Goal: Task Accomplishment & Management: Manage account settings

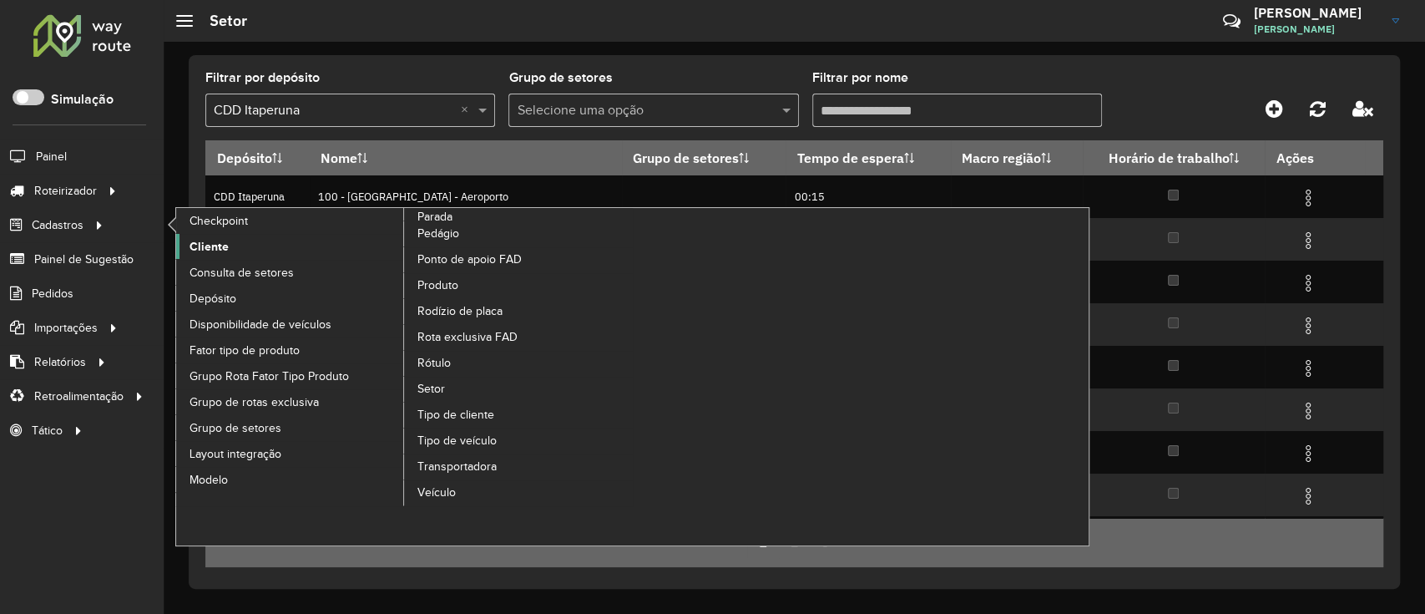
click at [232, 256] on link "Cliente" at bounding box center [290, 246] width 229 height 25
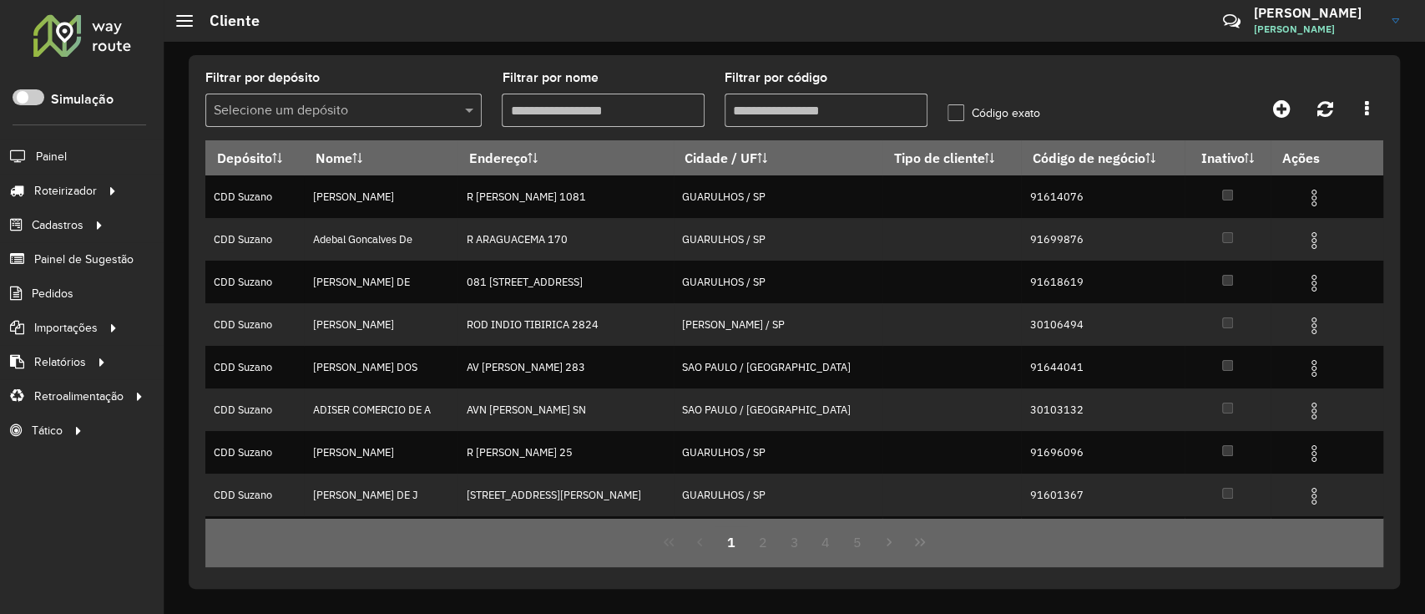
click at [403, 119] on input "text" at bounding box center [327, 111] width 226 height 20
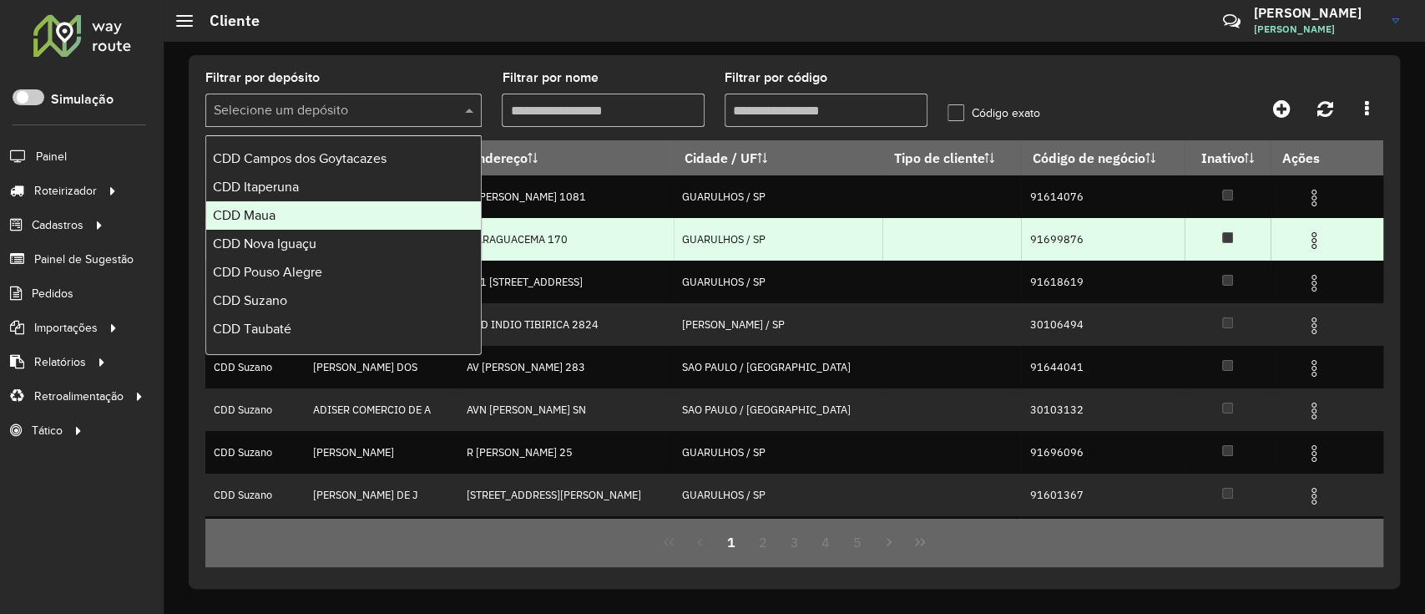
click at [297, 224] on div "CDD Maua" at bounding box center [343, 215] width 275 height 28
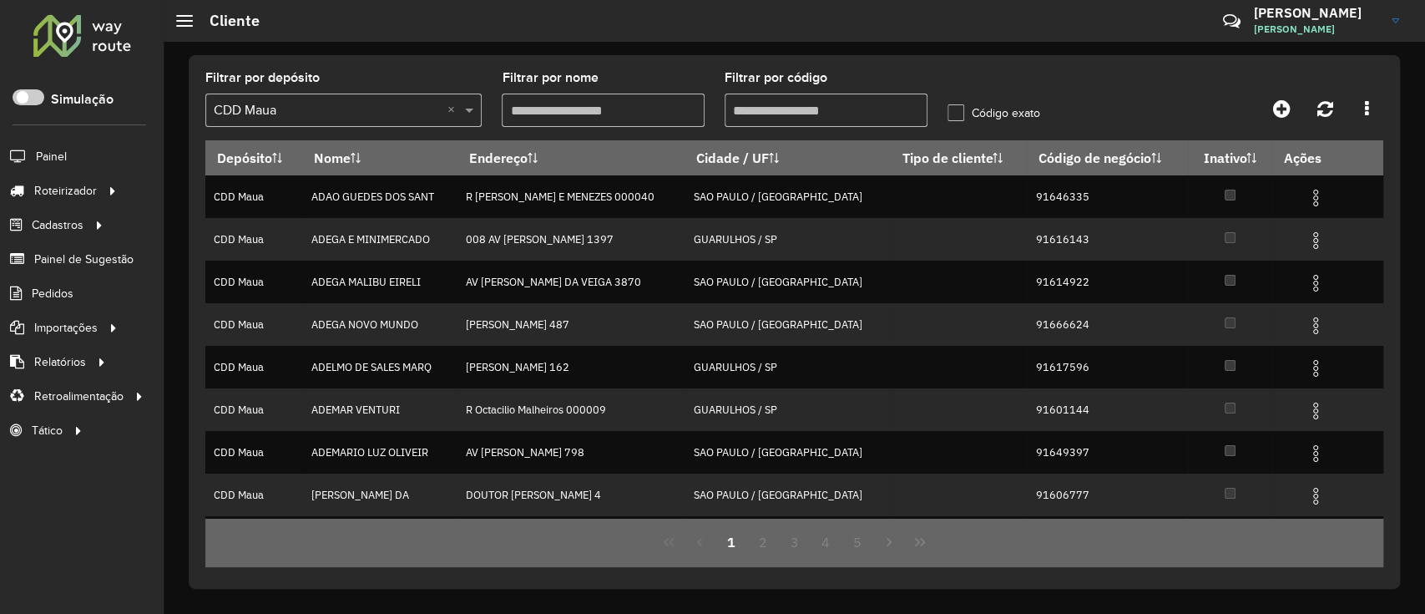
click at [808, 111] on input "Filtrar por código" at bounding box center [826, 110] width 203 height 33
paste input "*****"
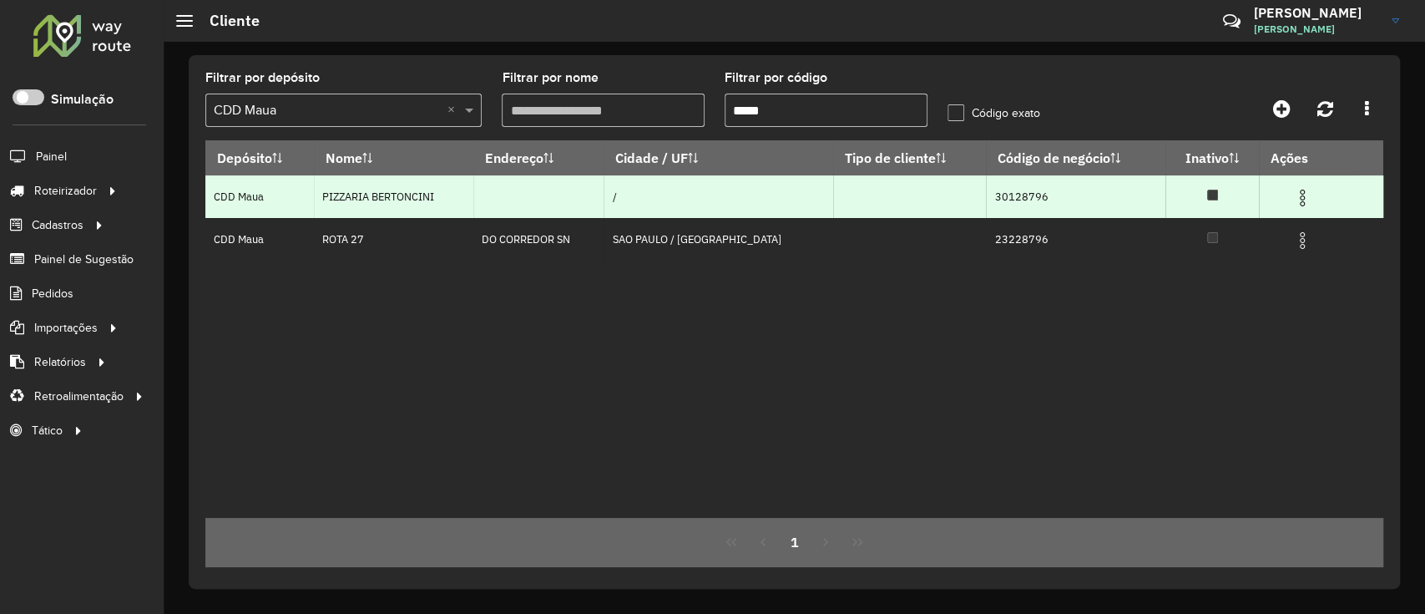
type input "*****"
click at [1295, 187] on span at bounding box center [1303, 196] width 20 height 23
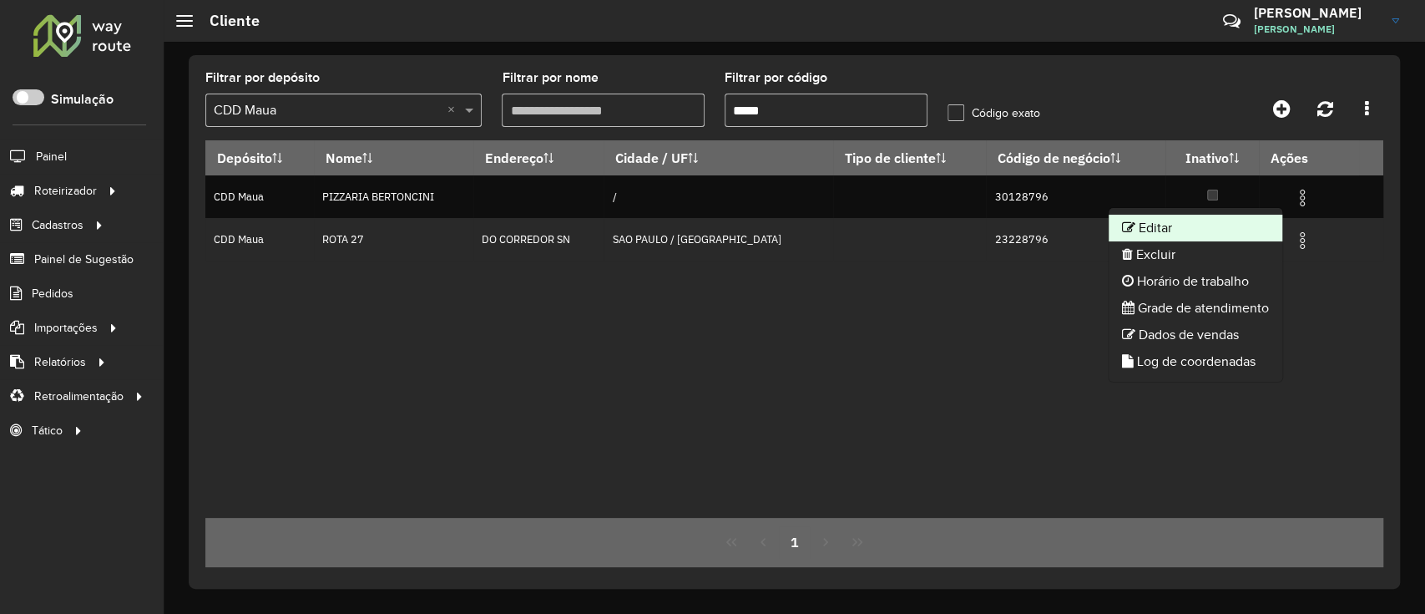
click at [1217, 233] on li "Editar" at bounding box center [1196, 228] width 174 height 27
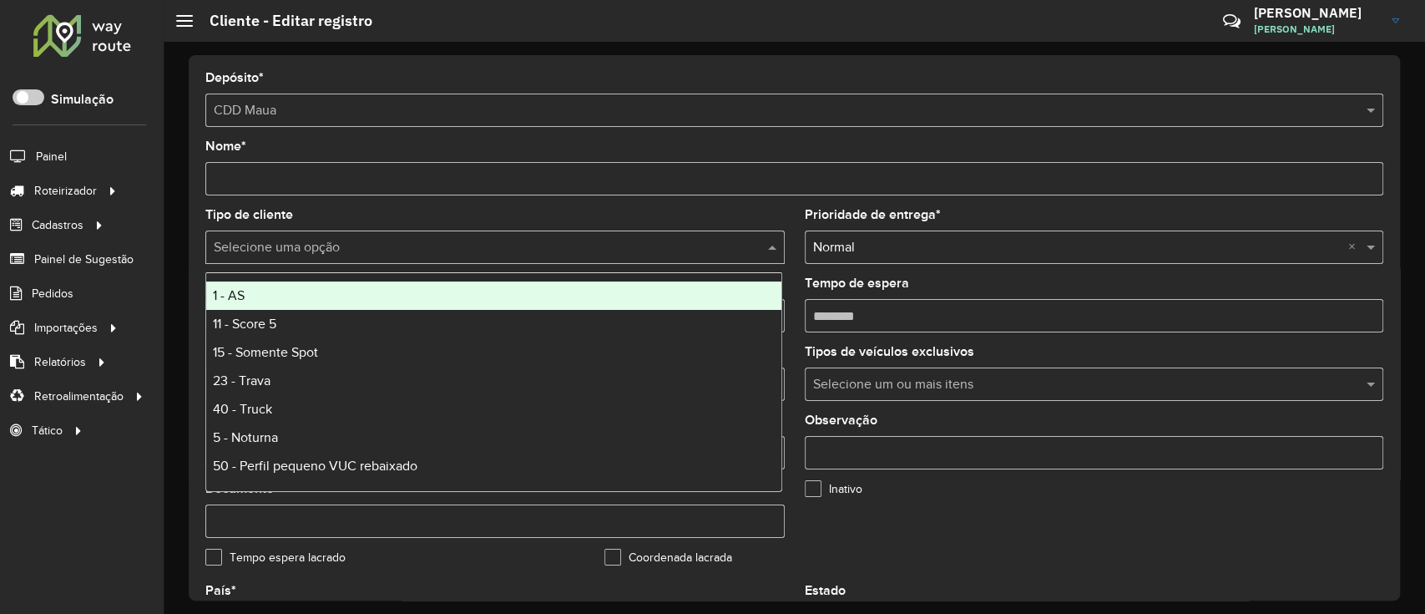
click at [387, 236] on div "Selecione uma opção" at bounding box center [495, 246] width 580 height 33
type input "*"
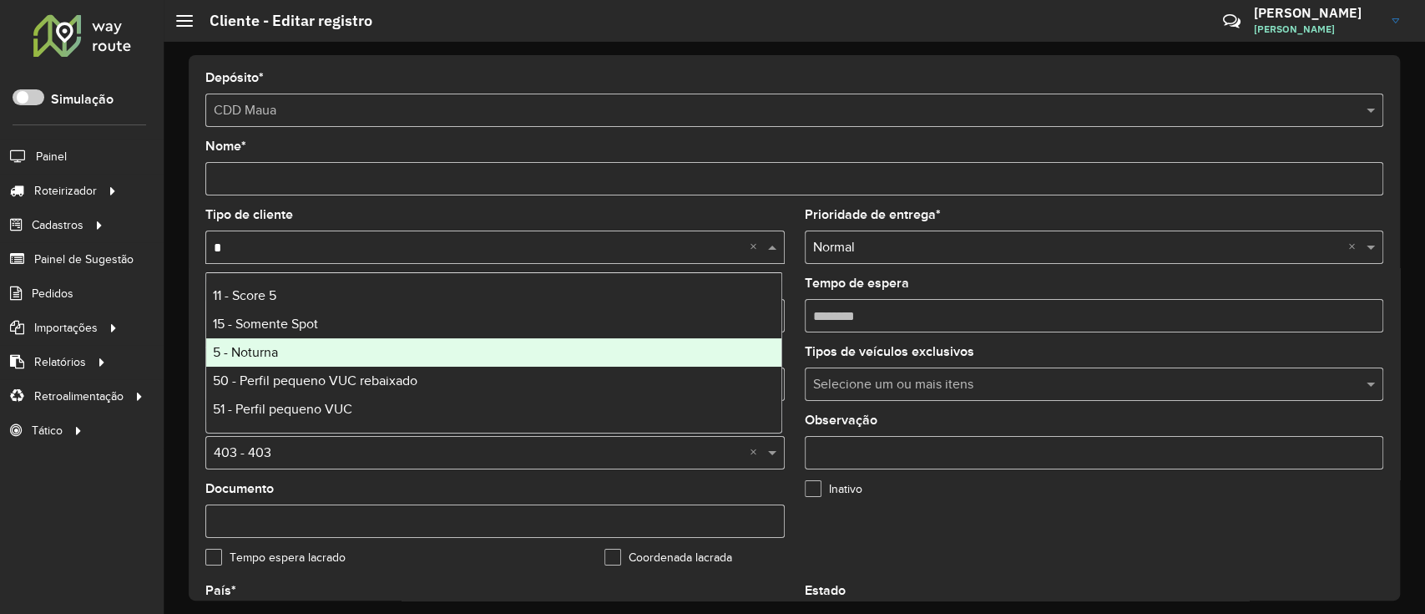
click at [312, 361] on div "5 - Noturna" at bounding box center [493, 352] width 575 height 28
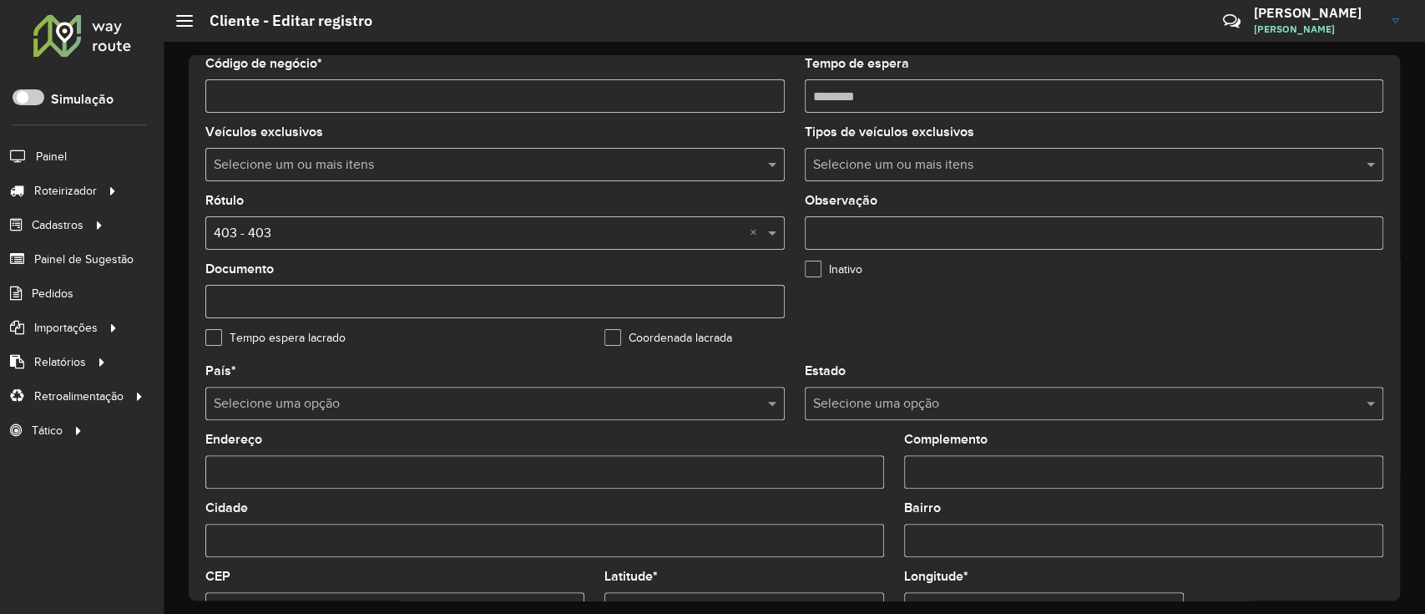
scroll to position [222, 0]
click at [391, 232] on input "text" at bounding box center [478, 231] width 529 height 20
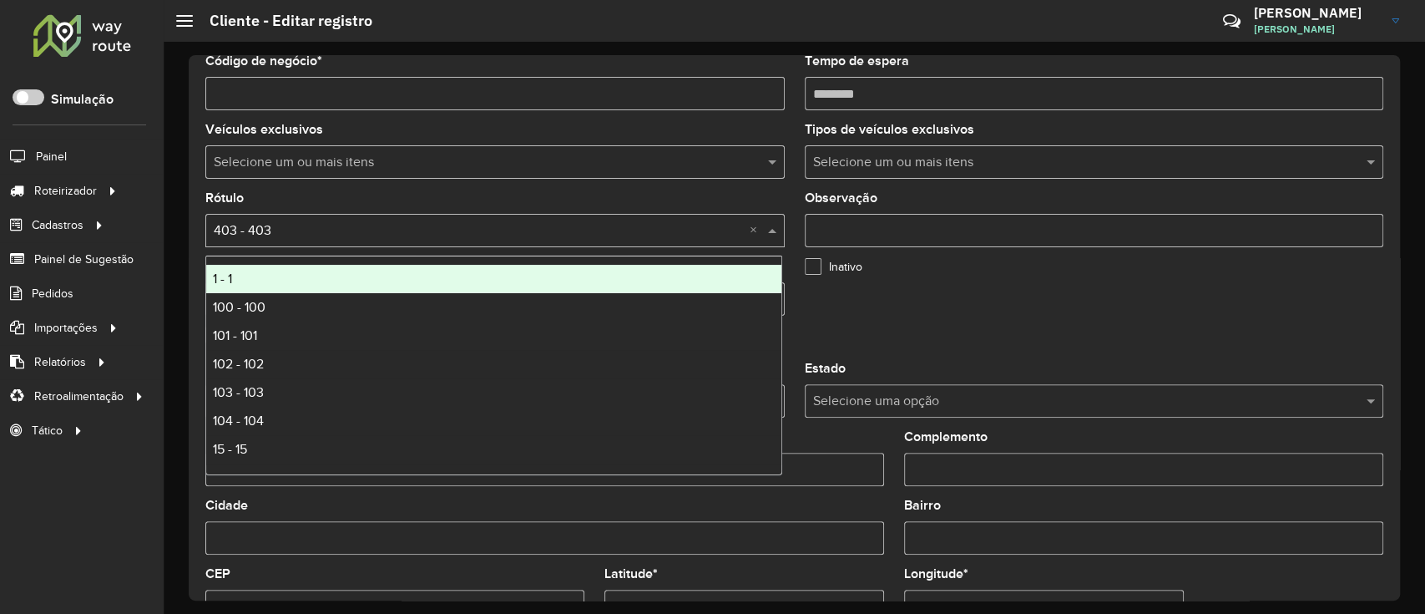
type input "*"
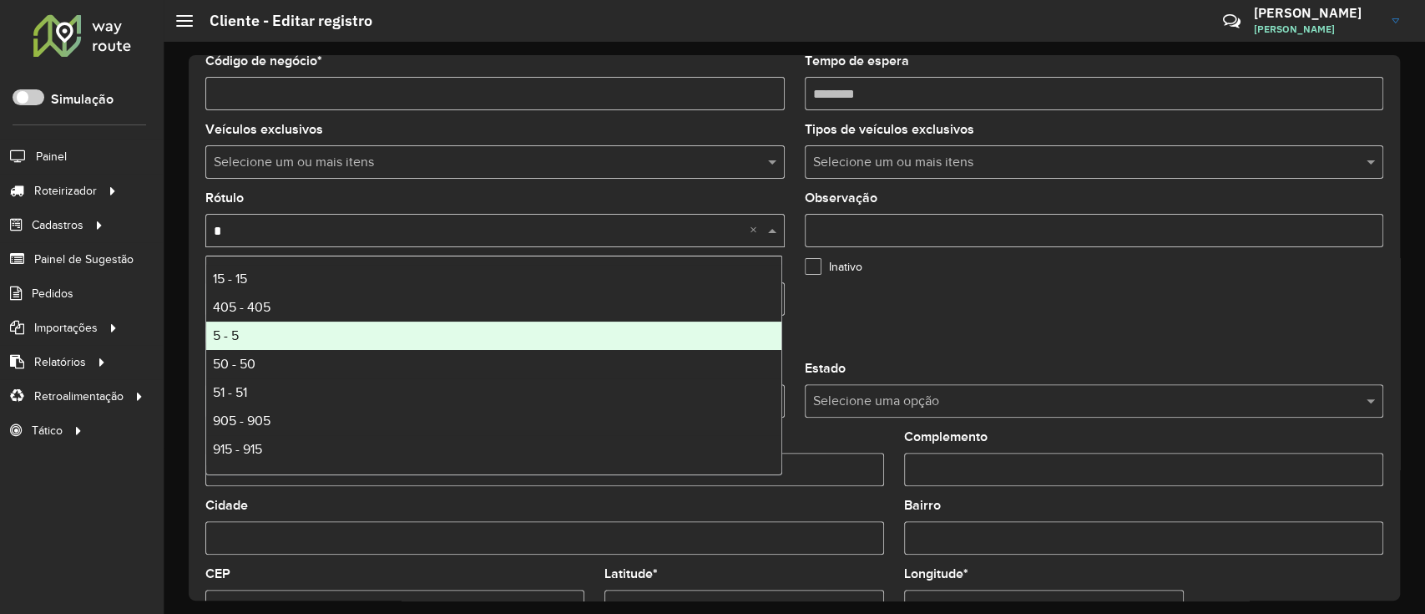
click at [276, 331] on div "5 - 5" at bounding box center [493, 336] width 575 height 28
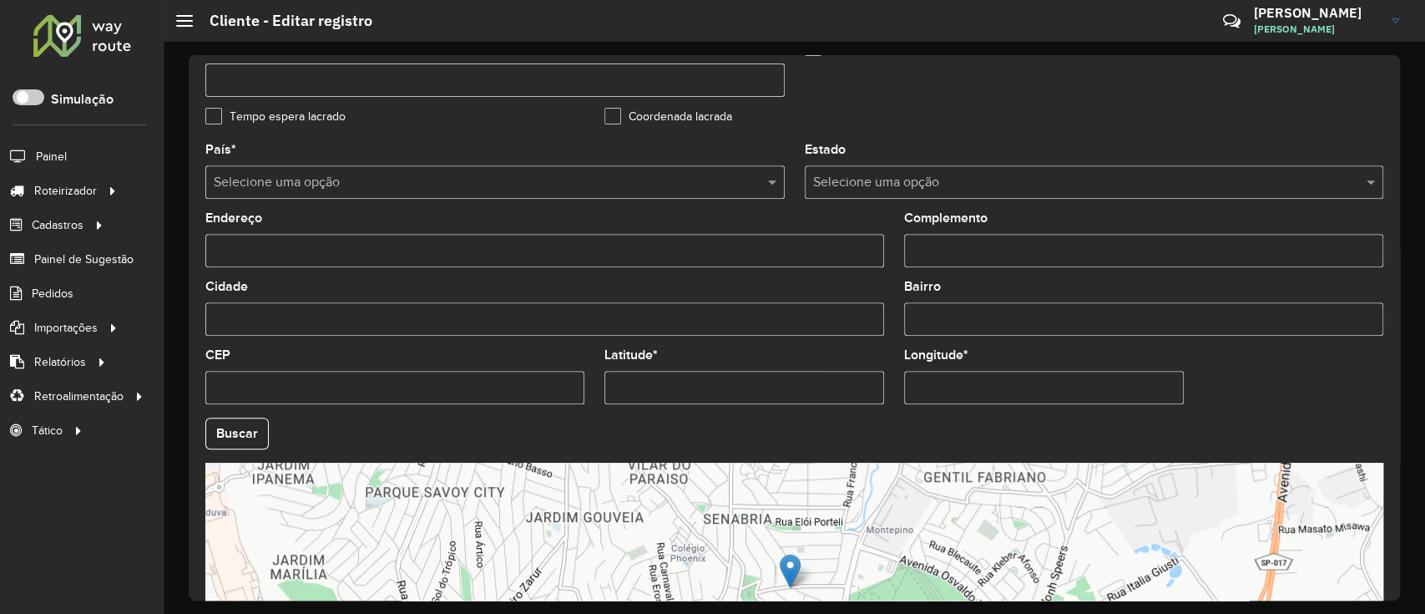
scroll to position [629, 0]
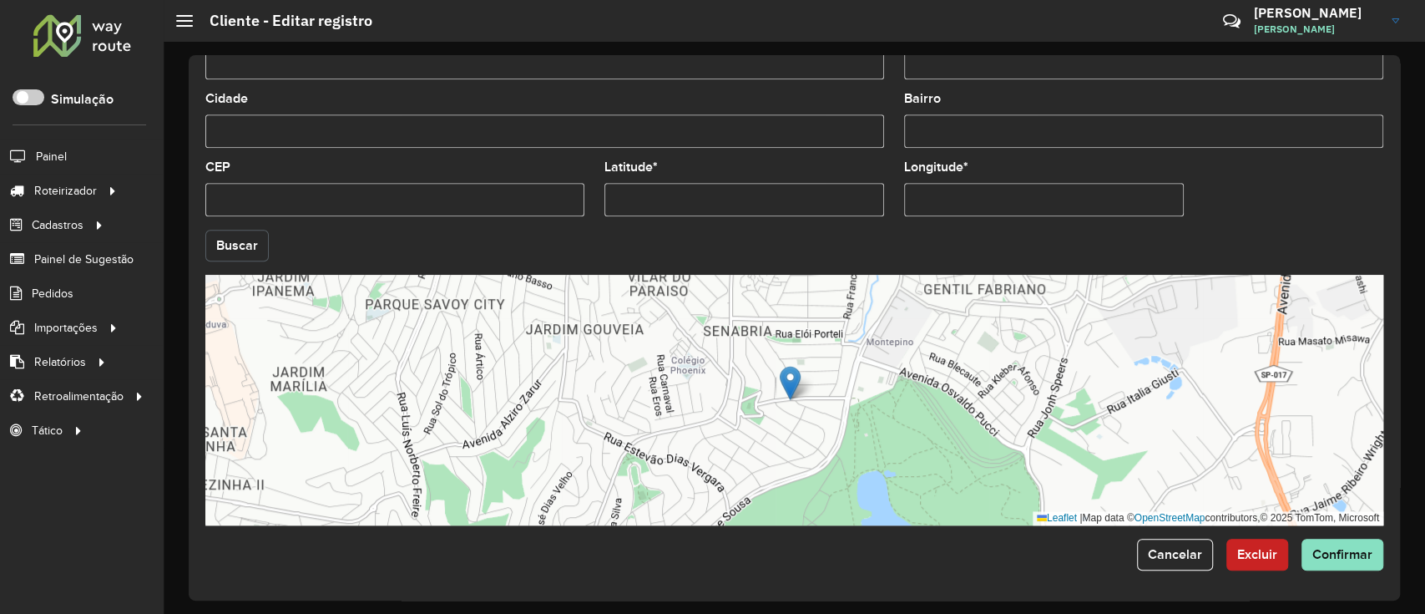
click at [238, 246] on button "Buscar" at bounding box center [236, 246] width 63 height 32
click at [1331, 551] on span "Confirmar" at bounding box center [1343, 554] width 60 height 14
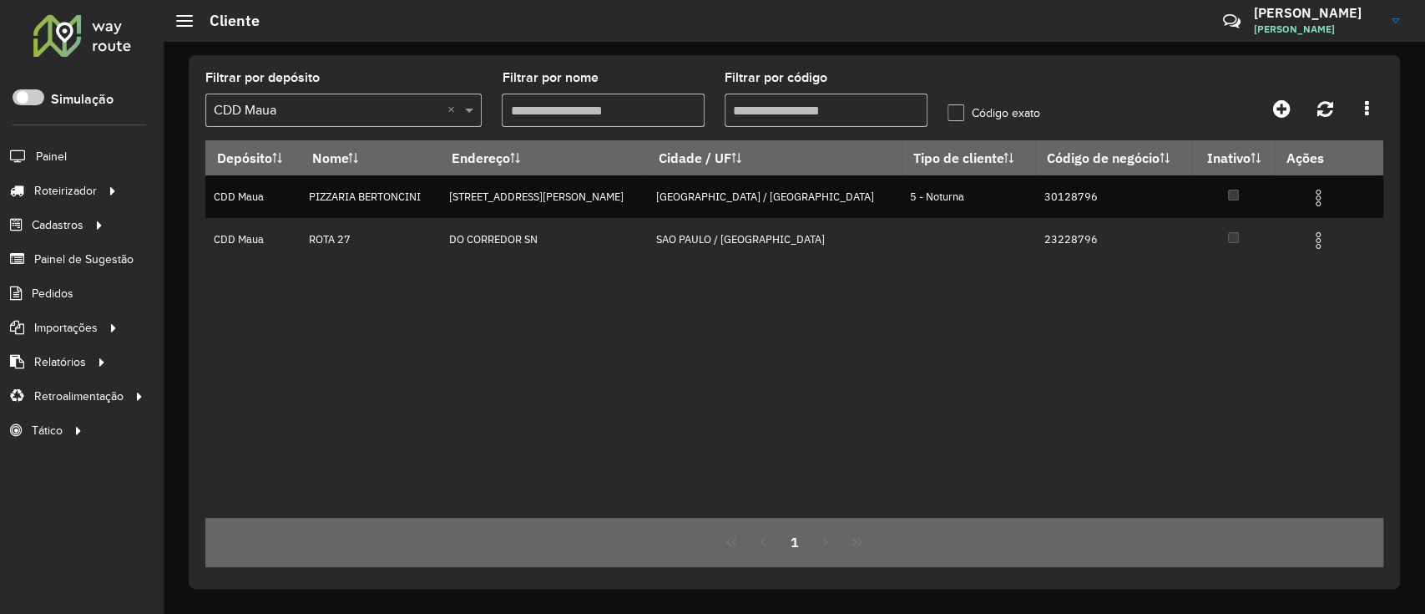
click at [847, 104] on input "Filtrar por código" at bounding box center [826, 110] width 203 height 33
paste input "text"
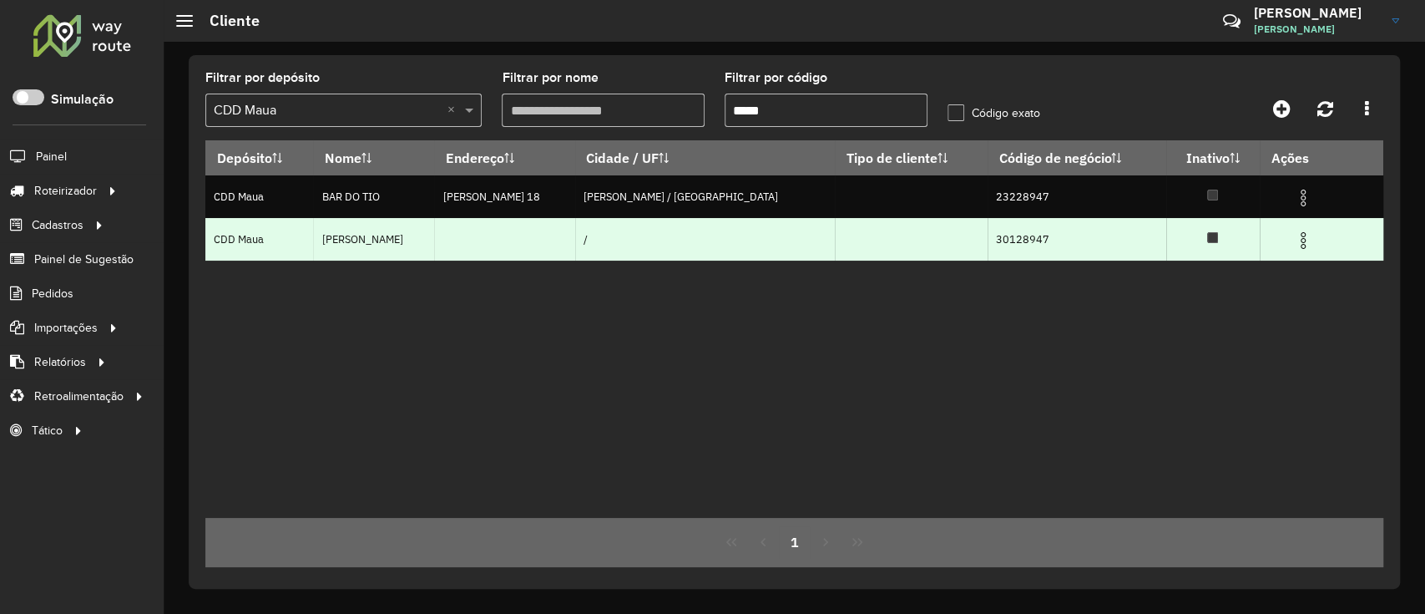
type input "*****"
click at [1309, 243] on img at bounding box center [1304, 240] width 20 height 20
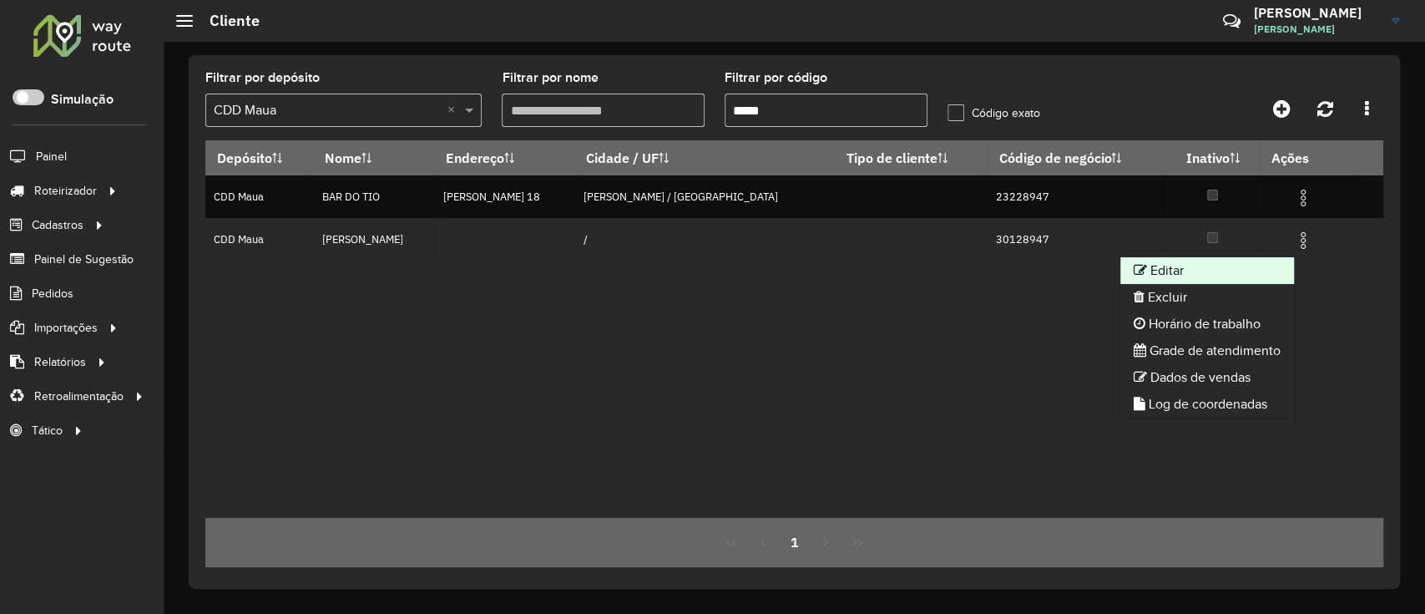
click at [1251, 265] on li "Editar" at bounding box center [1208, 270] width 174 height 27
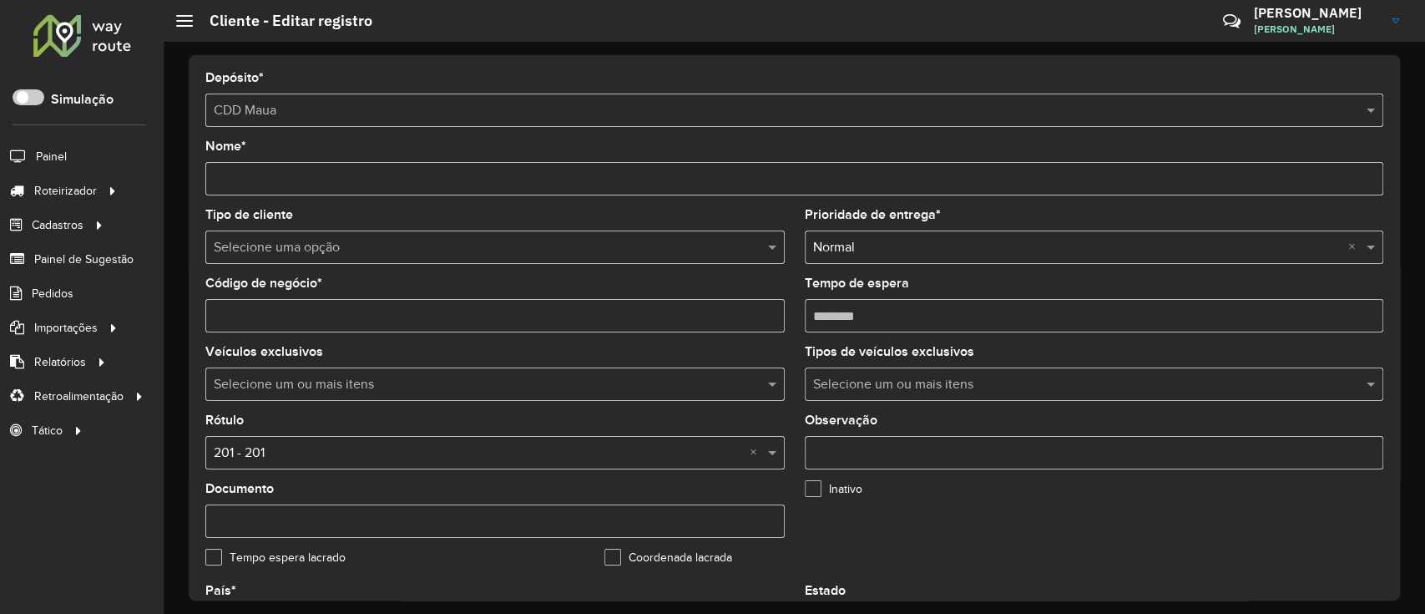
click at [320, 262] on div "Selecione uma opção" at bounding box center [495, 246] width 580 height 33
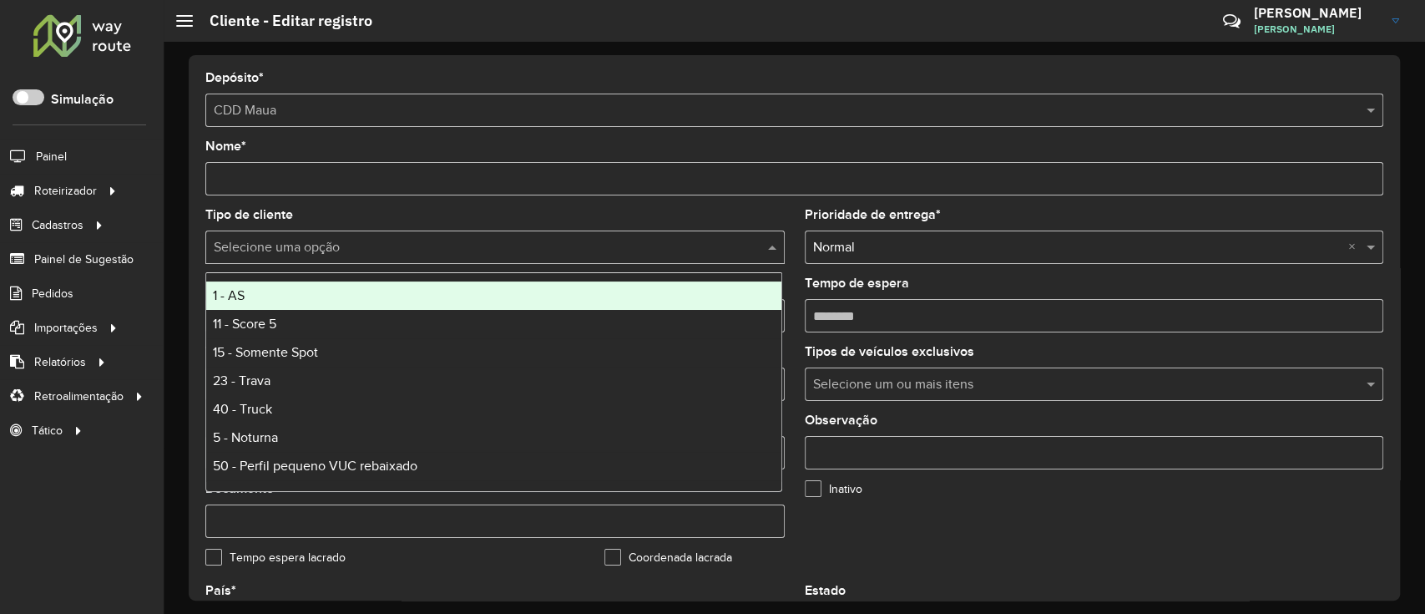
type input "*"
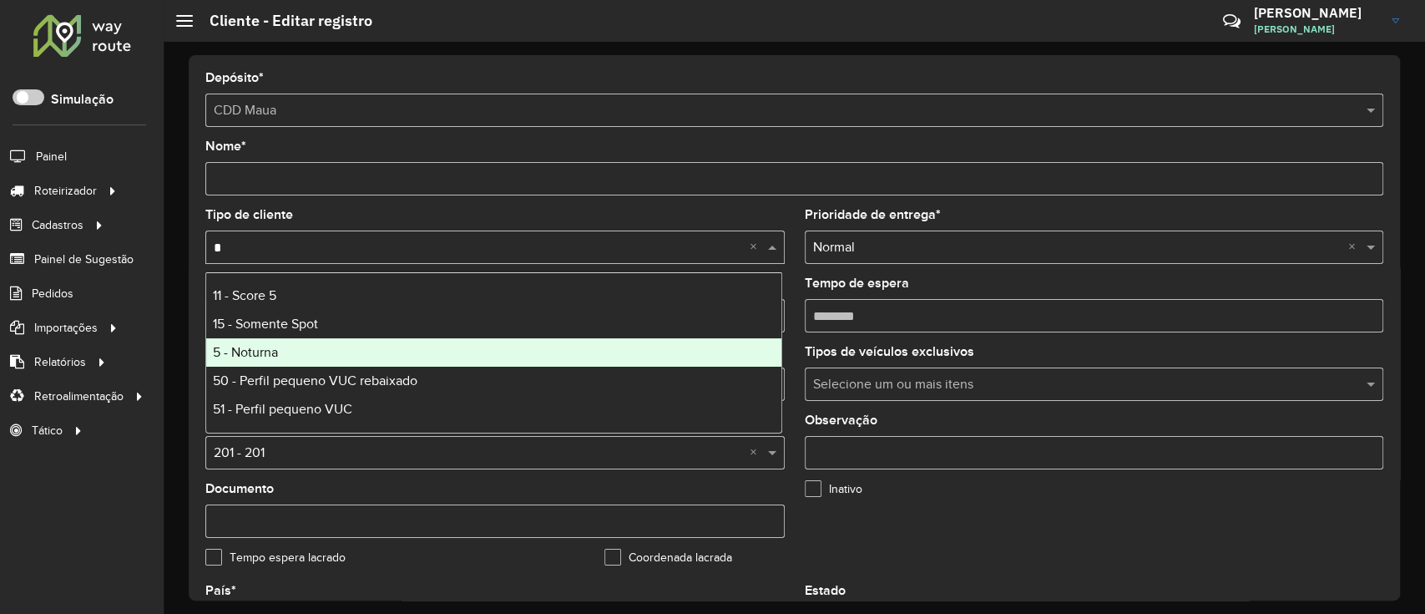
click at [301, 357] on div "5 - Noturna" at bounding box center [493, 352] width 575 height 28
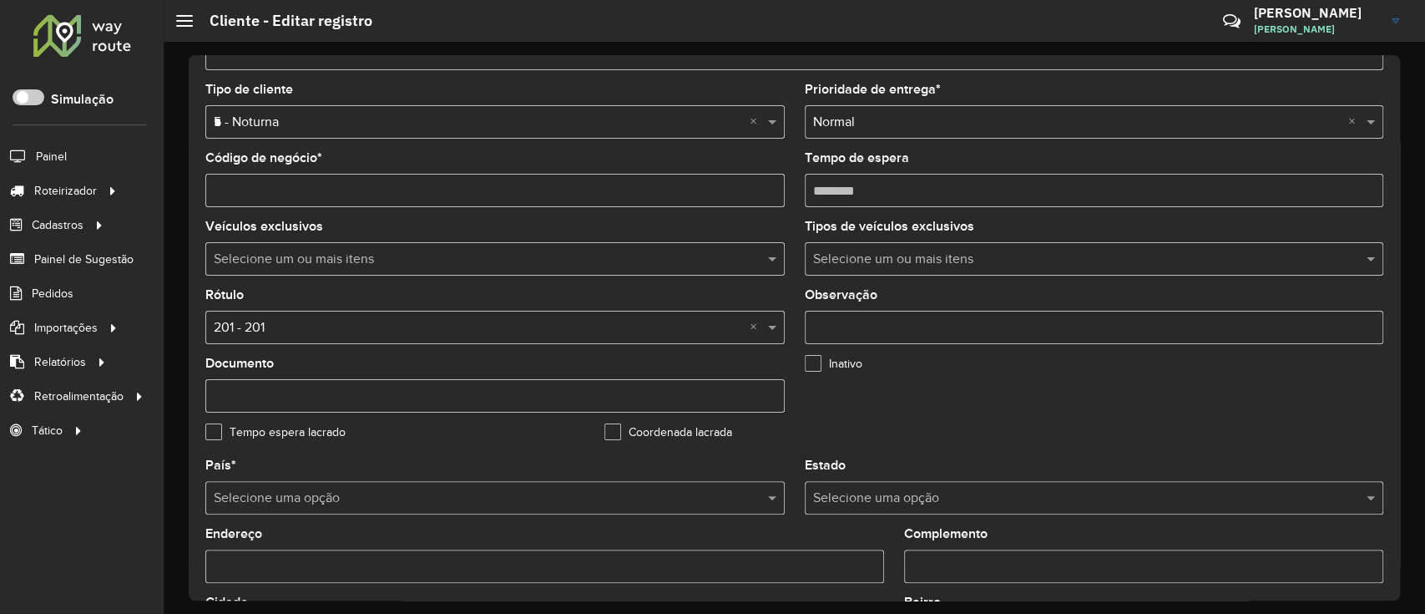
scroll to position [334, 0]
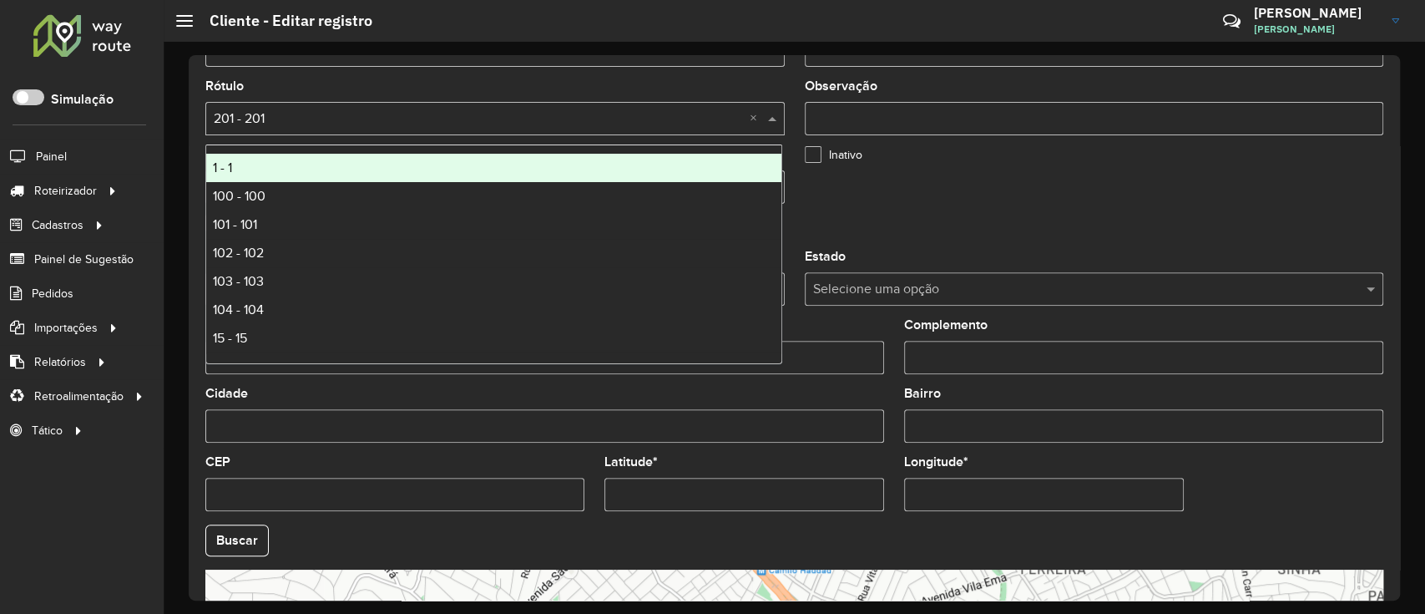
click at [352, 132] on div "Selecione uma opção × 201 - 201 ×" at bounding box center [495, 118] width 580 height 33
type input "*"
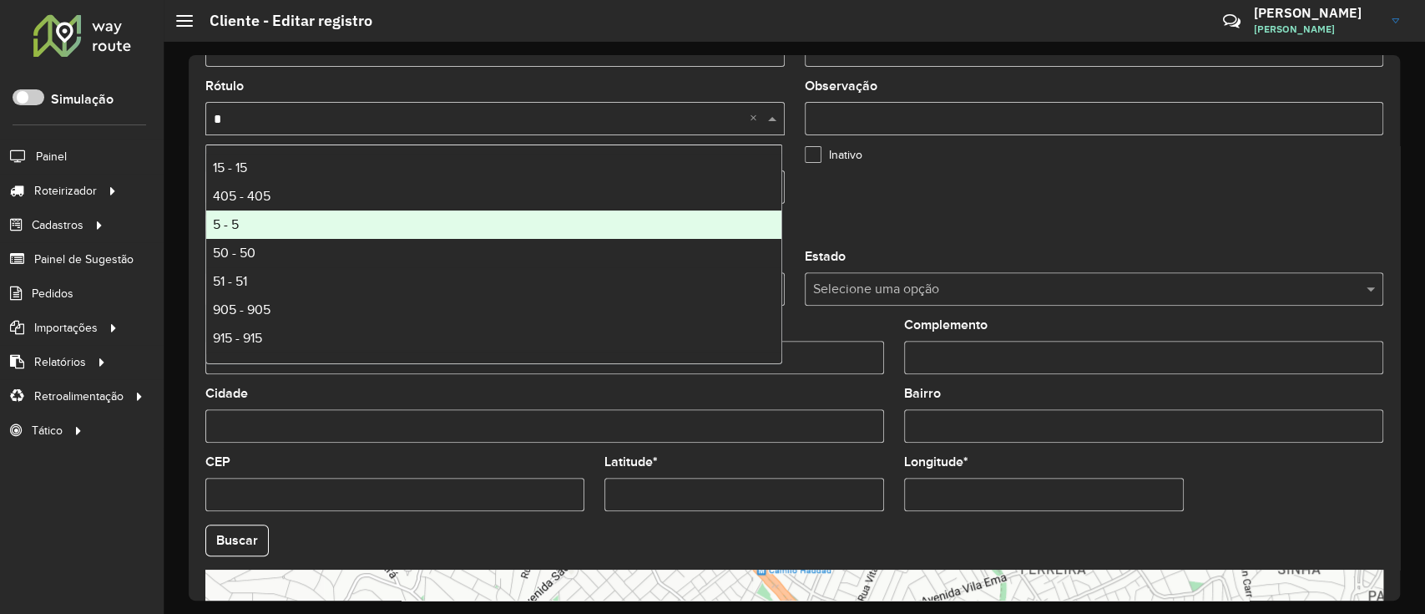
click at [306, 224] on div "5 - 5" at bounding box center [493, 224] width 575 height 28
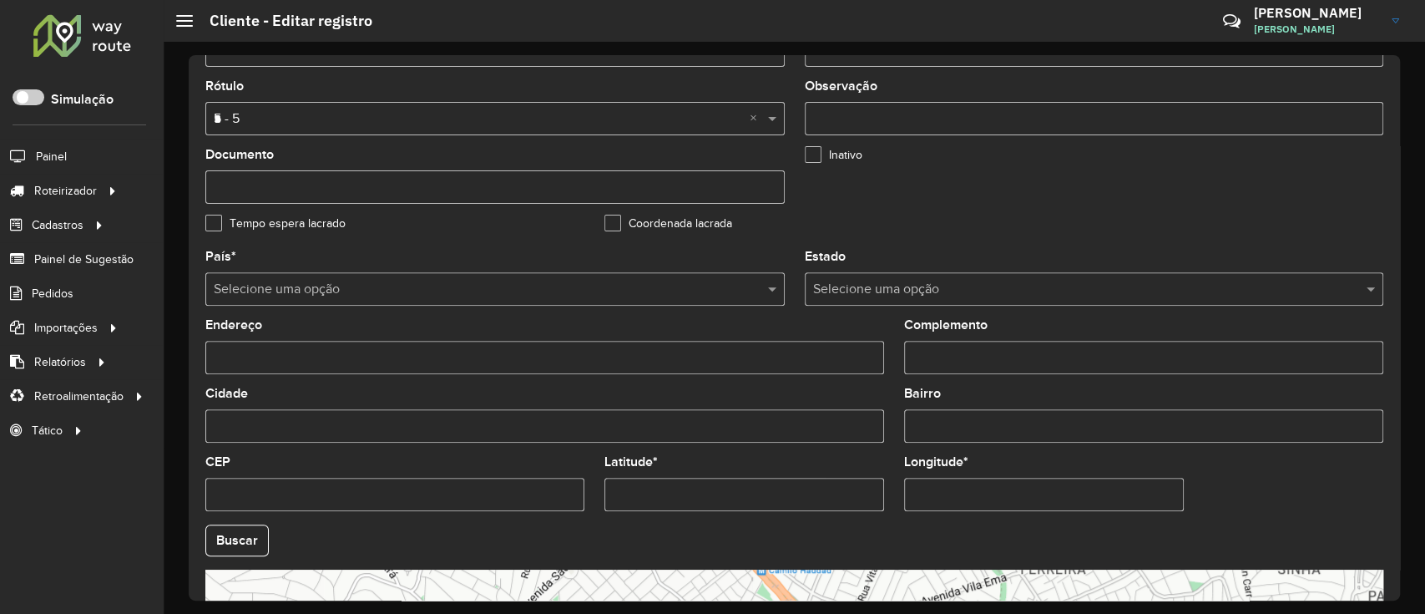
scroll to position [556, 0]
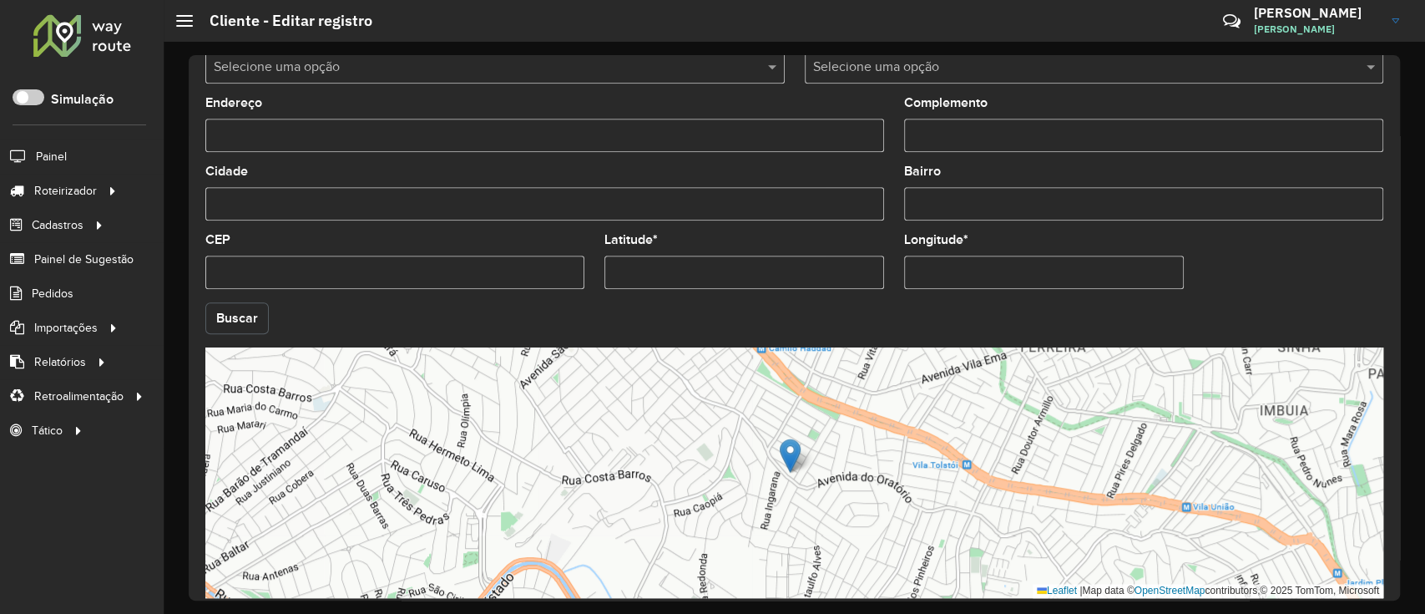
click at [265, 324] on button "Buscar" at bounding box center [236, 318] width 63 height 32
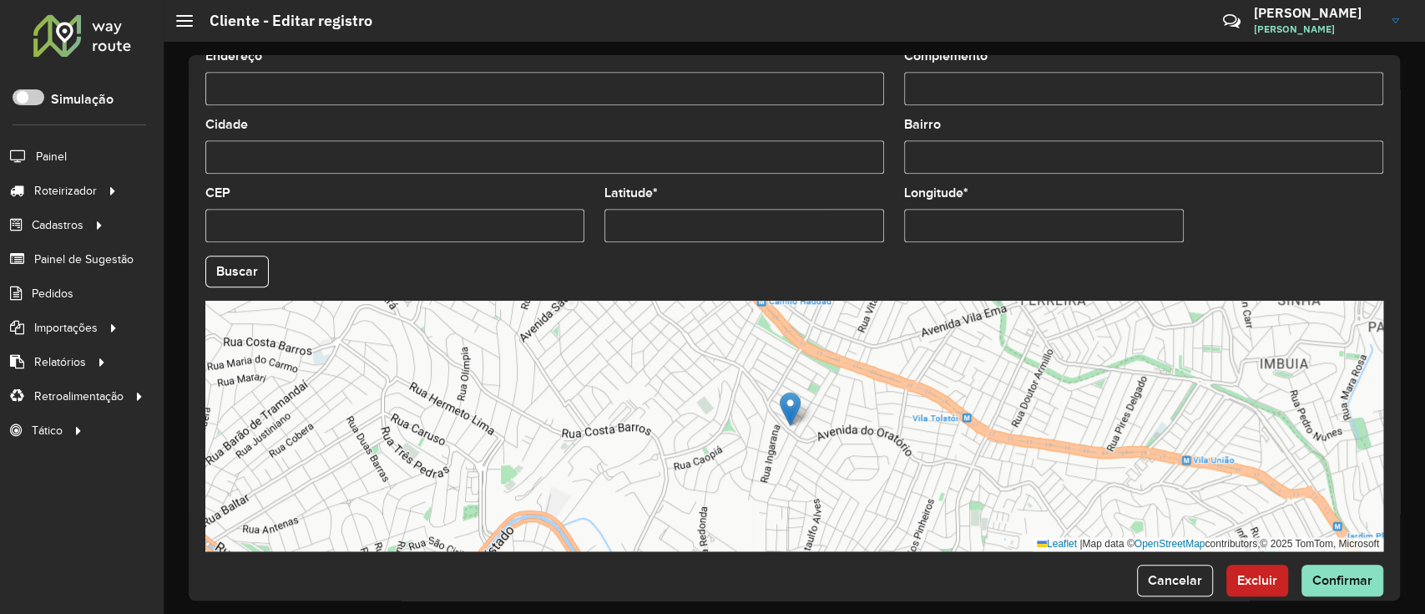
scroll to position [629, 0]
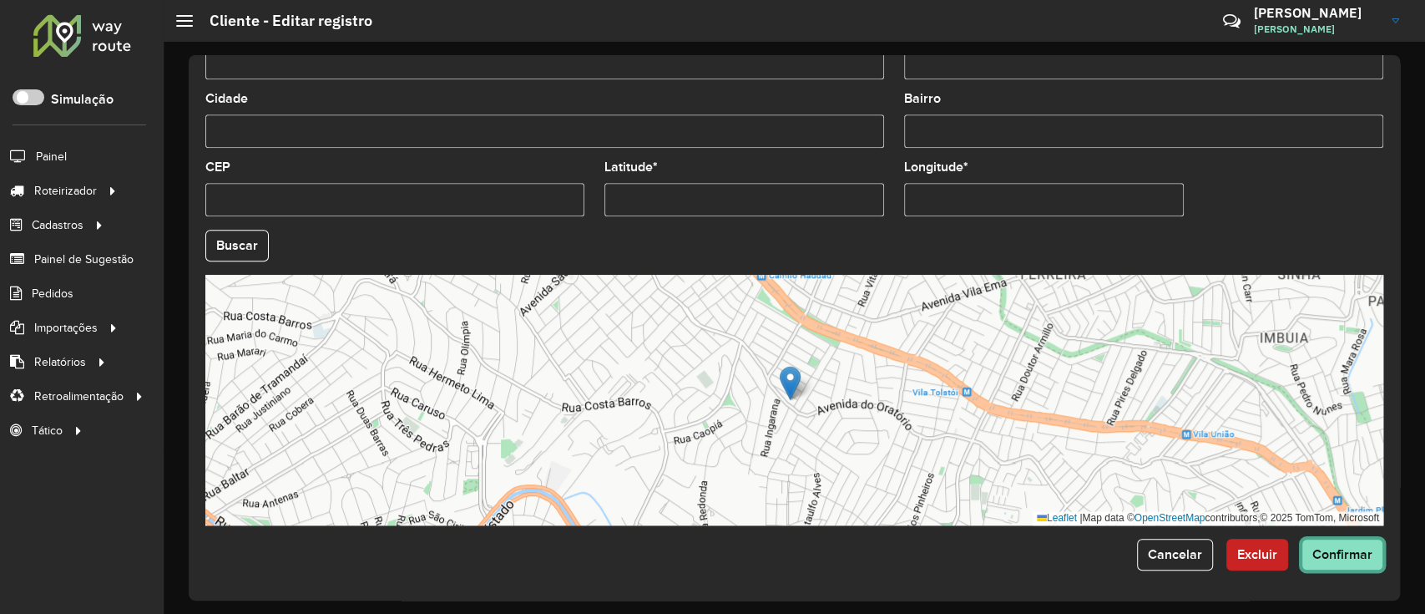
click at [1344, 554] on span "Confirmar" at bounding box center [1343, 554] width 60 height 14
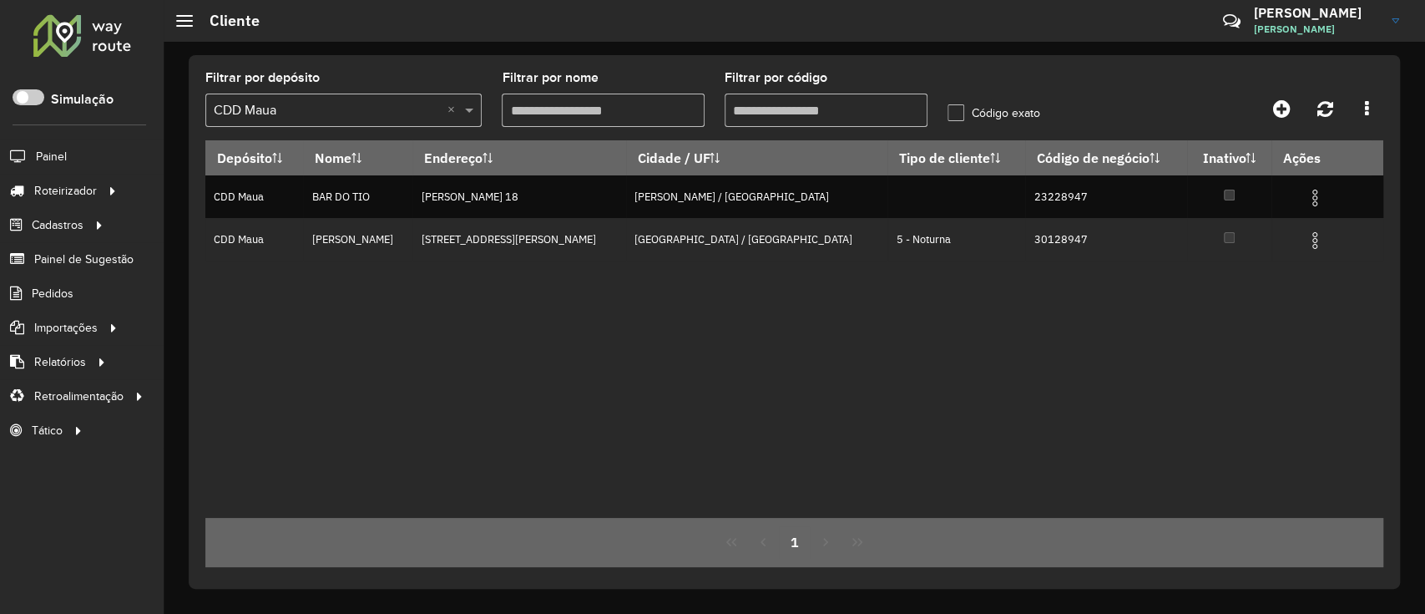
click at [842, 113] on input "Filtrar por código" at bounding box center [826, 110] width 203 height 33
paste input "text"
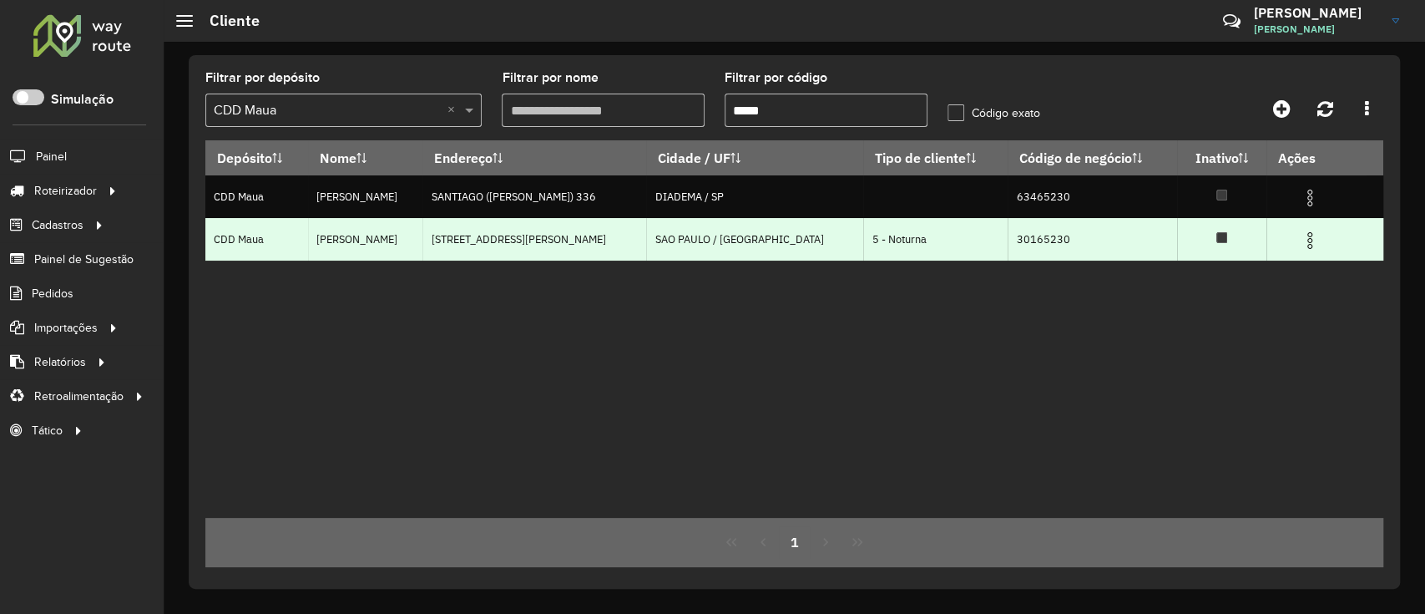
type input "*****"
click at [1301, 246] on img at bounding box center [1310, 240] width 20 height 20
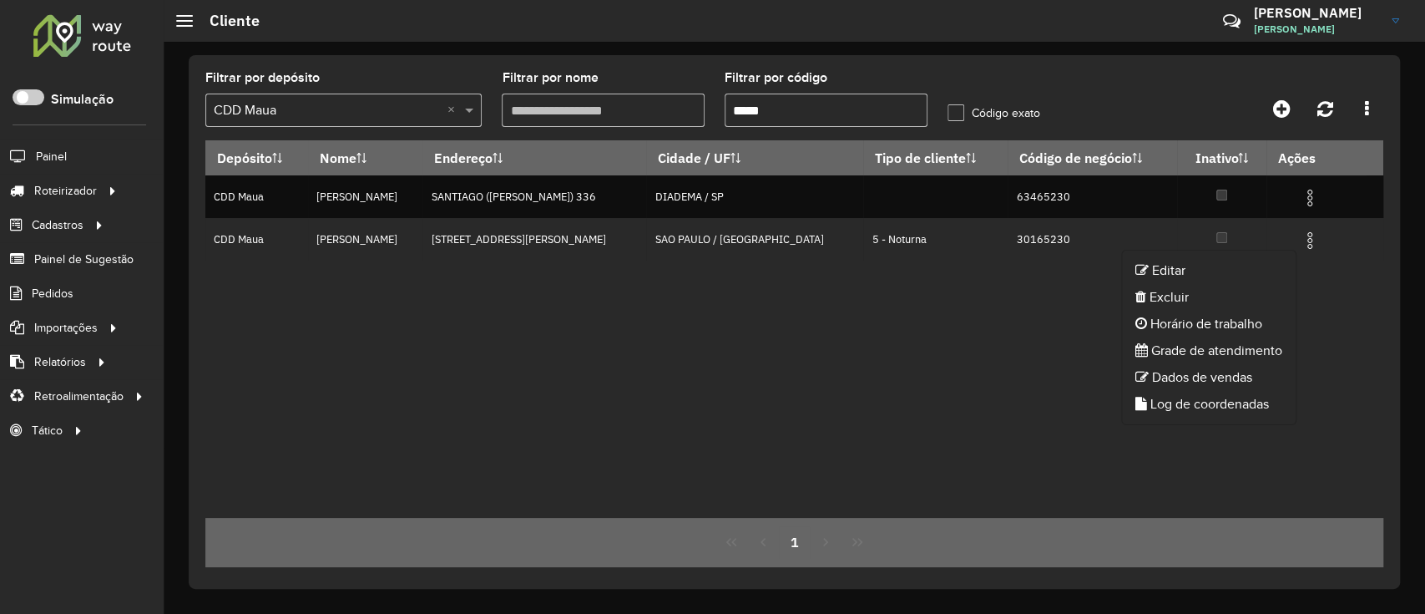
click at [867, 385] on div "Depósito Nome Endereço Cidade / UF Tipo de cliente Código de negócio Inativo Aç…" at bounding box center [794, 328] width 1178 height 377
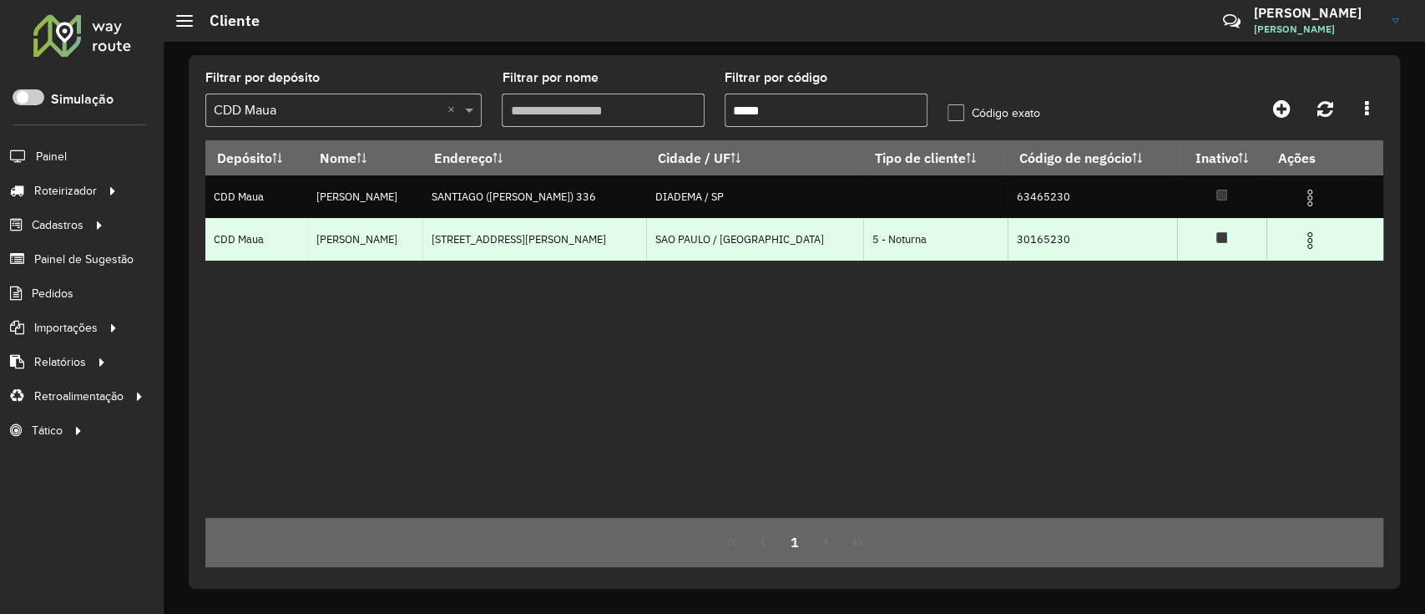
click at [1304, 235] on img at bounding box center [1310, 240] width 20 height 20
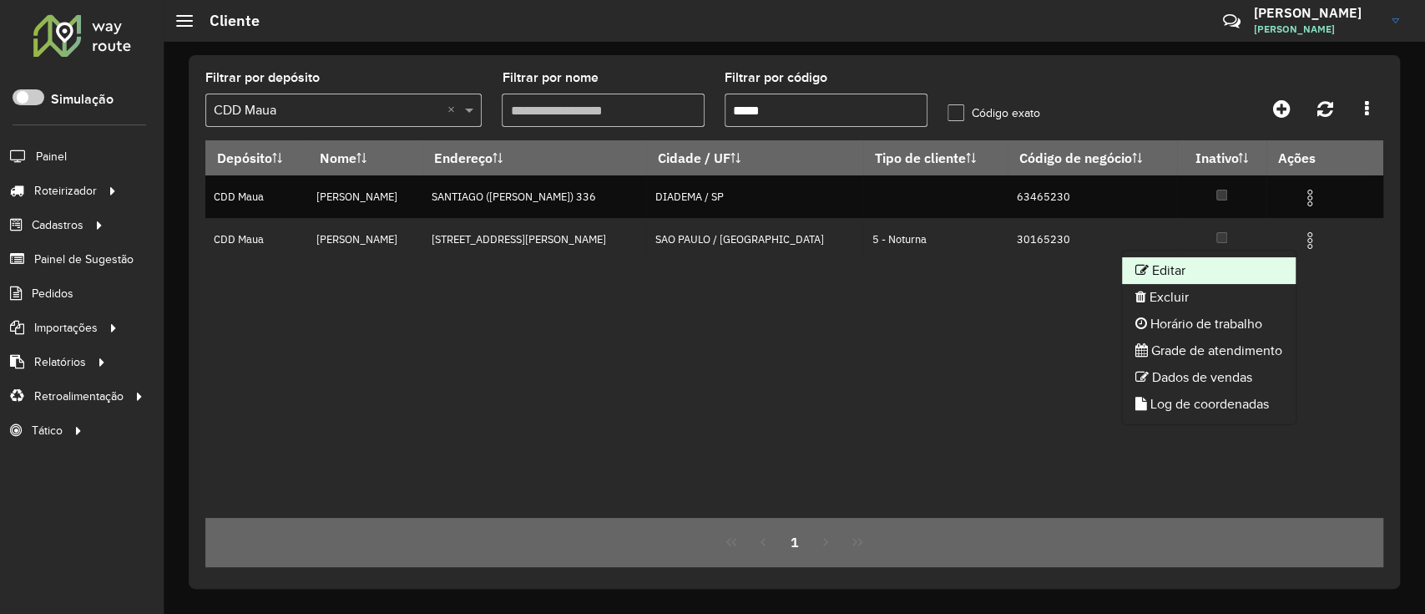
click at [1198, 268] on li "Editar" at bounding box center [1209, 270] width 174 height 27
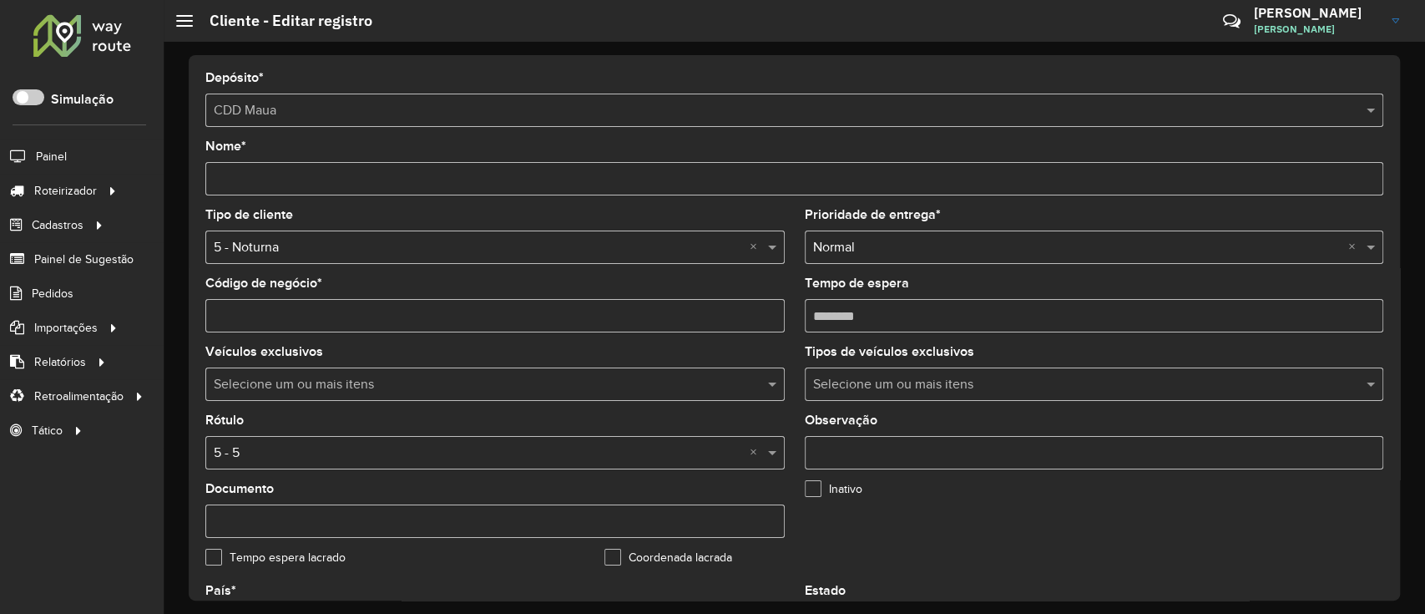
click at [373, 250] on input "text" at bounding box center [478, 248] width 529 height 20
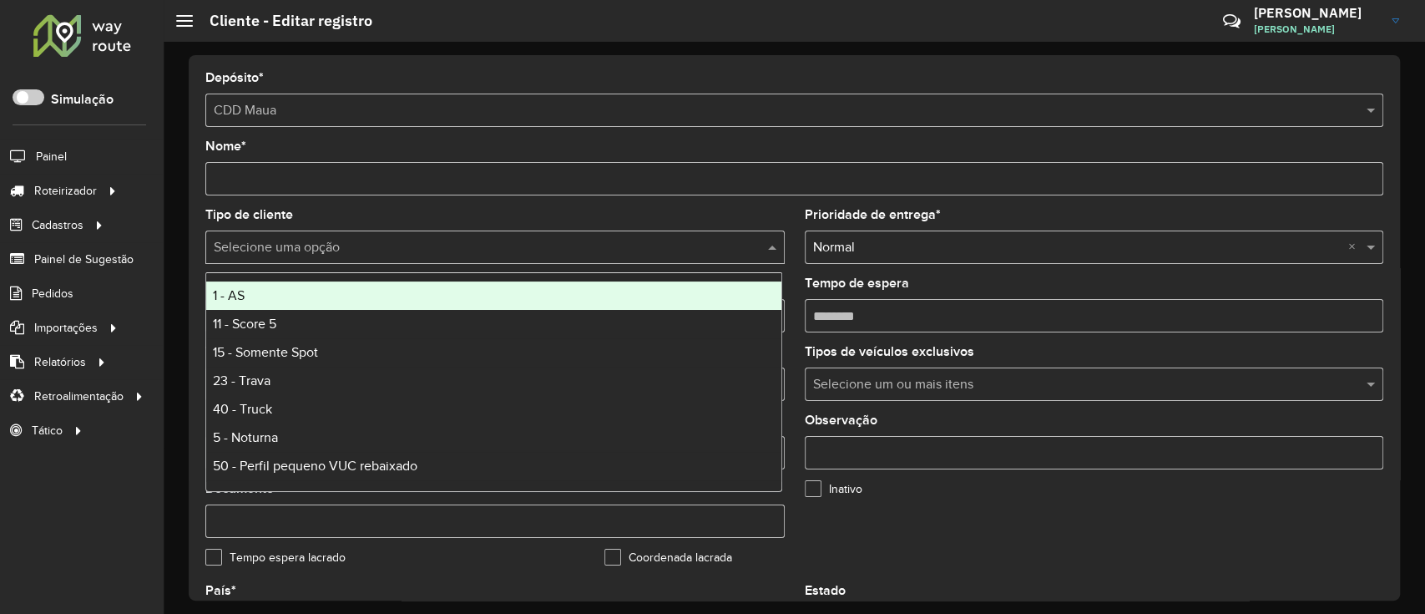
click at [394, 218] on div "Tipo de cliente Selecione uma opção" at bounding box center [495, 236] width 580 height 55
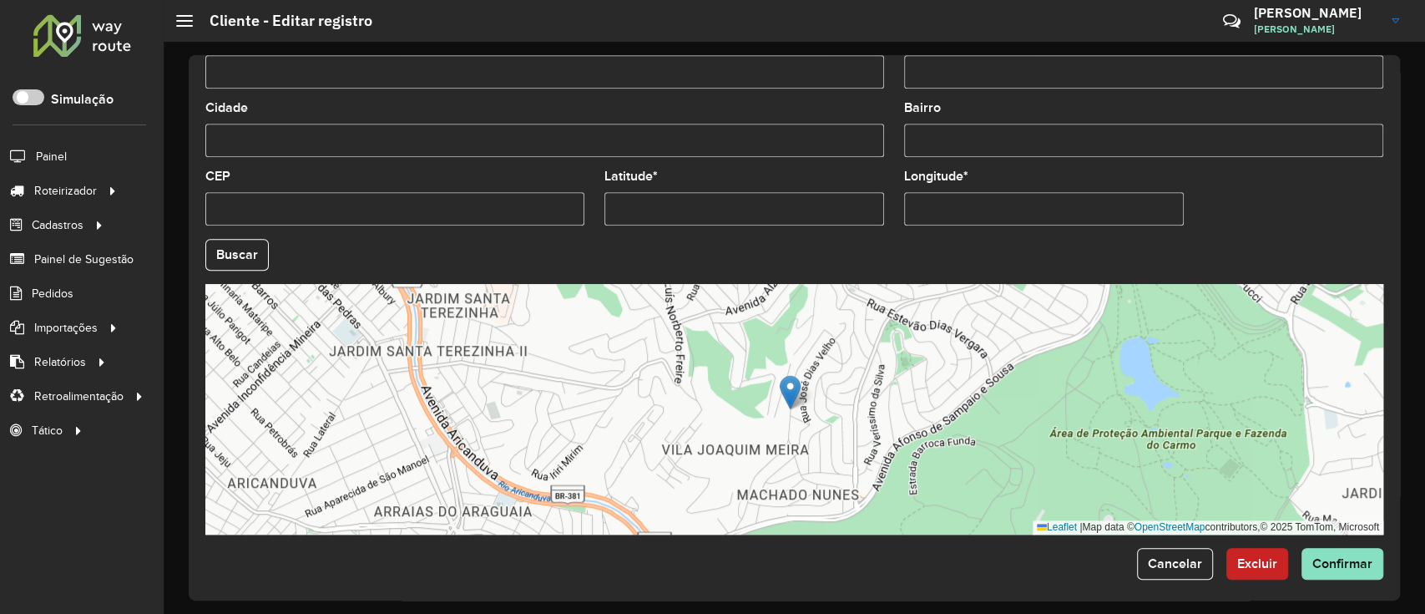
scroll to position [629, 0]
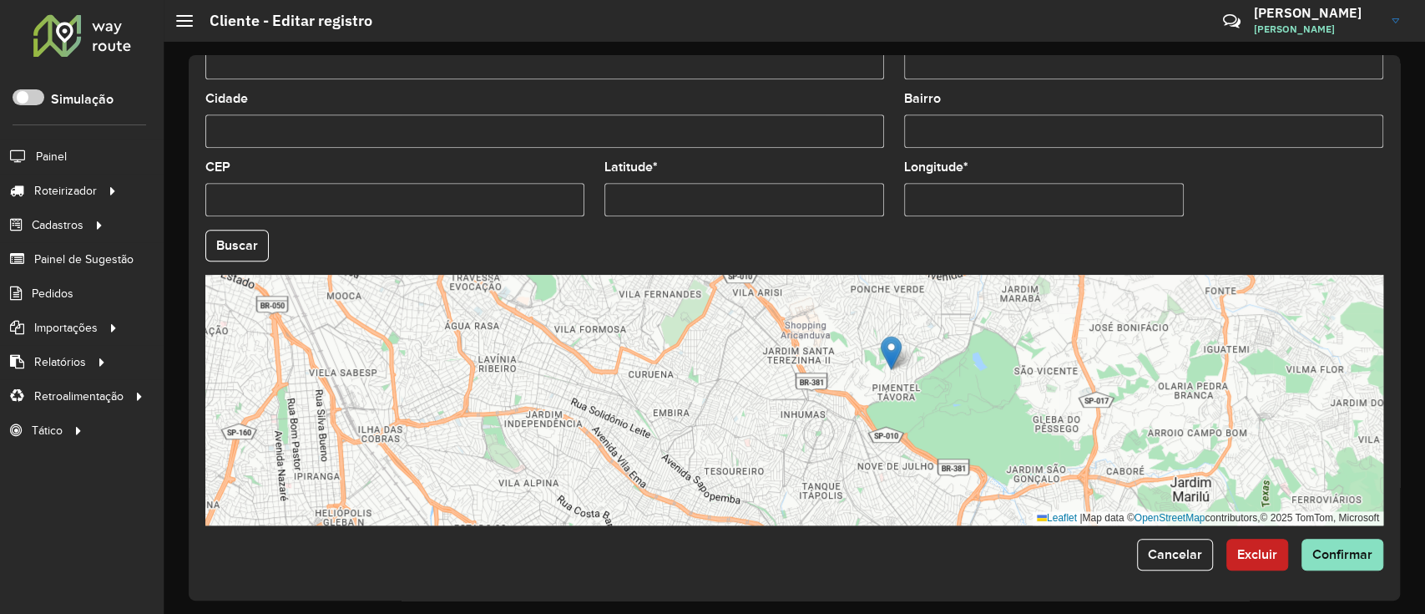
drag, startPoint x: 1031, startPoint y: 482, endPoint x: 982, endPoint y: 372, distance: 120.0
click at [982, 372] on div "Leaflet | Map data © OpenStreetMap contributors,© 2025 TomTom, Microsoft" at bounding box center [794, 400] width 1178 height 251
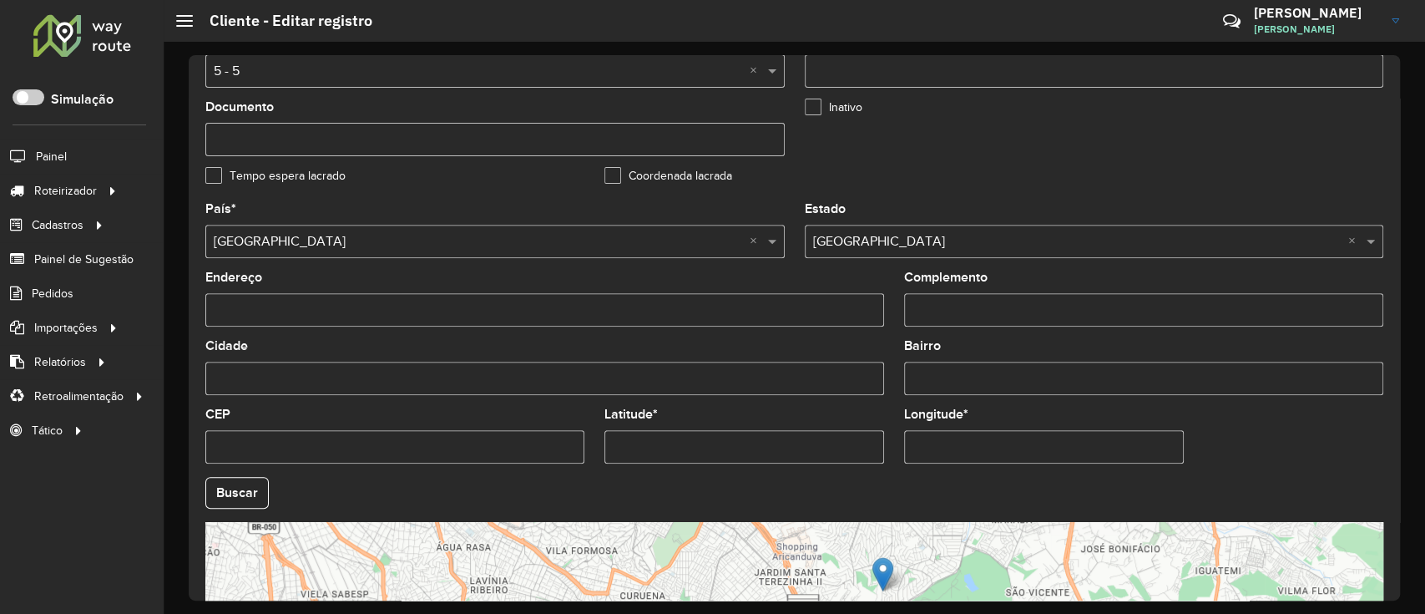
scroll to position [295, 0]
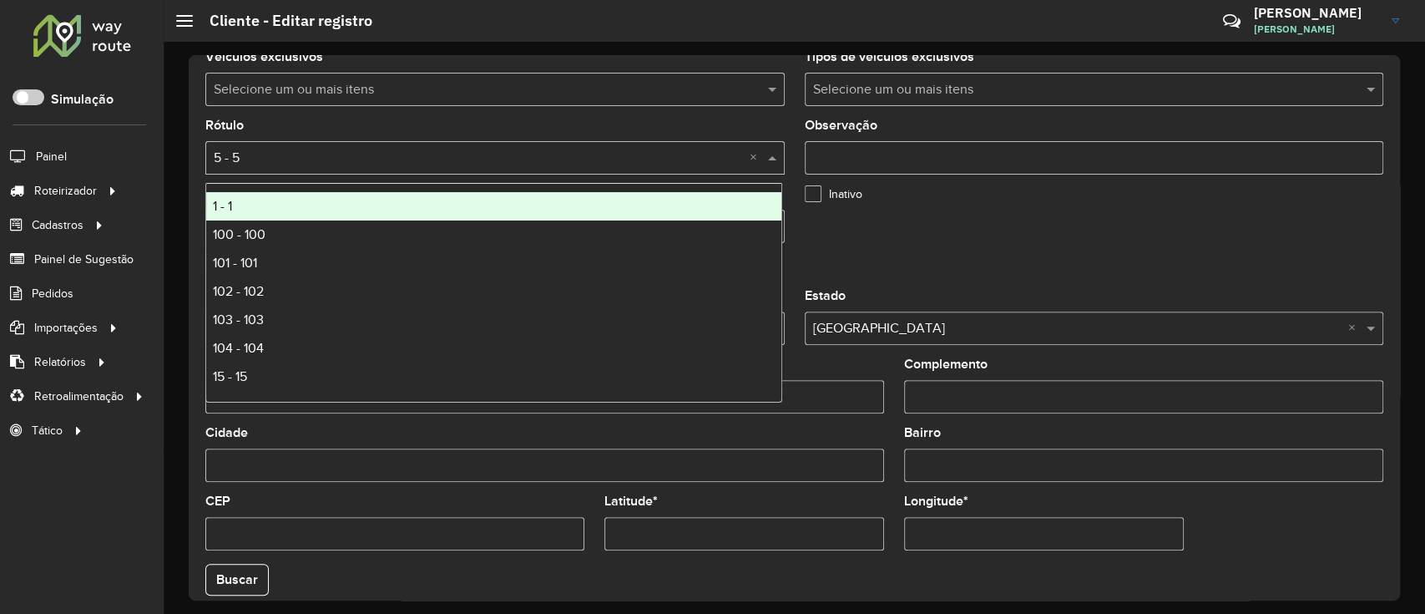
click at [306, 159] on input "text" at bounding box center [478, 159] width 529 height 20
type input "***"
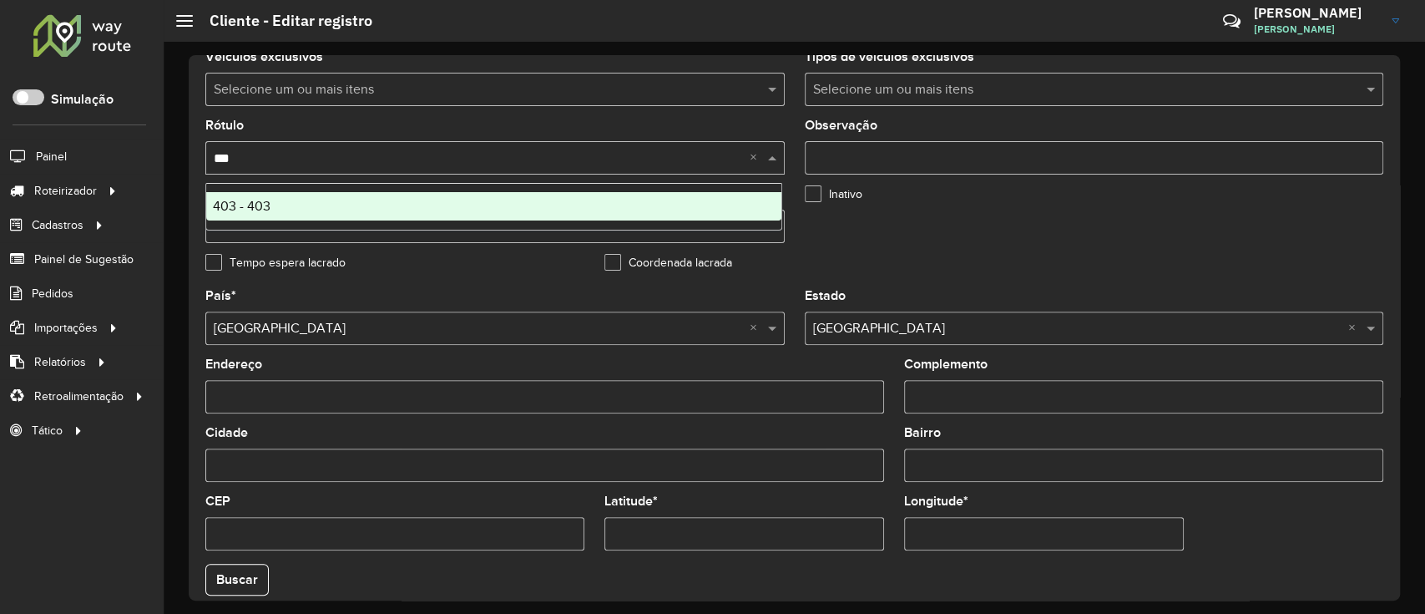
click at [298, 219] on div "403 - 403" at bounding box center [493, 206] width 575 height 28
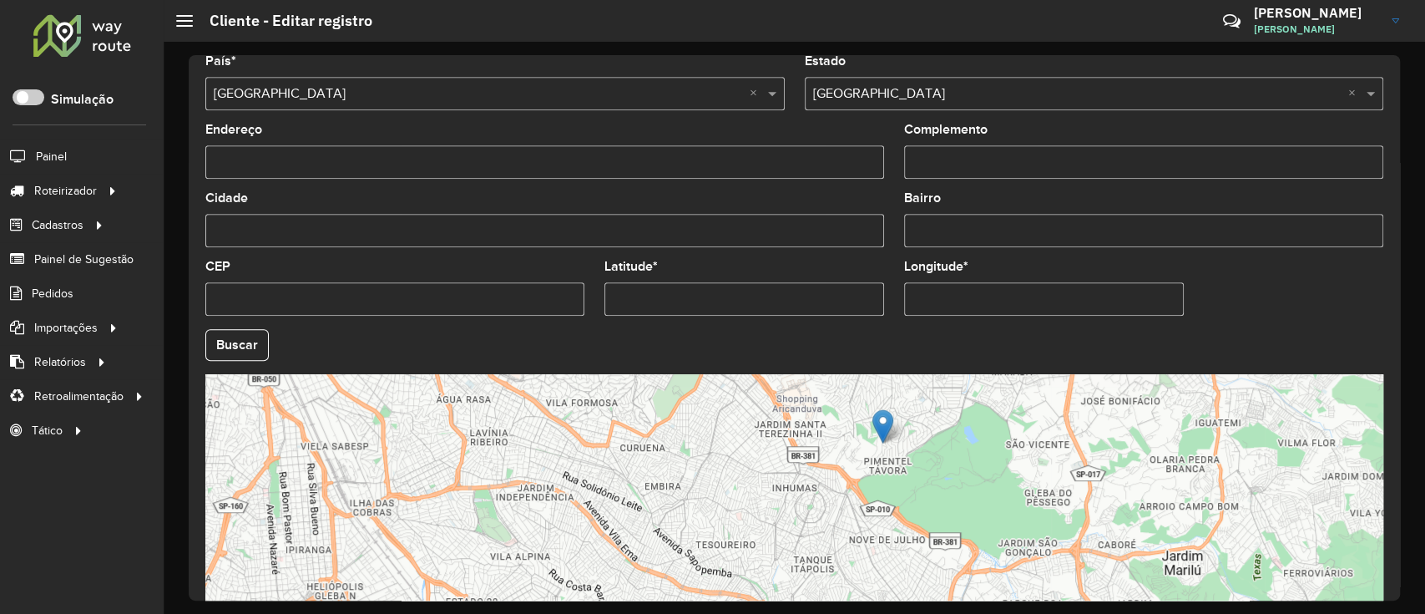
scroll to position [629, 0]
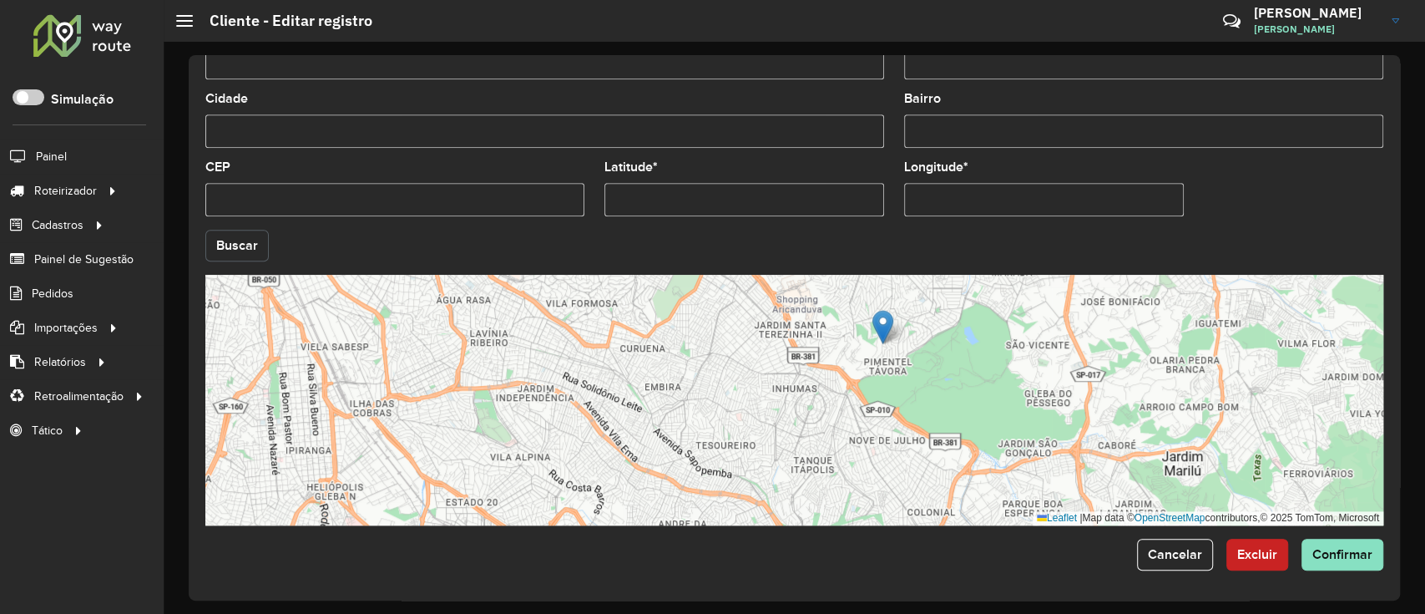
click at [245, 241] on button "Buscar" at bounding box center [236, 246] width 63 height 32
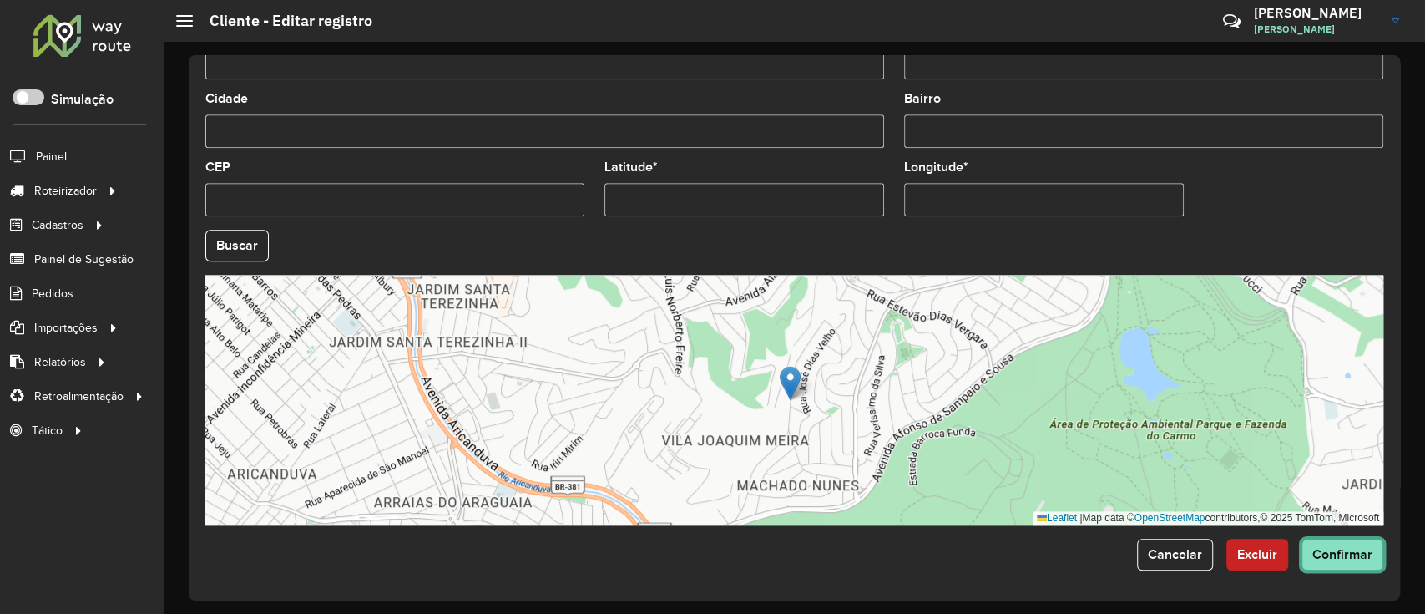
click at [1331, 561] on span "Confirmar" at bounding box center [1343, 554] width 60 height 14
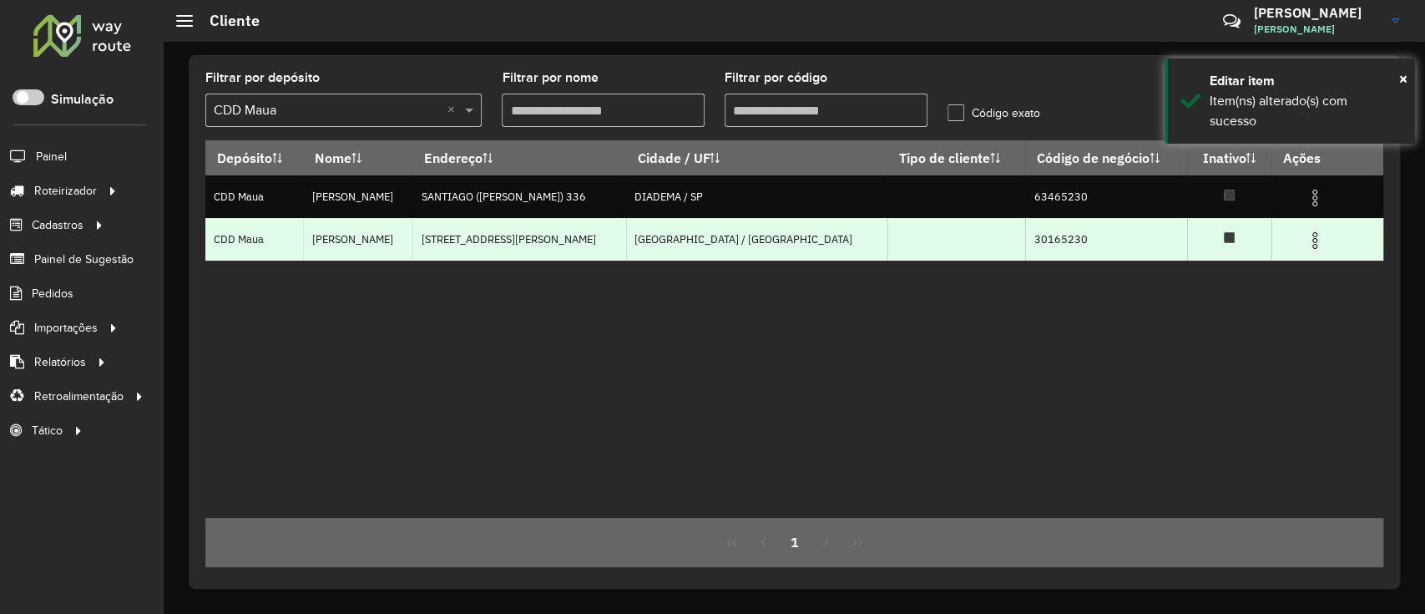
click at [1309, 238] on img at bounding box center [1315, 240] width 20 height 20
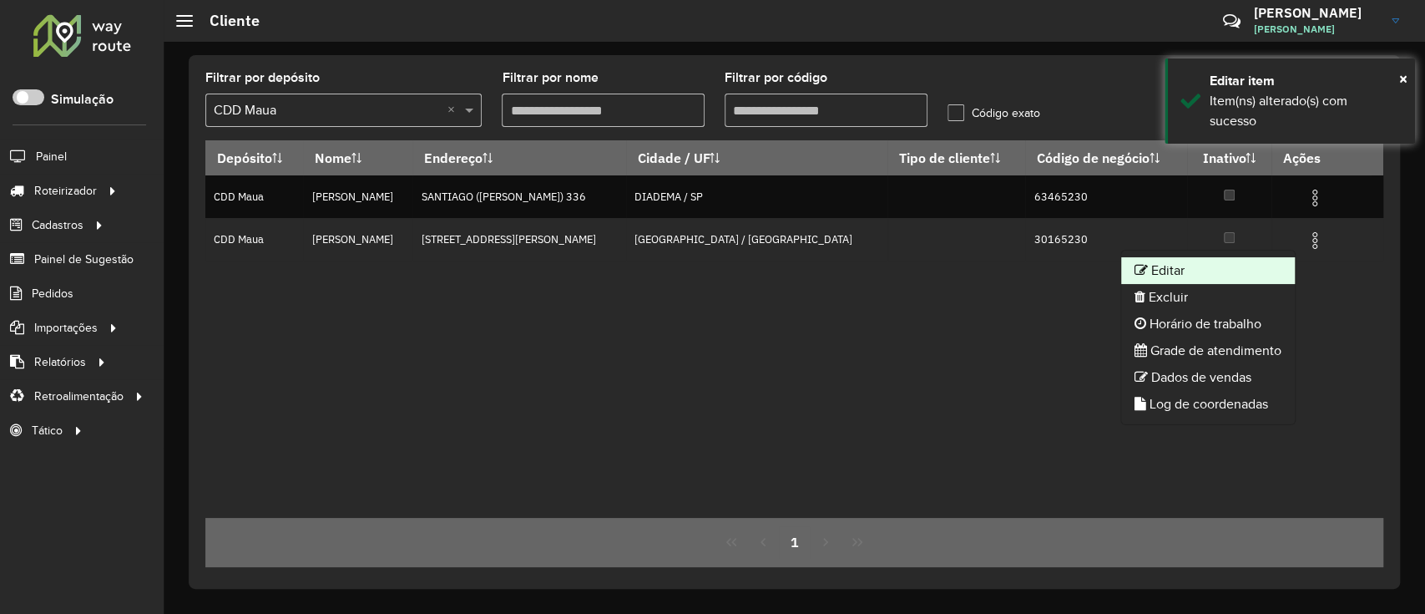
click at [1238, 268] on li "Editar" at bounding box center [1208, 270] width 174 height 27
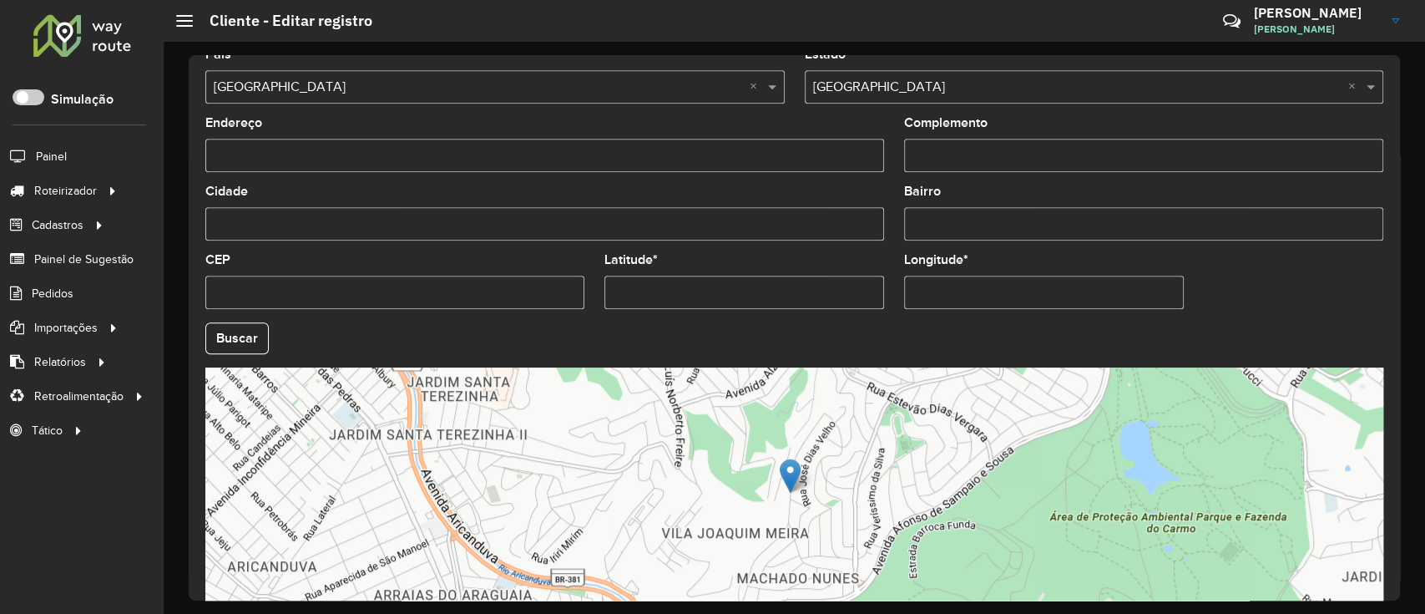
scroll to position [629, 0]
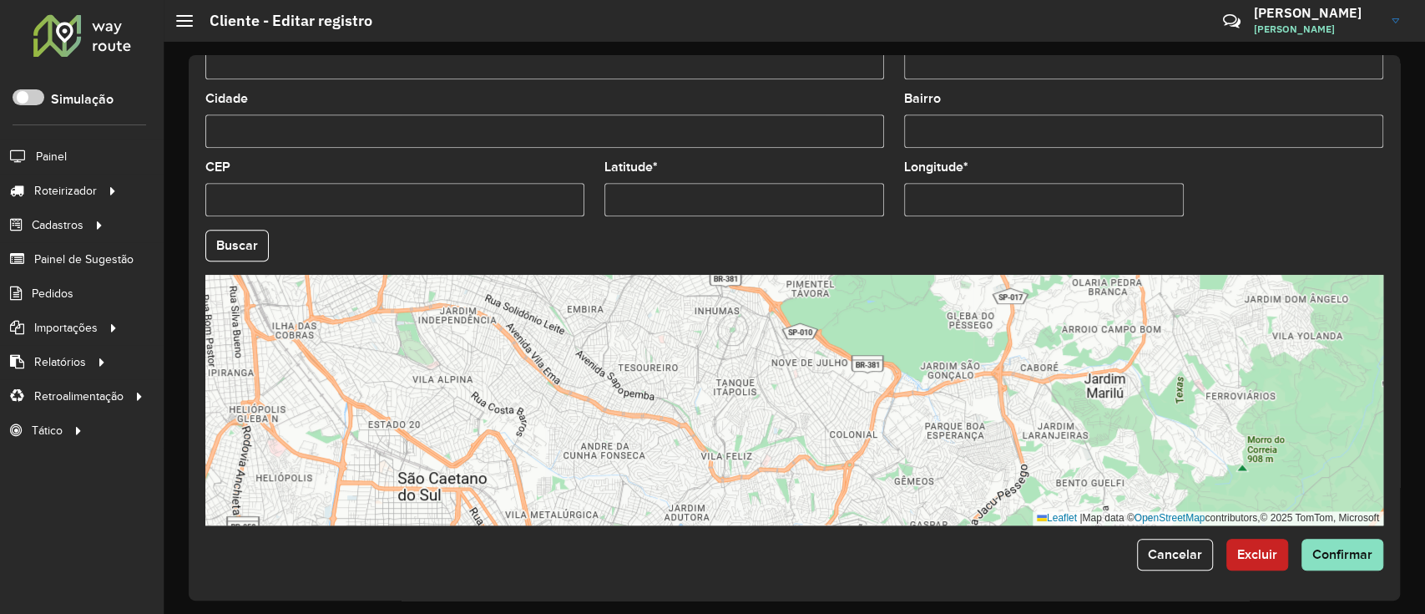
drag, startPoint x: 984, startPoint y: 451, endPoint x: 882, endPoint y: 299, distance: 183.0
click at [882, 299] on div "Leaflet | Map data © OpenStreetMap contributors,© 2025 TomTom, Microsoft" at bounding box center [794, 400] width 1178 height 251
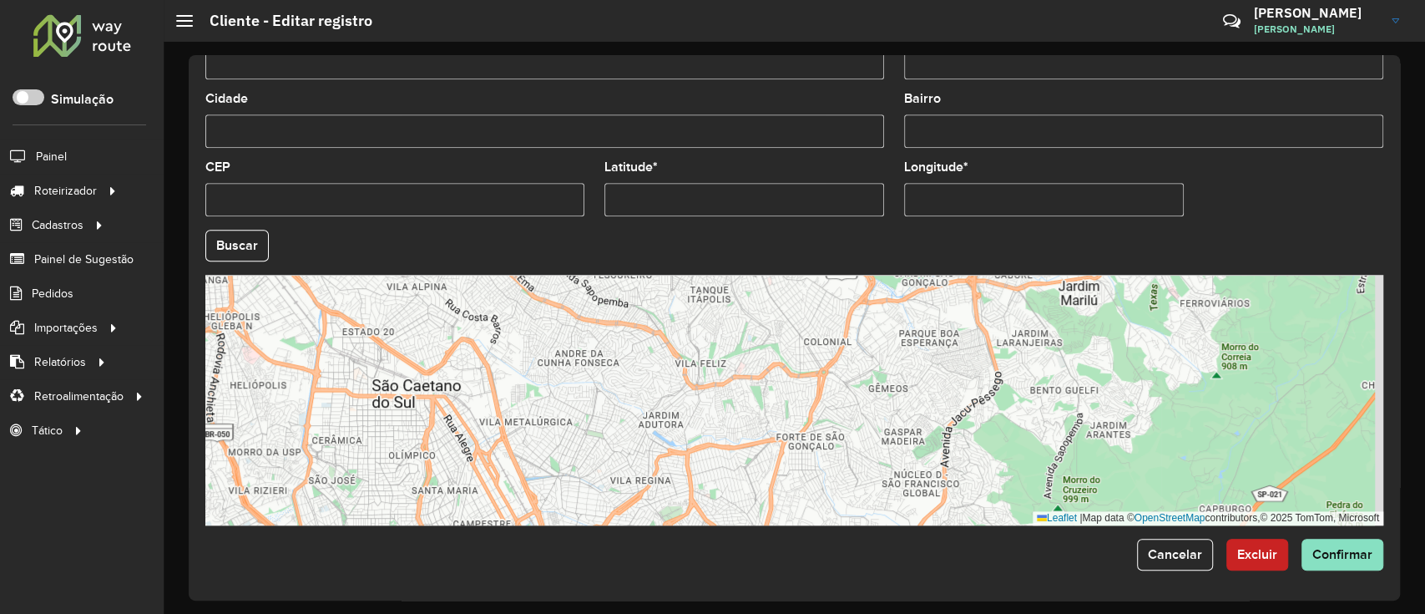
drag, startPoint x: 910, startPoint y: 400, endPoint x: 882, endPoint y: 285, distance: 118.7
click at [882, 285] on div "Leaflet | Map data © OpenStreetMap contributors,© 2025 TomTom, Microsoft" at bounding box center [794, 400] width 1178 height 251
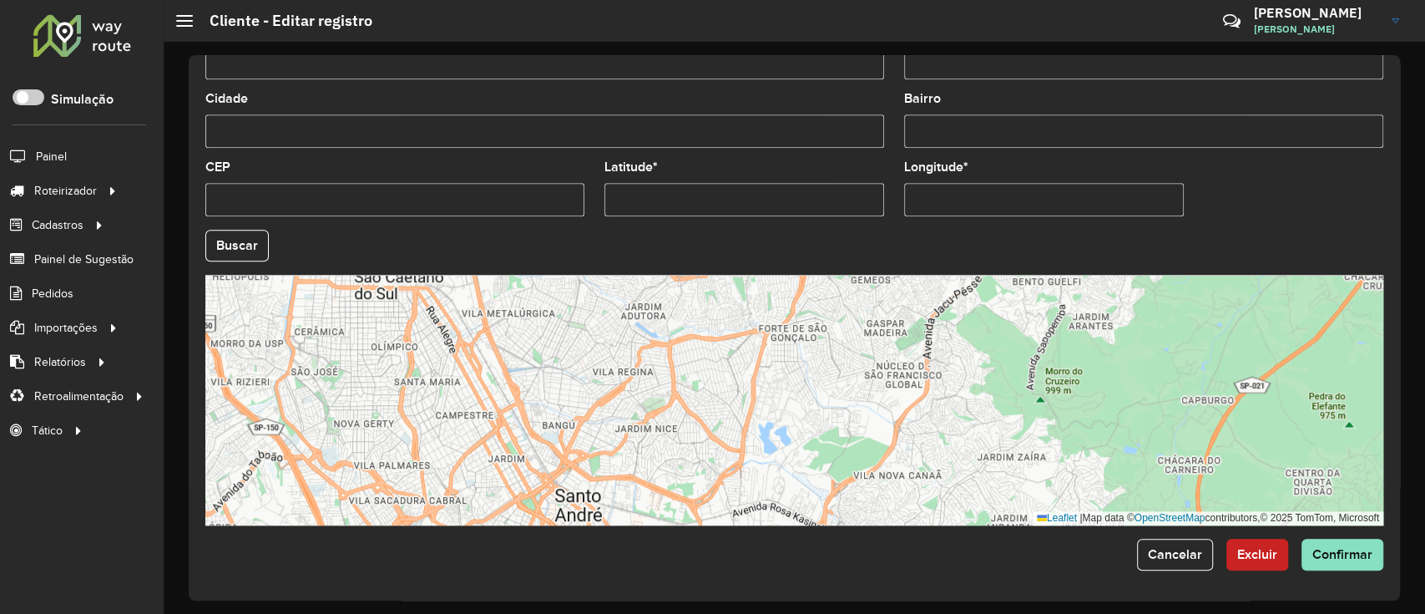
drag, startPoint x: 902, startPoint y: 413, endPoint x: 887, endPoint y: 293, distance: 120.4
click at [887, 293] on div "Leaflet | Map data © OpenStreetMap contributors,© 2025 TomTom, Microsoft" at bounding box center [794, 400] width 1178 height 251
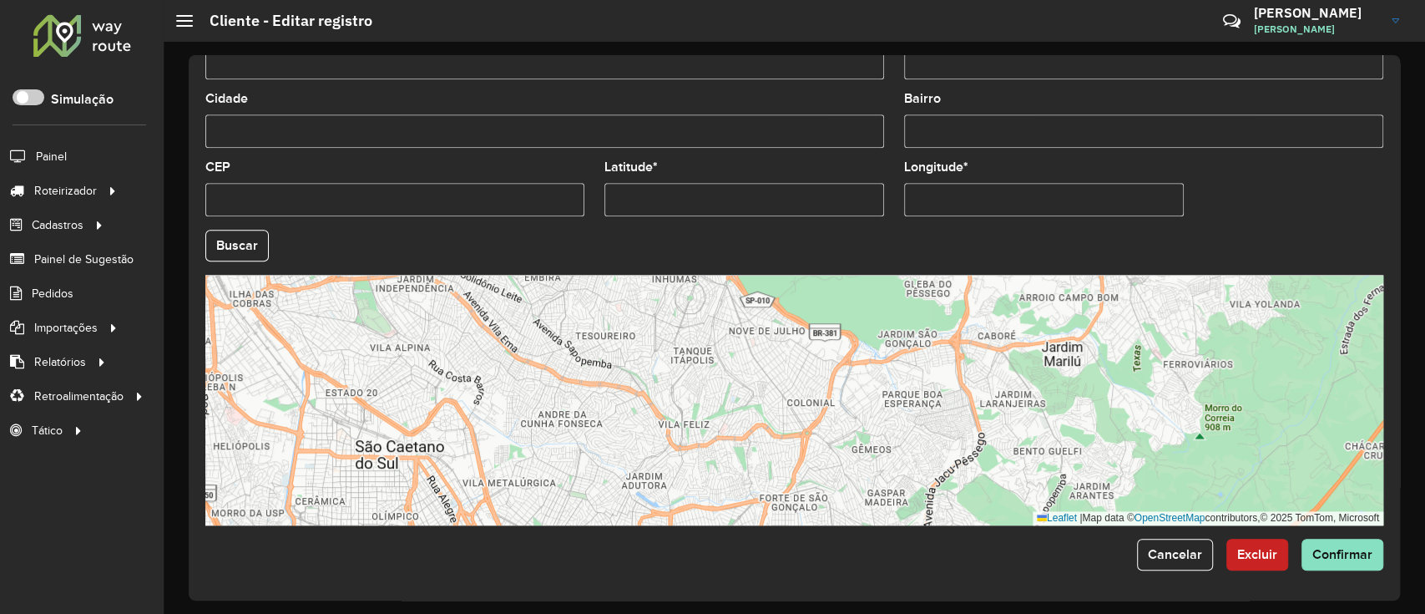
drag, startPoint x: 876, startPoint y: 398, endPoint x: 873, endPoint y: 593, distance: 194.6
click at [873, 593] on div "Depósito * Selecione um depósito × CDD Maua Nome * Tipo de cliente Selecione um…" at bounding box center [795, 327] width 1212 height 545
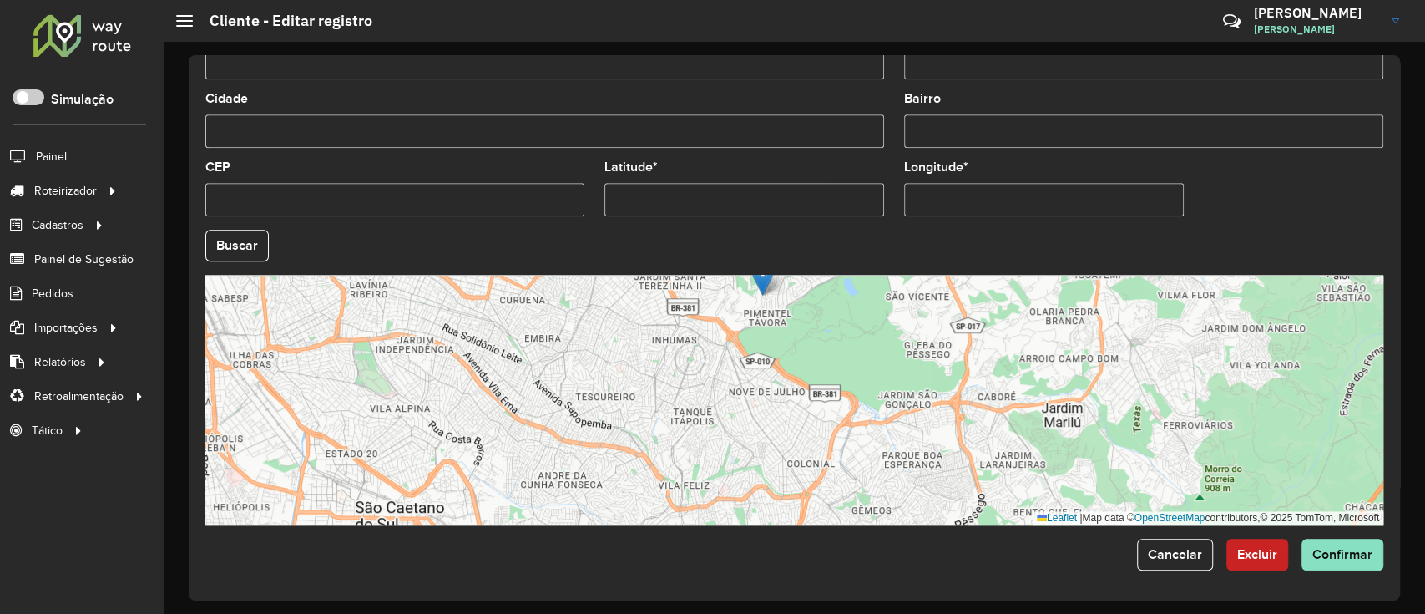
drag, startPoint x: 843, startPoint y: 400, endPoint x: 824, endPoint y: 511, distance: 112.6
click at [827, 509] on div "Leaflet | Map data © OpenStreetMap contributors,© 2025 TomTom, Microsoft" at bounding box center [794, 400] width 1178 height 251
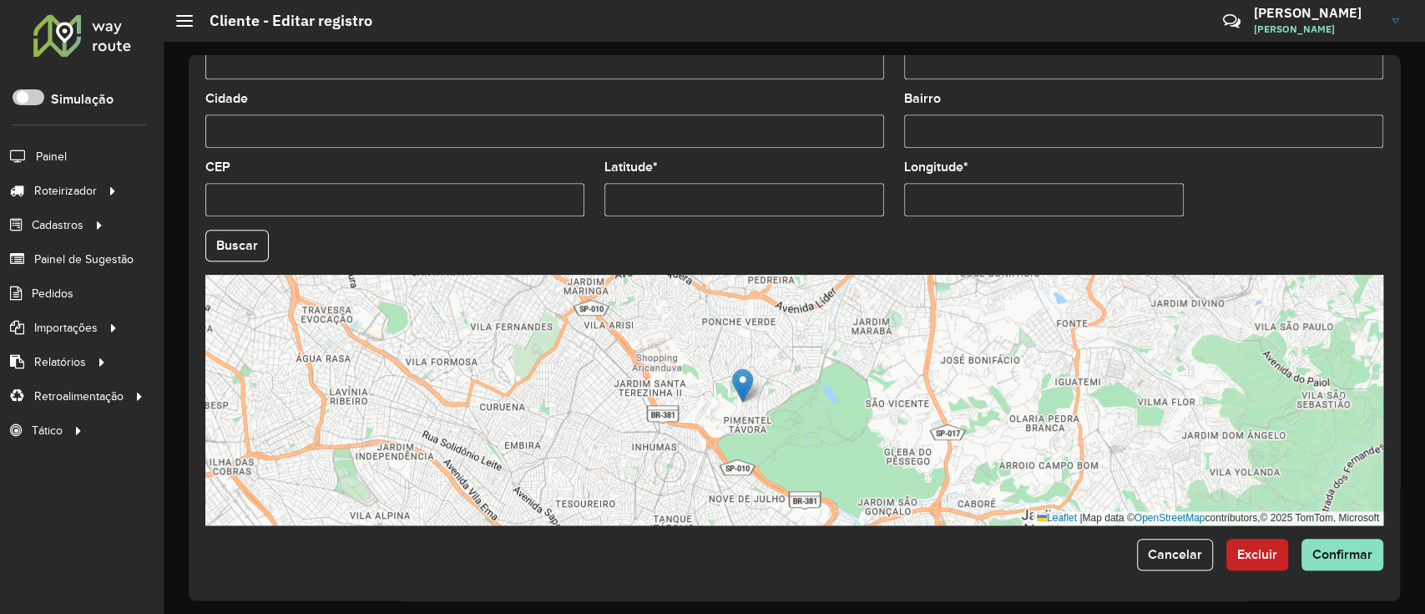
drag, startPoint x: 833, startPoint y: 407, endPoint x: 815, endPoint y: 504, distance: 98.6
click at [815, 504] on div "Leaflet | Map data © OpenStreetMap contributors,© 2025 TomTom, Microsoft" at bounding box center [794, 400] width 1178 height 251
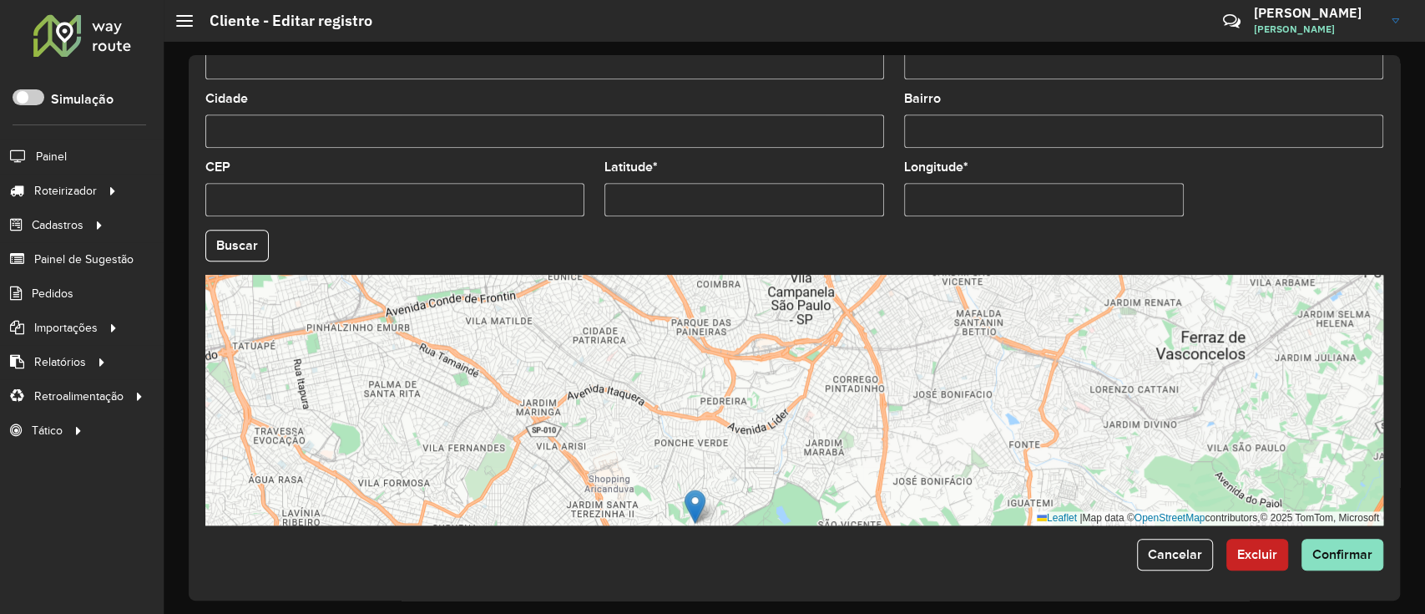
drag, startPoint x: 823, startPoint y: 415, endPoint x: 789, endPoint y: 499, distance: 90.7
click at [789, 499] on div "Leaflet | Map data © OpenStreetMap contributors,© 2025 TomTom, Microsoft" at bounding box center [794, 400] width 1178 height 251
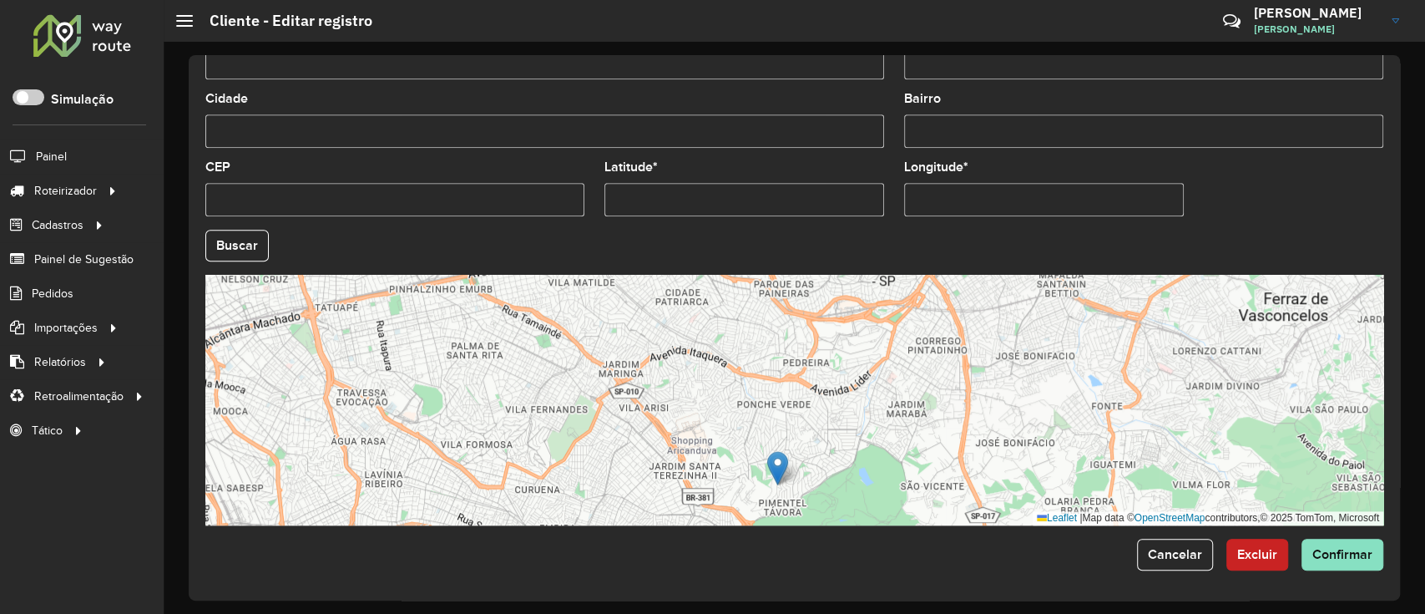
drag, startPoint x: 786, startPoint y: 432, endPoint x: 868, endPoint y: 392, distance: 91.9
click at [868, 392] on div "Leaflet | Map data © OpenStreetMap contributors,© 2025 TomTom, Microsoft" at bounding box center [794, 400] width 1178 height 251
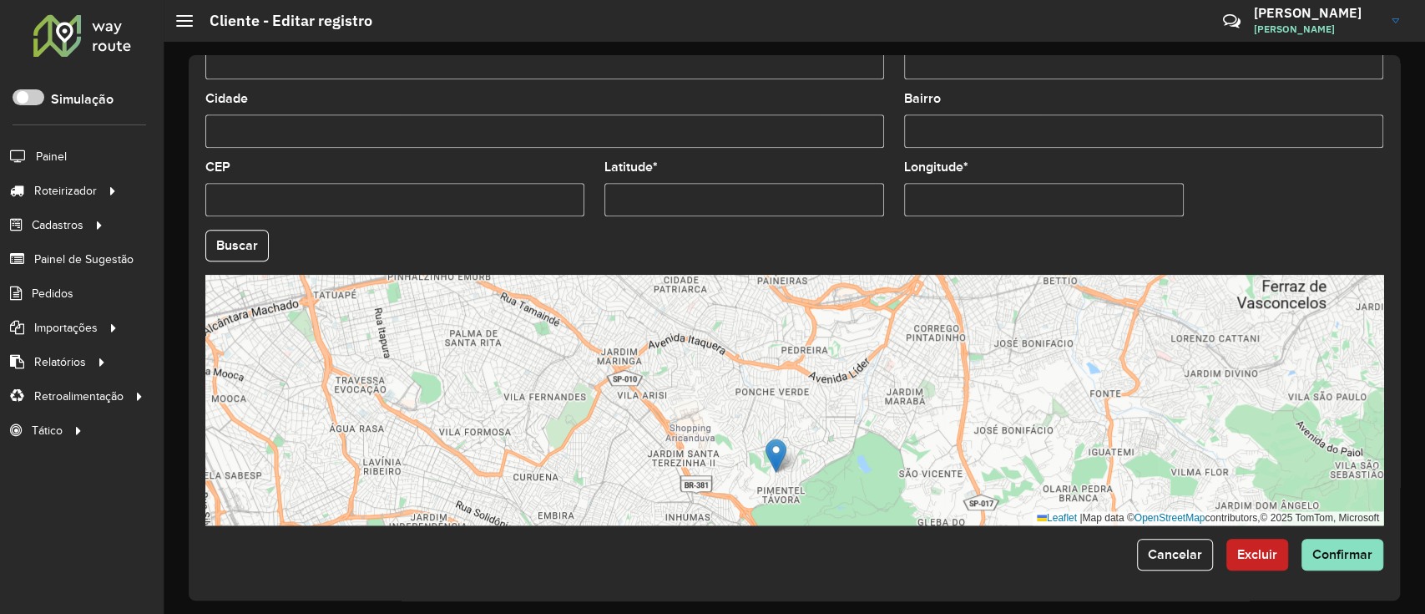
drag, startPoint x: 793, startPoint y: 421, endPoint x: 807, endPoint y: 350, distance: 72.2
click at [807, 350] on div "Leaflet | Map data © OpenStreetMap contributors,© 2025 TomTom, Microsoft" at bounding box center [794, 400] width 1178 height 251
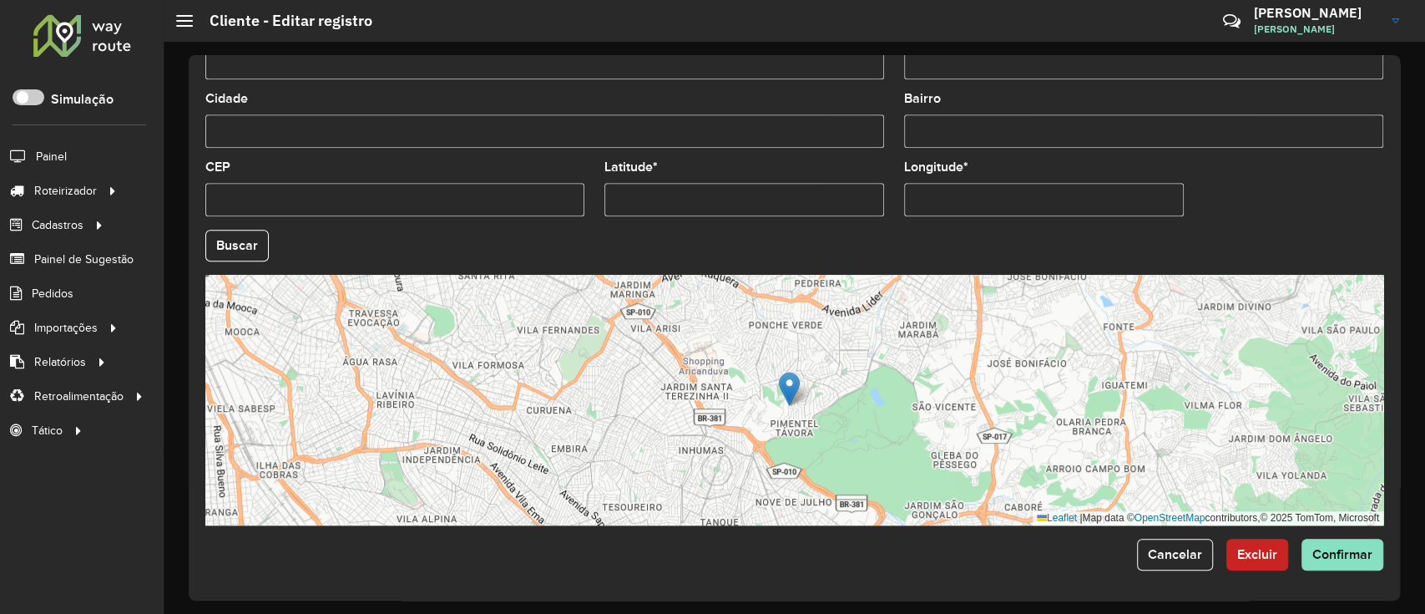
drag, startPoint x: 833, startPoint y: 343, endPoint x: 863, endPoint y: 247, distance: 100.9
click at [863, 247] on formly-group "País * Selecione uma opção × [GEOGRAPHIC_DATA] × Estado Selecione uma opção × […" at bounding box center [794, 241] width 1198 height 570
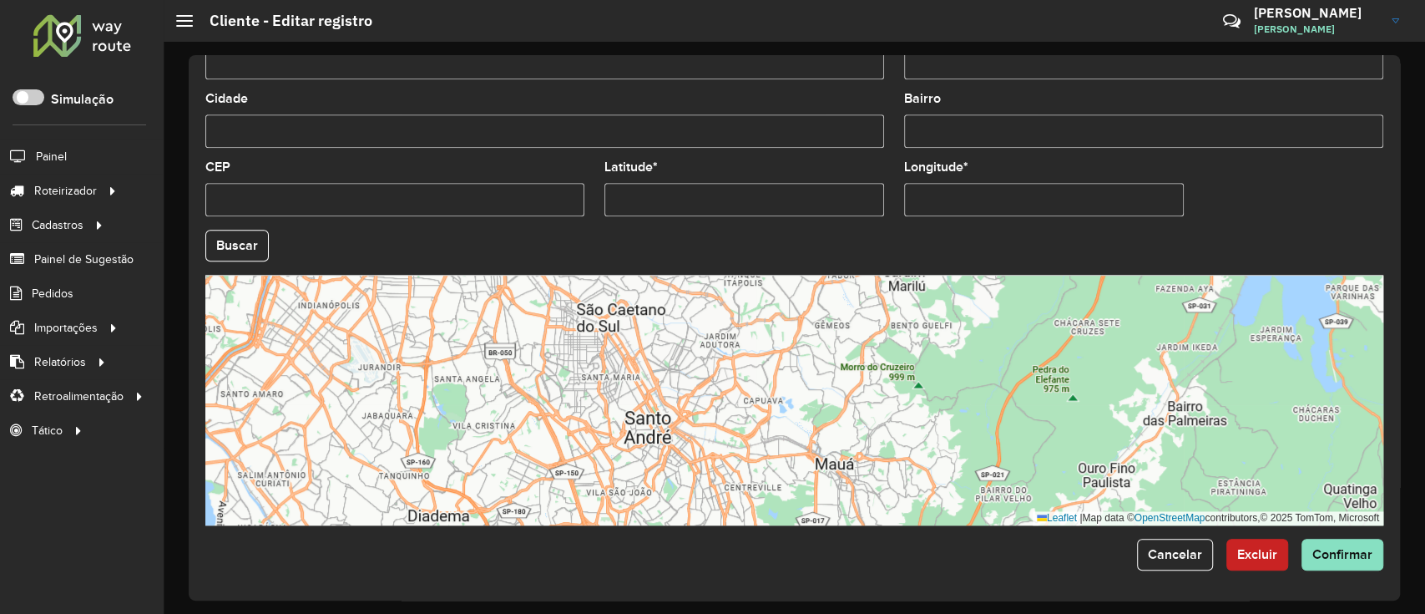
drag, startPoint x: 929, startPoint y: 431, endPoint x: 839, endPoint y: 334, distance: 132.4
click at [839, 334] on div "Leaflet | Map data © OpenStreetMap contributors,© 2025 TomTom, Microsoft" at bounding box center [794, 400] width 1178 height 251
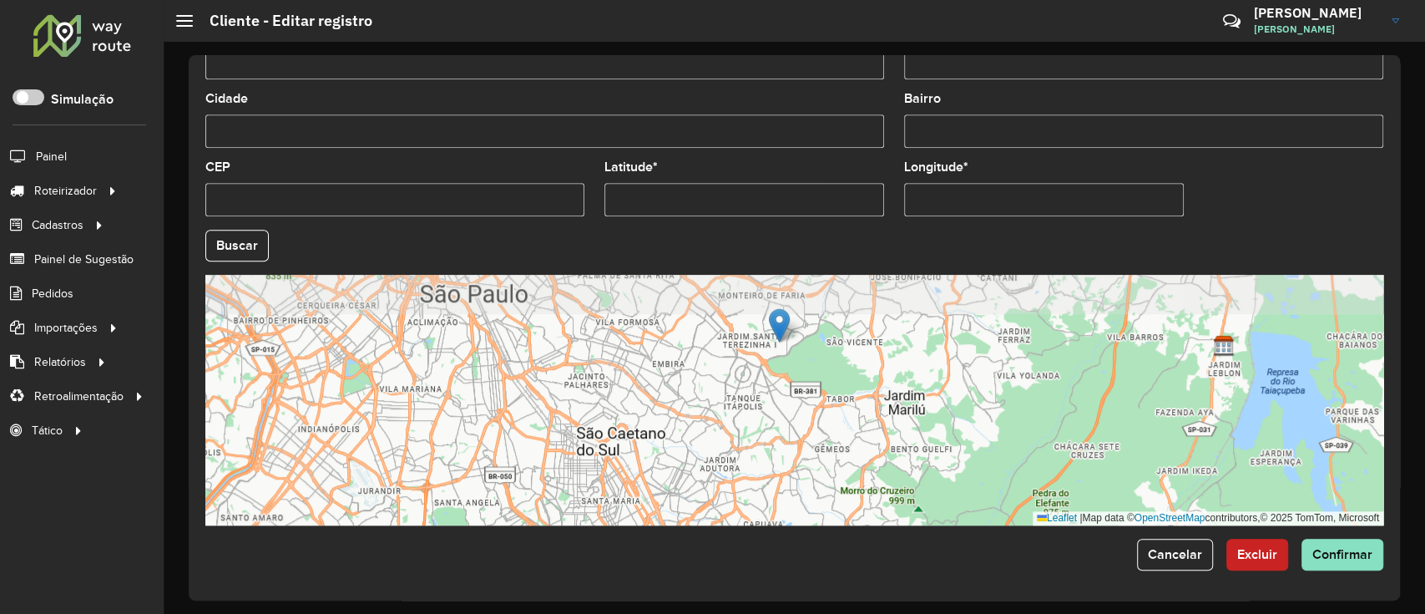
drag, startPoint x: 835, startPoint y: 385, endPoint x: 845, endPoint y: 532, distance: 147.3
click at [845, 530] on form "Depósito * Selecione um depósito × CDD Maua Nome * Tipo de cliente Selecione um…" at bounding box center [794, 6] width 1178 height 1127
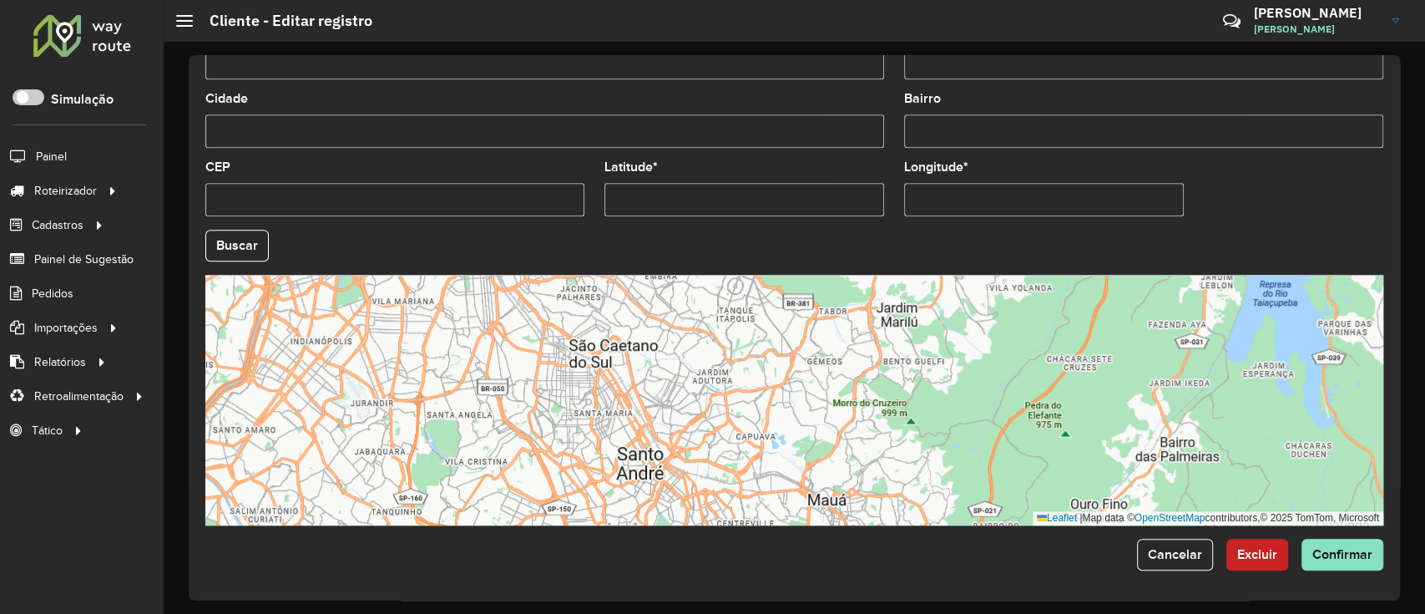
drag, startPoint x: 852, startPoint y: 464, endPoint x: 843, endPoint y: 368, distance: 96.4
click at [843, 368] on div "Leaflet | Map data © OpenStreetMap contributors,© 2025 TomTom, Microsoft" at bounding box center [794, 400] width 1178 height 251
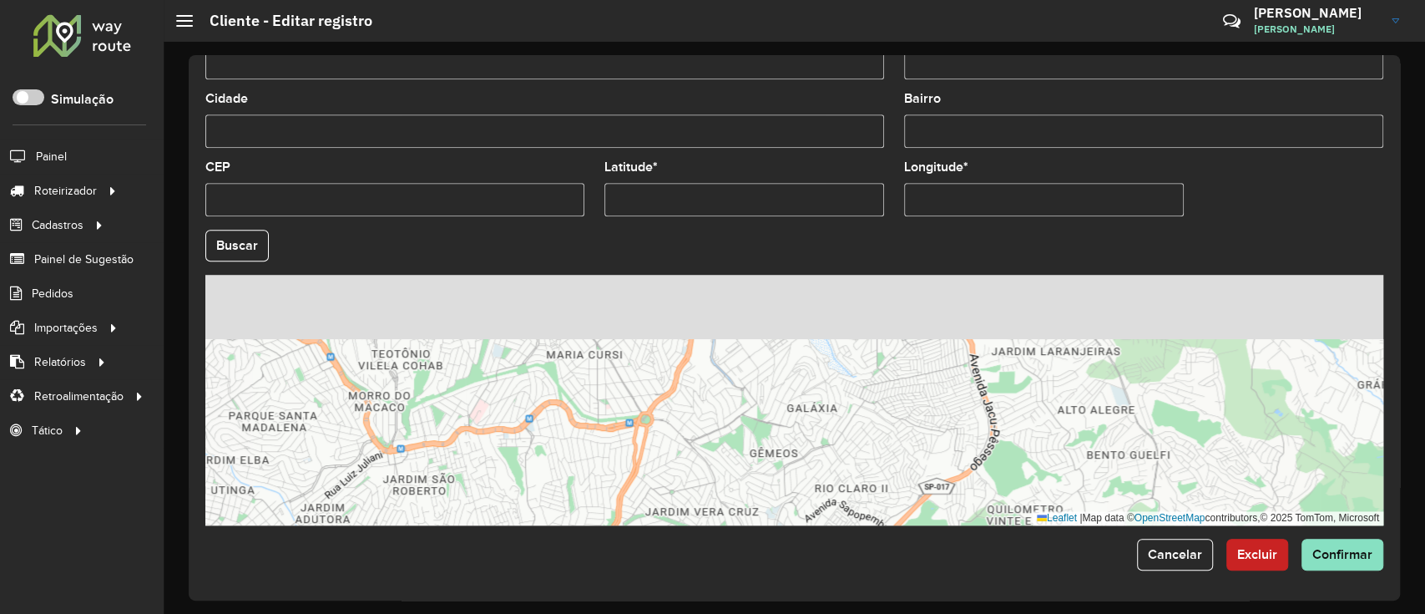
drag, startPoint x: 884, startPoint y: 329, endPoint x: 870, endPoint y: 468, distance: 139.3
click at [870, 468] on div "Leaflet | Map data © OpenStreetMap contributors,© 2025 TomTom, Microsoft" at bounding box center [794, 400] width 1178 height 251
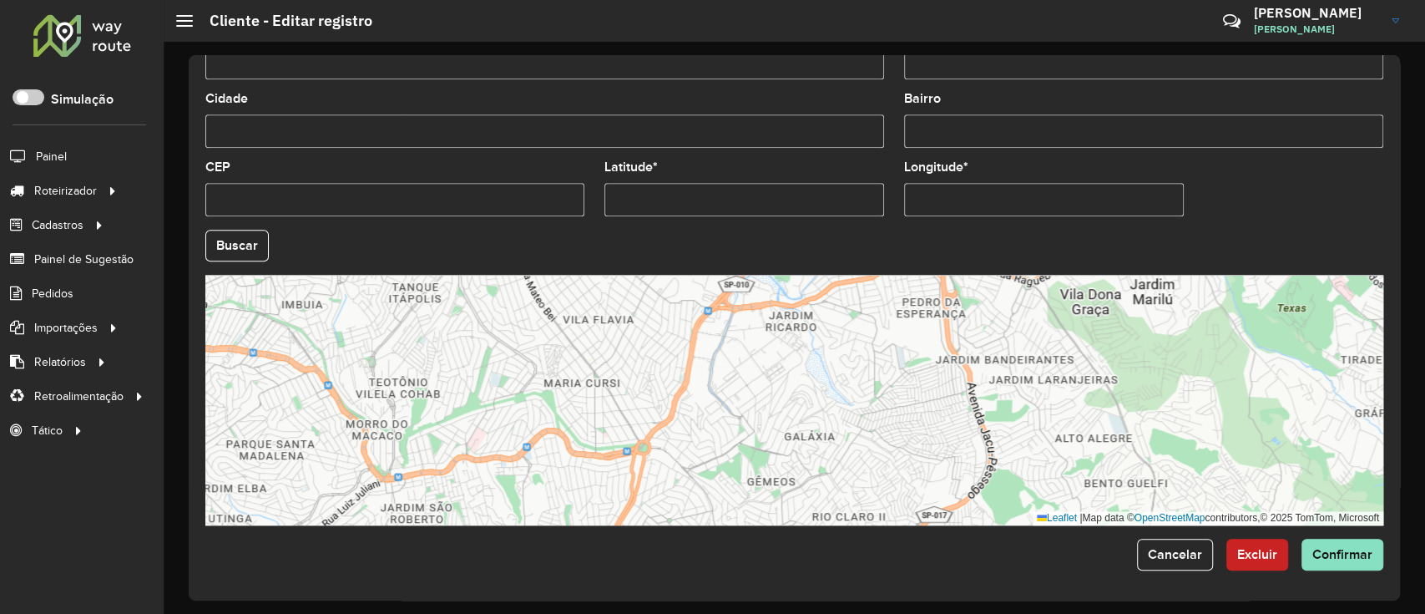
drag, startPoint x: 868, startPoint y: 377, endPoint x: 841, endPoint y: 528, distance: 152.8
click at [841, 528] on form "Depósito * Selecione um depósito × CDD Maua Nome * Tipo de cliente Selecione um…" at bounding box center [794, 6] width 1178 height 1127
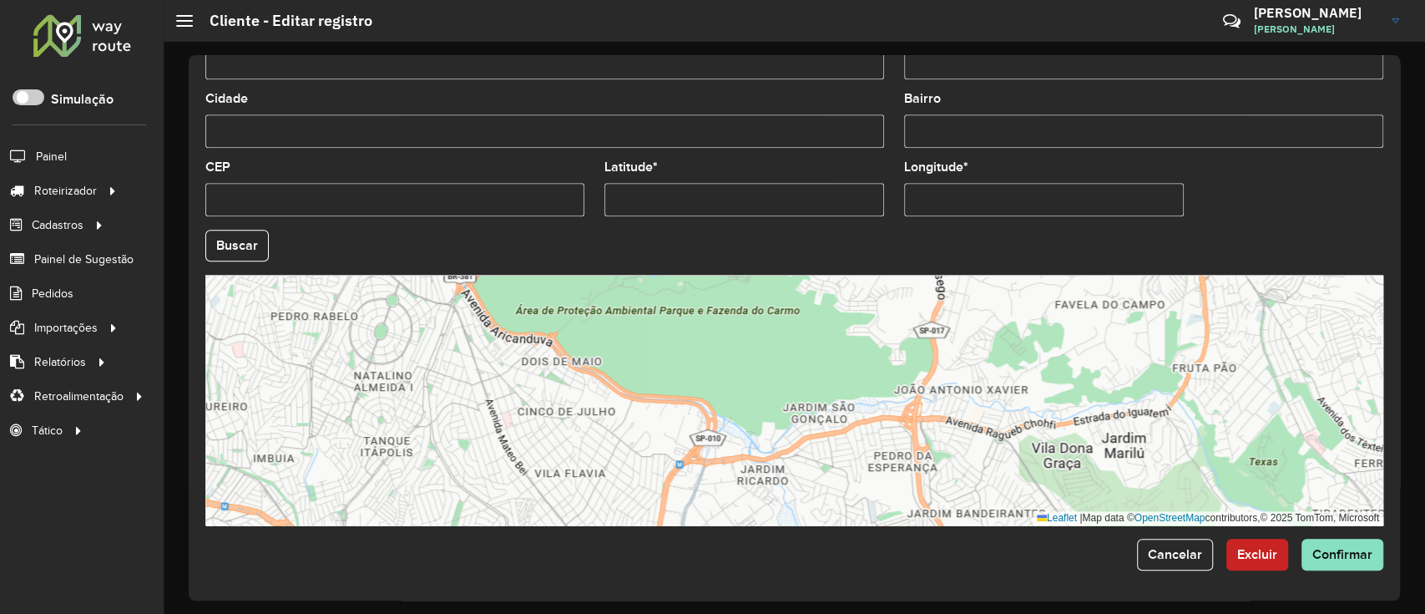
drag, startPoint x: 800, startPoint y: 363, endPoint x: 801, endPoint y: 524, distance: 160.3
click at [802, 524] on div "Leaflet | Map data © OpenStreetMap contributors,© 2025 TomTom, Microsoft" at bounding box center [794, 400] width 1178 height 251
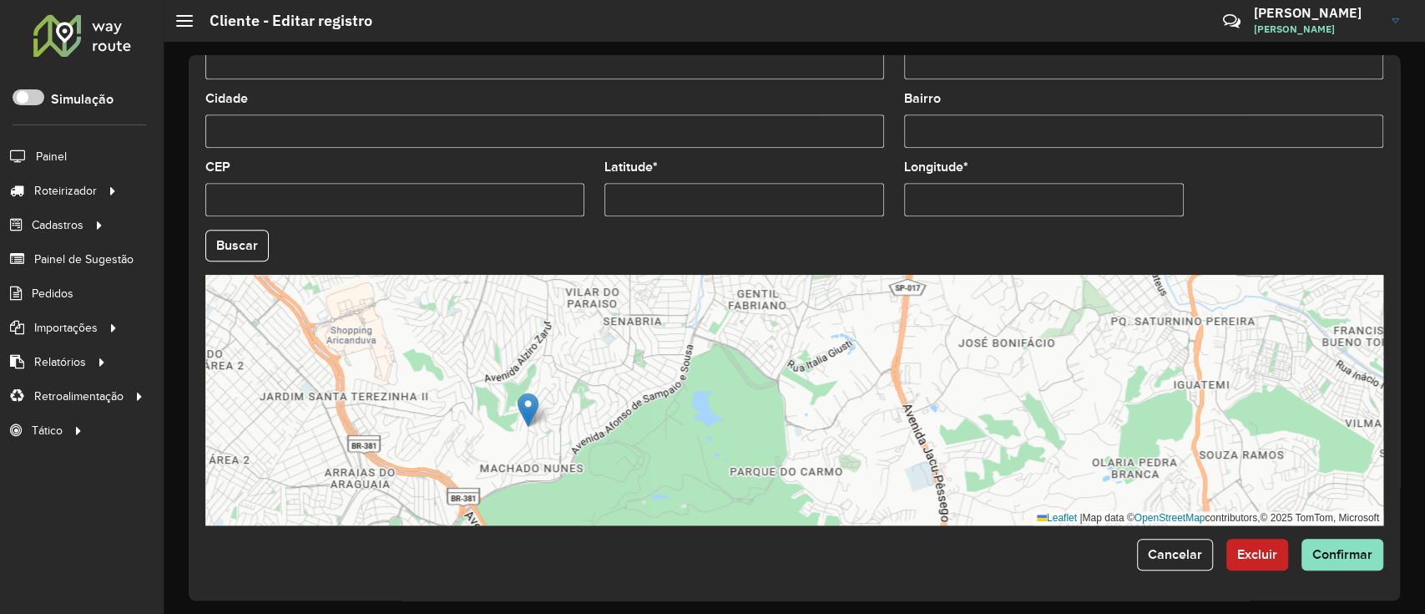
click at [1334, 531] on form "Depósito * Selecione um depósito × CDD Maua Nome * Tipo de cliente Selecione um…" at bounding box center [794, 6] width 1178 height 1127
click at [1334, 554] on form "Depósito * Selecione um depósito × CDD Maua Nome * Tipo de cliente Selecione um…" at bounding box center [794, 6] width 1178 height 1127
click at [1328, 555] on span "Confirmar" at bounding box center [1343, 554] width 60 height 14
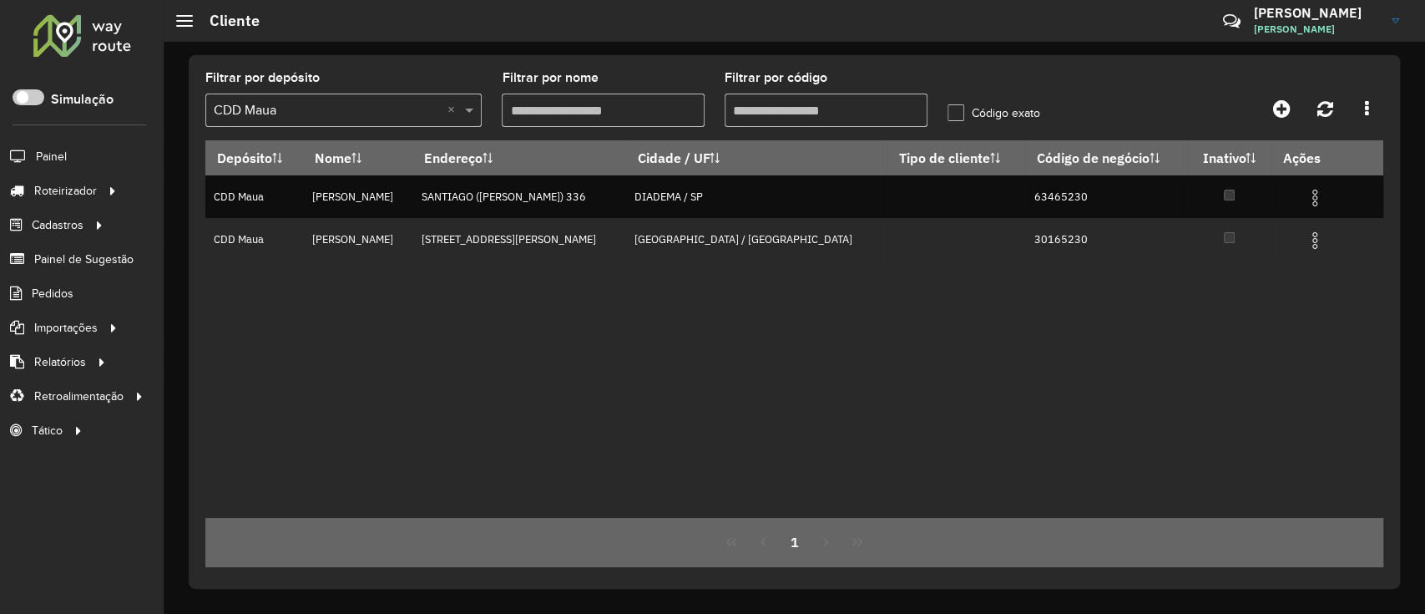
click at [893, 104] on input "Filtrar por código" at bounding box center [826, 110] width 203 height 33
paste input "****"
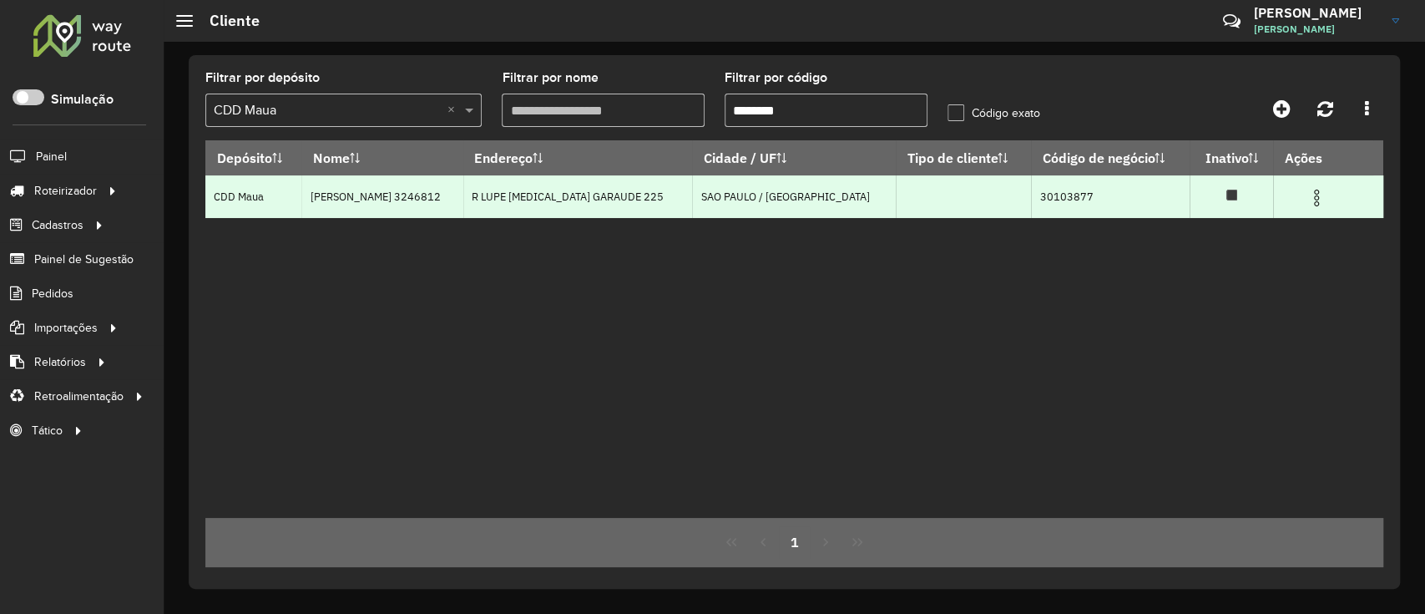
type input "********"
click at [1307, 197] on img at bounding box center [1317, 198] width 20 height 20
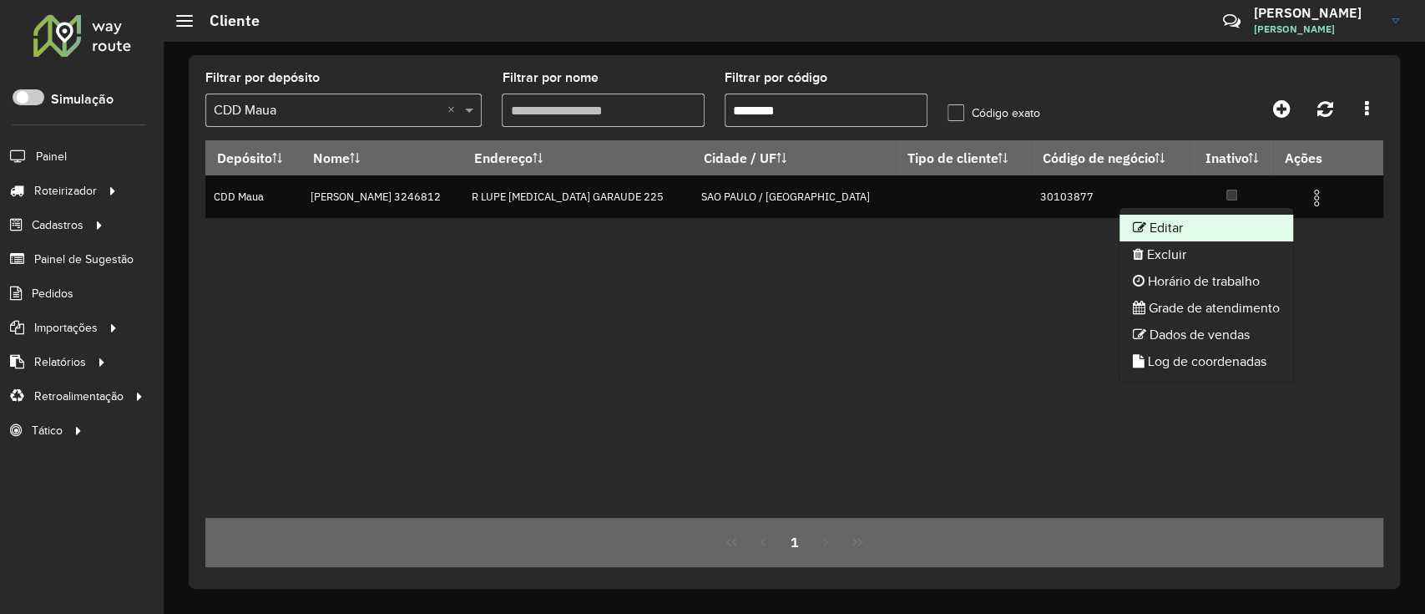
click at [1237, 224] on li "Editar" at bounding box center [1207, 228] width 174 height 27
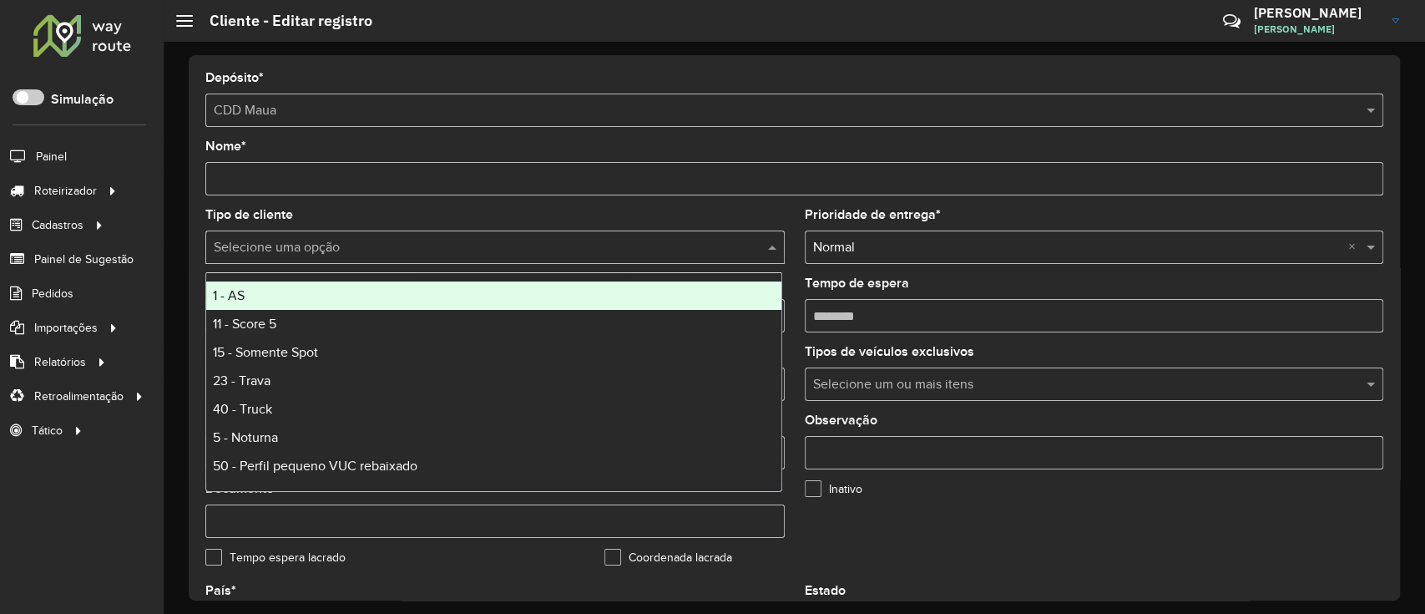
click at [369, 245] on input "text" at bounding box center [478, 248] width 529 height 20
type input "*"
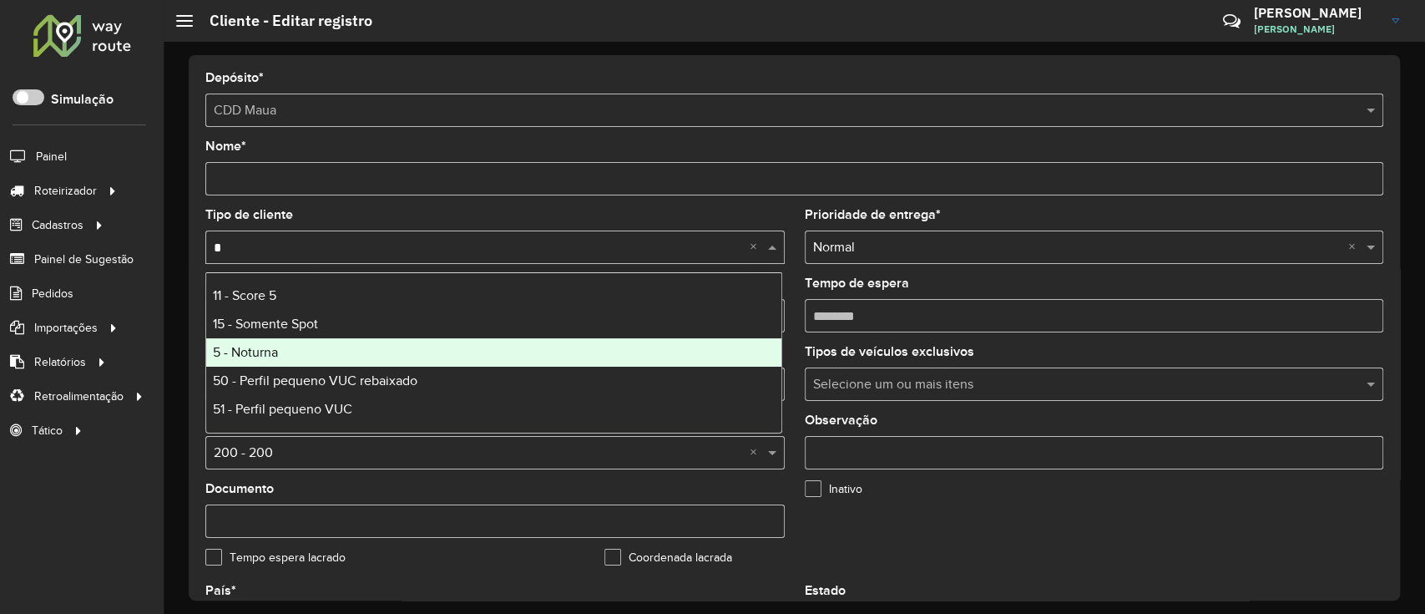
click at [332, 345] on div "5 - Noturna" at bounding box center [493, 352] width 575 height 28
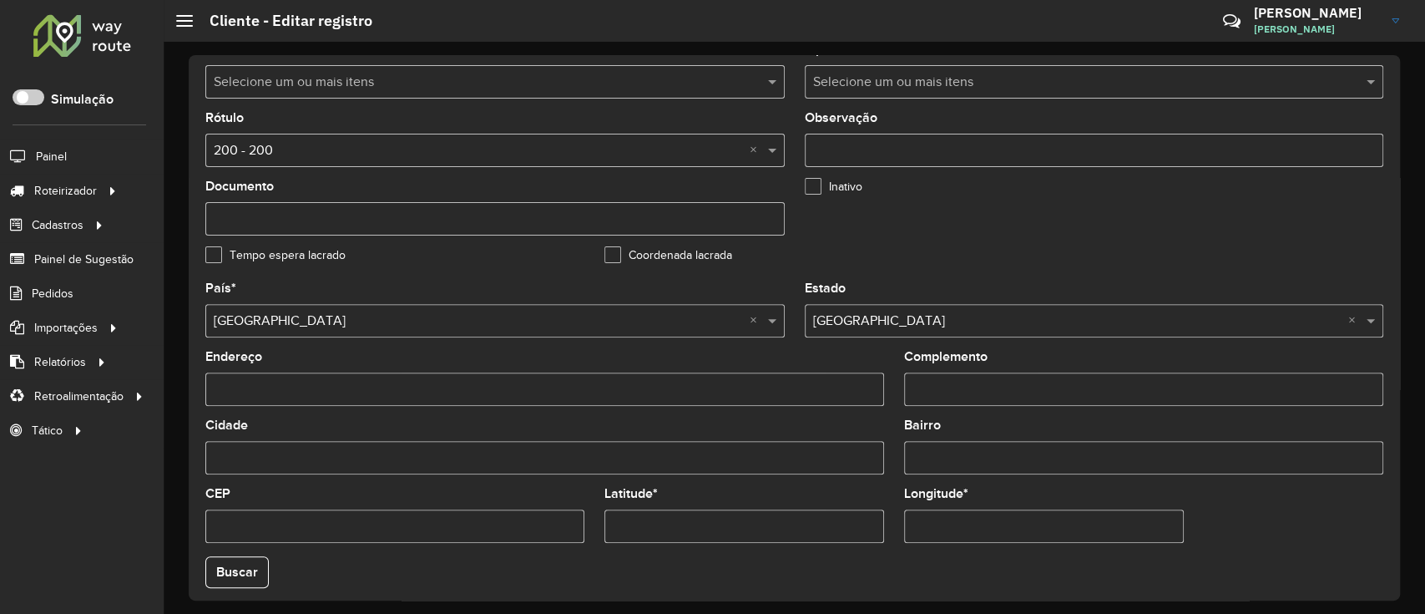
scroll to position [556, 0]
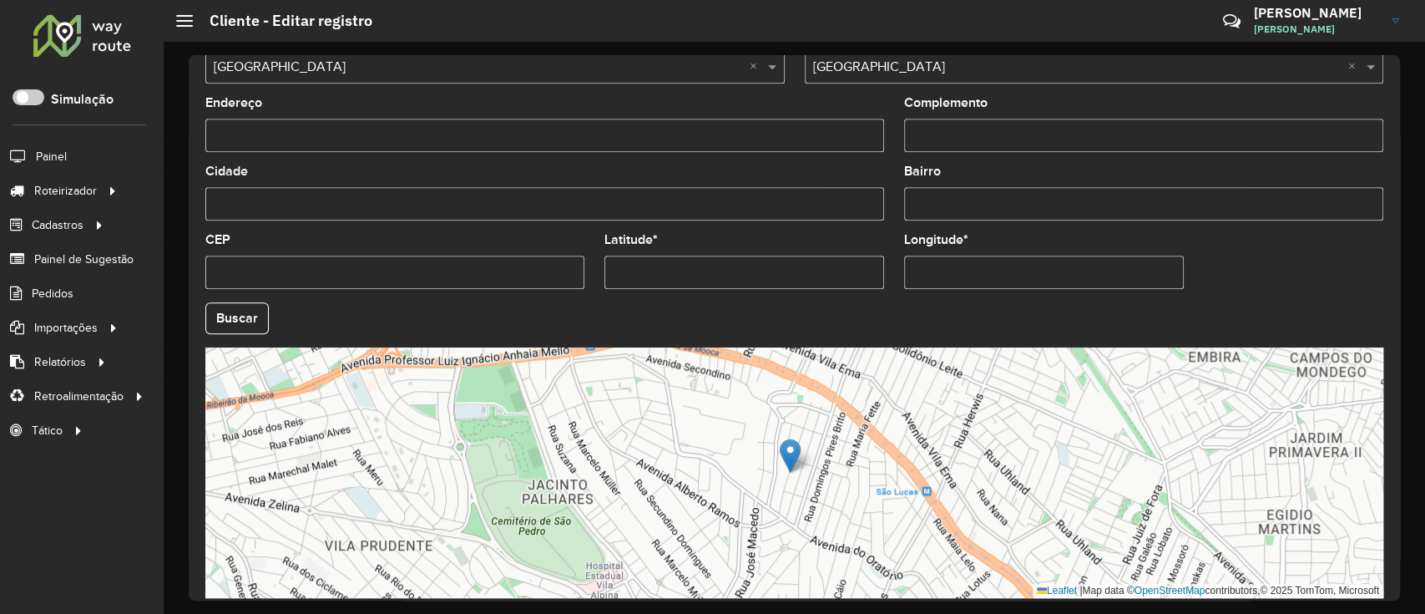
click at [210, 337] on formly-field "Buscar" at bounding box center [794, 324] width 1198 height 45
click at [226, 328] on button "Buscar" at bounding box center [236, 318] width 63 height 32
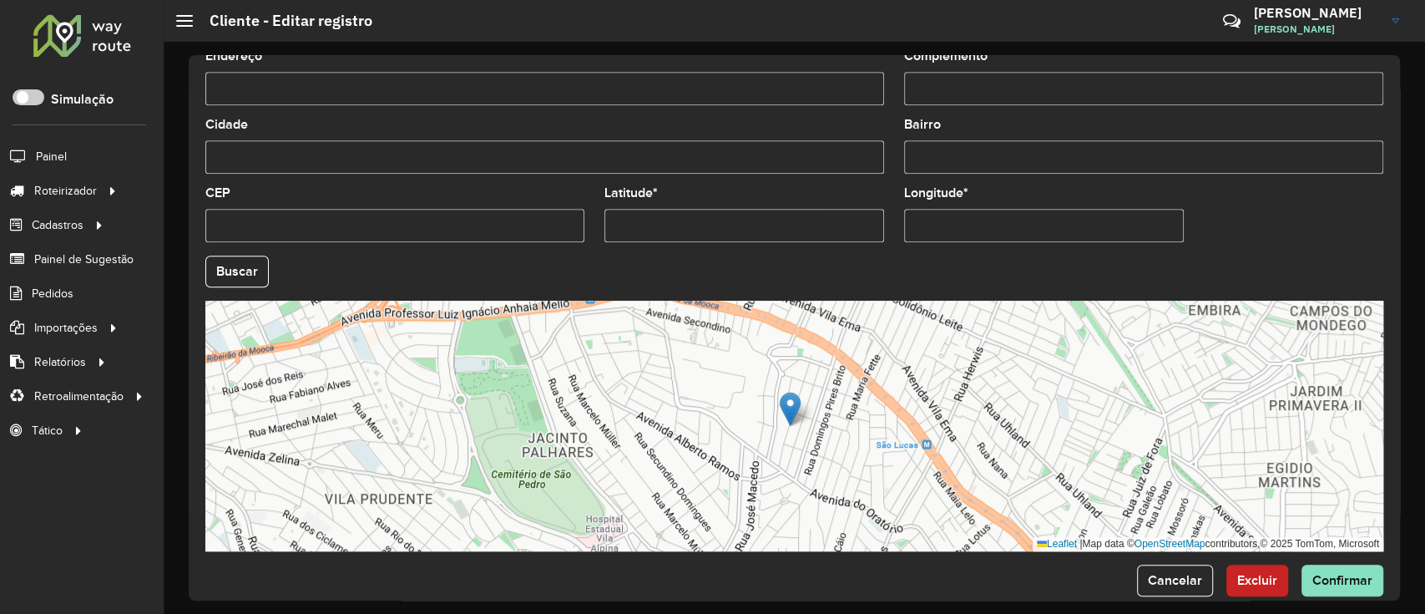
scroll to position [629, 0]
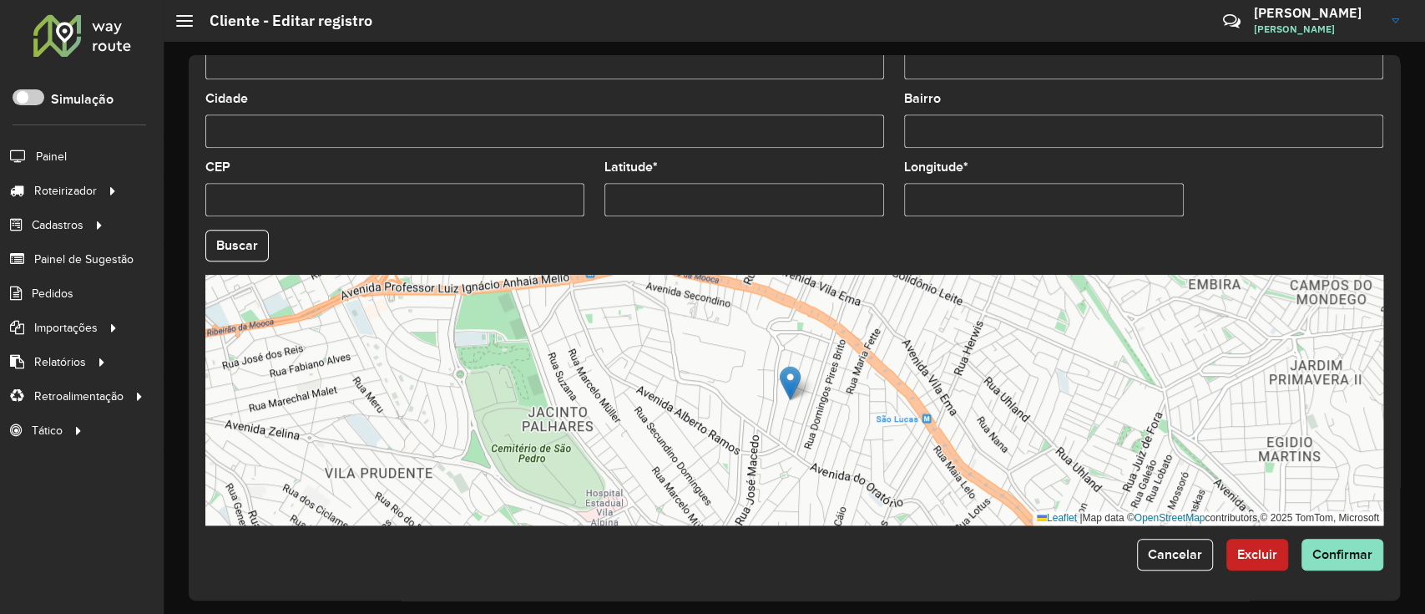
click at [1354, 536] on form "Depósito * Selecione um depósito × CDD Maua Nome * Tipo de cliente Selecione um…" at bounding box center [794, 6] width 1178 height 1127
click at [1354, 563] on button "Confirmar" at bounding box center [1343, 555] width 82 height 32
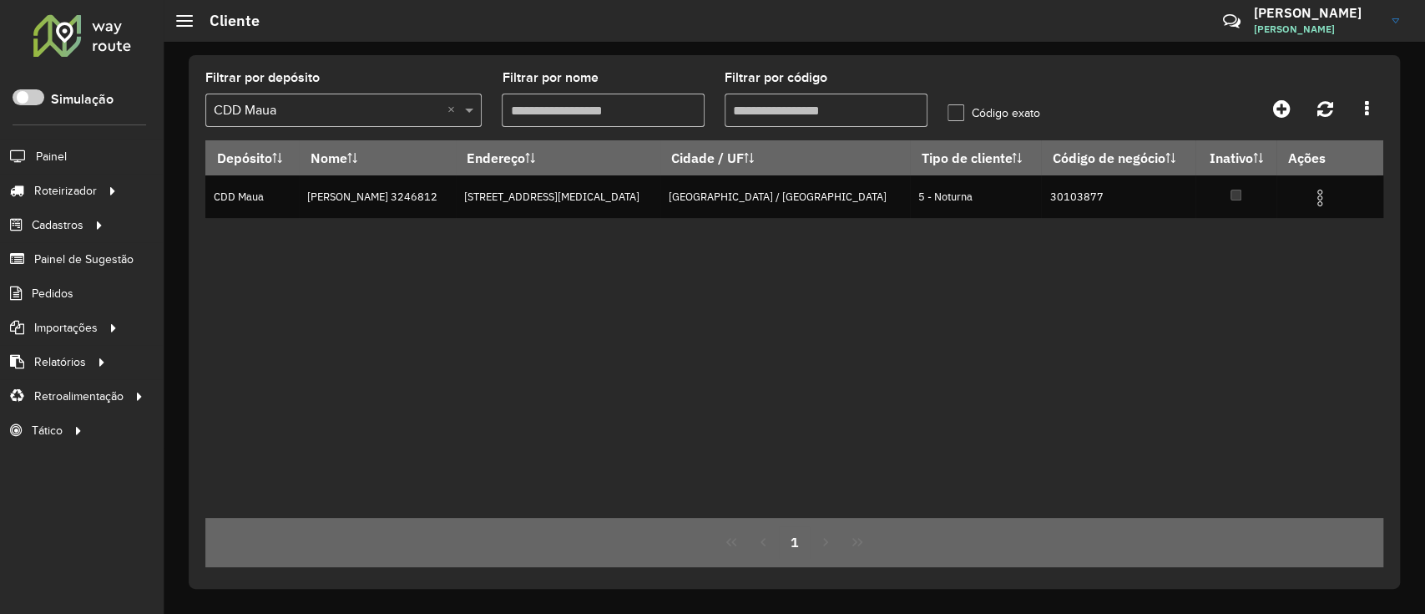
click at [808, 124] on input "Filtrar por código" at bounding box center [826, 110] width 203 height 33
paste input "text"
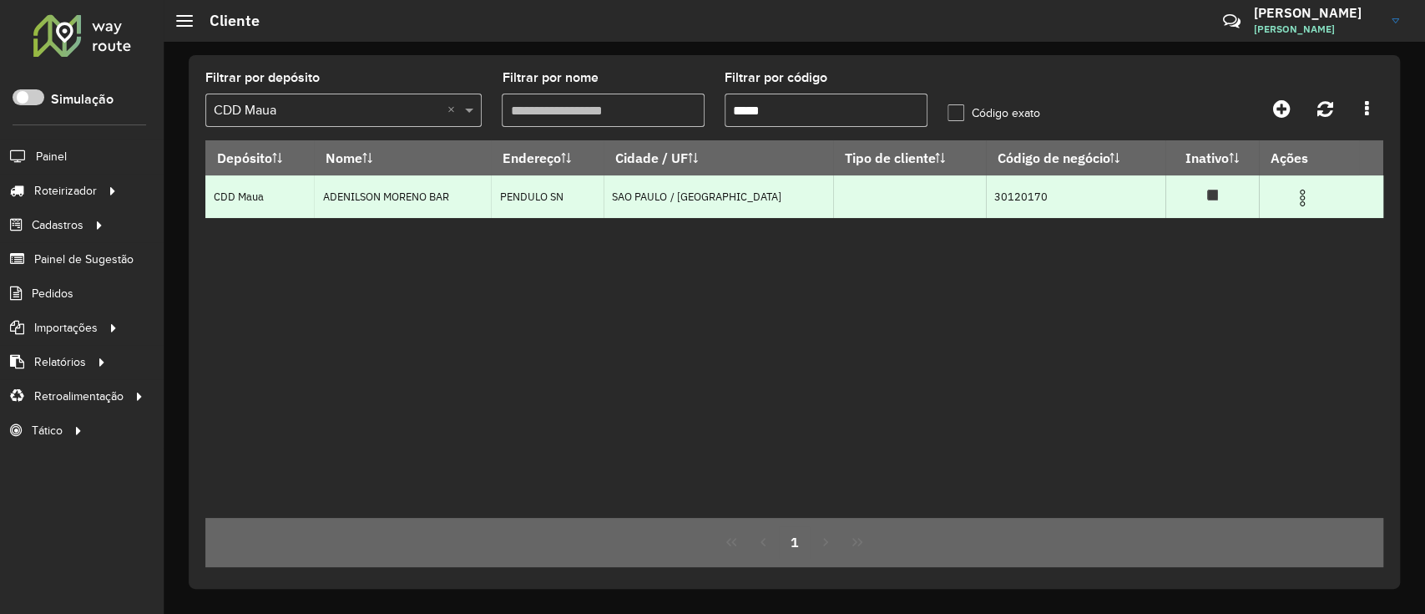
type input "*****"
click at [1294, 195] on img at bounding box center [1303, 198] width 20 height 20
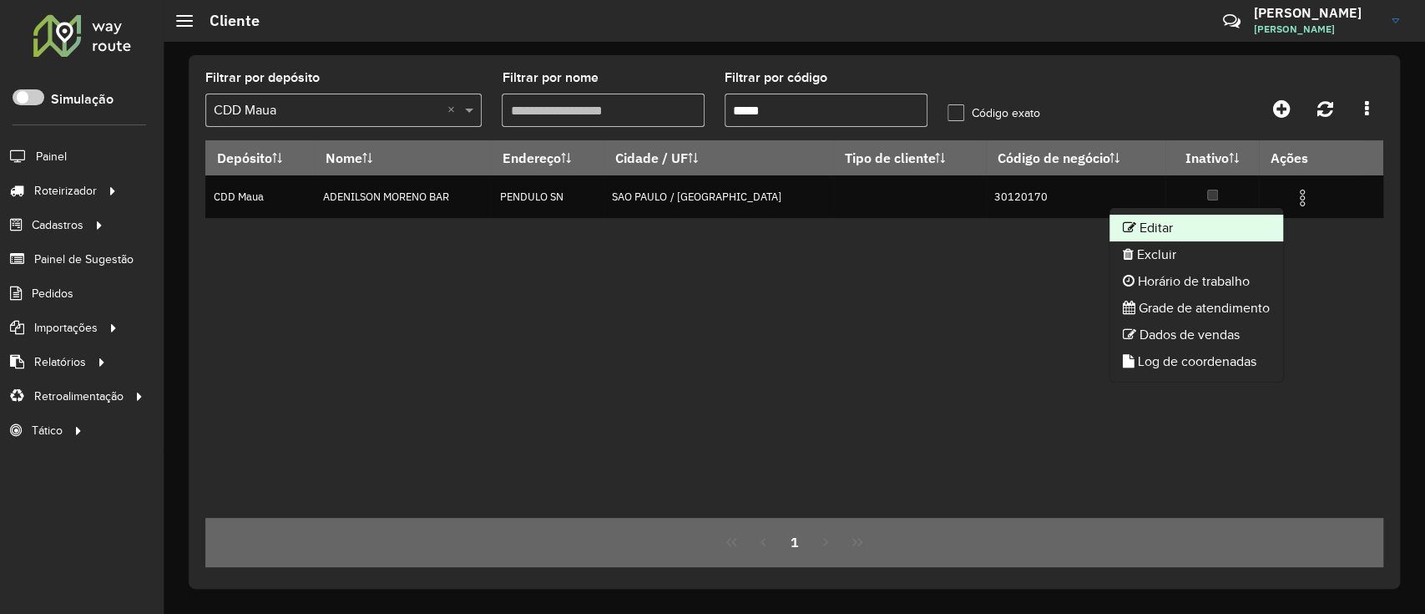
click at [1143, 220] on li "Editar" at bounding box center [1197, 228] width 174 height 27
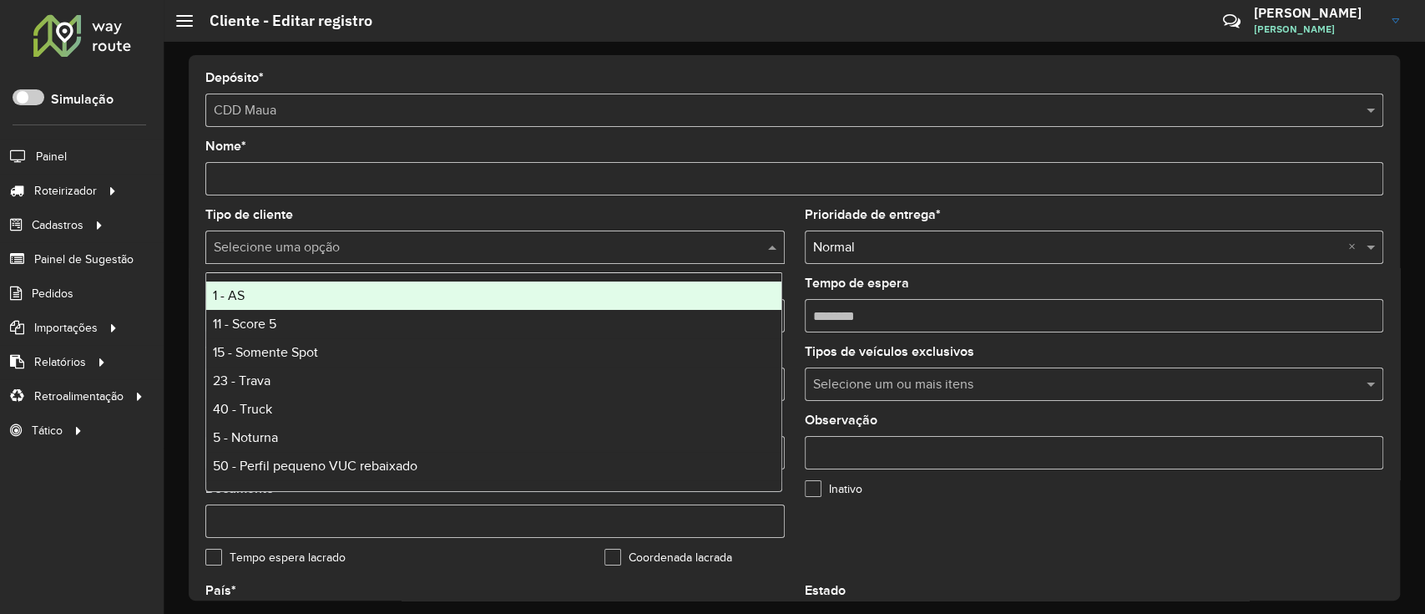
click at [318, 240] on input "text" at bounding box center [478, 248] width 529 height 20
type input "*"
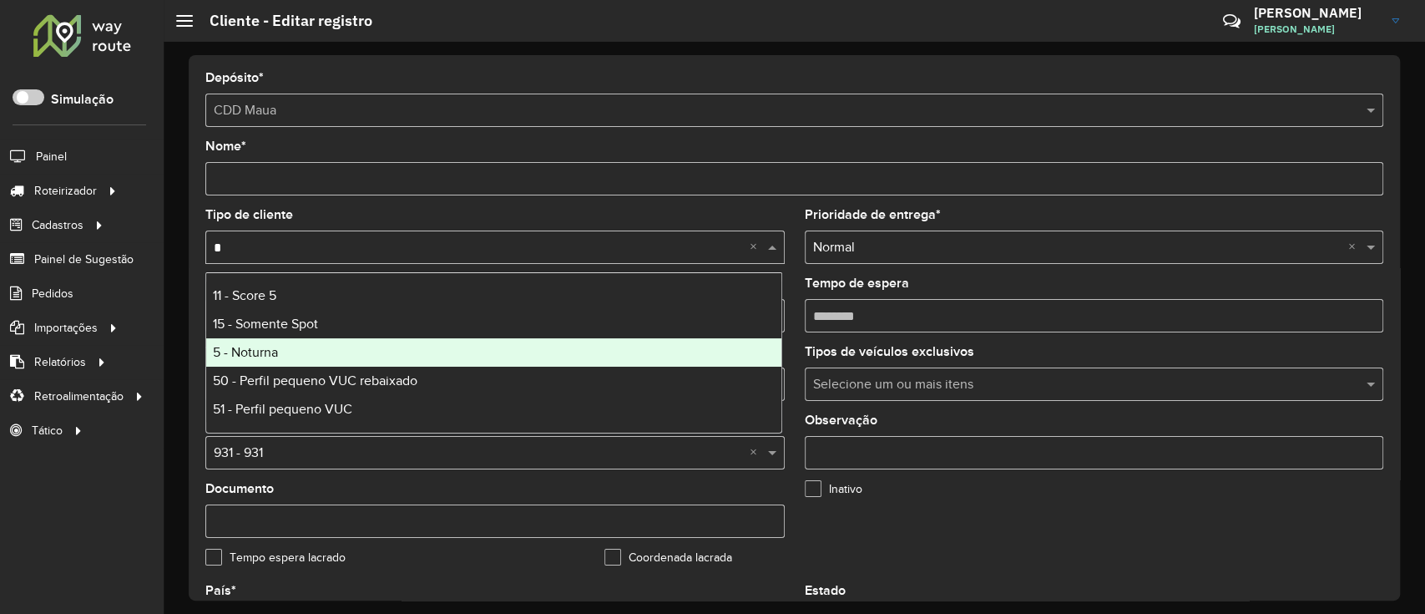
click at [287, 346] on div "5 - Noturna" at bounding box center [493, 352] width 575 height 28
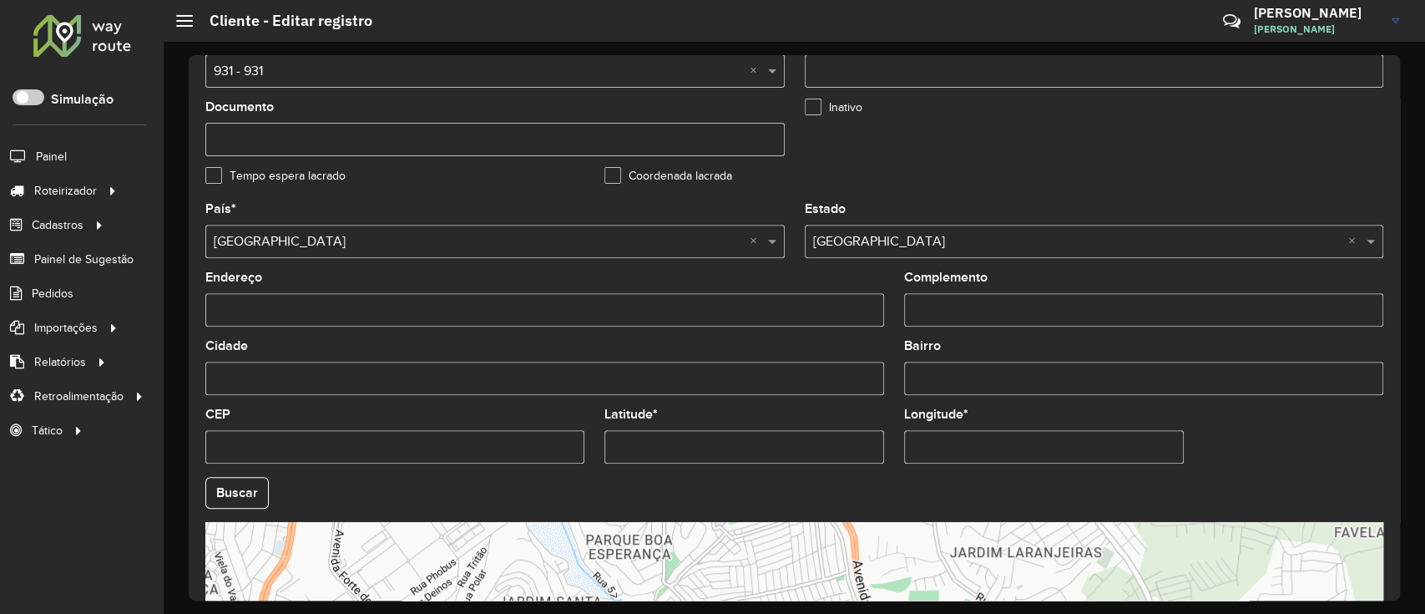
scroll to position [629, 0]
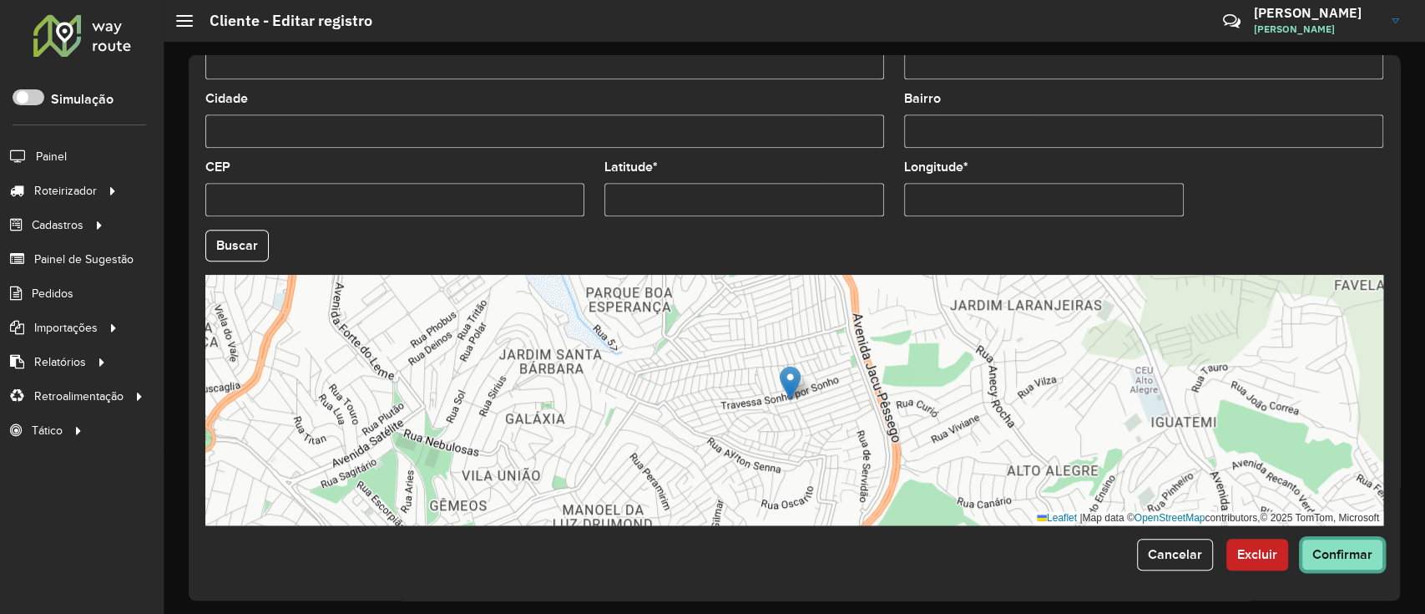
click at [1304, 556] on button "Confirmar" at bounding box center [1343, 555] width 82 height 32
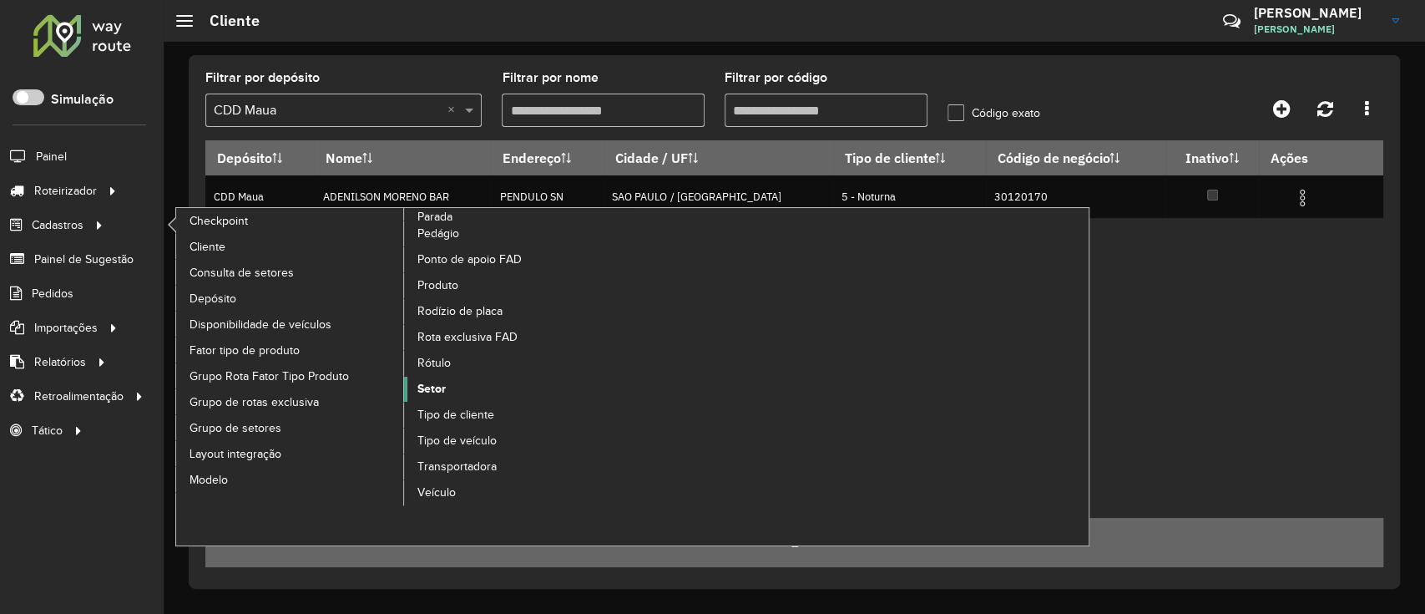
click at [441, 382] on span "Setor" at bounding box center [432, 389] width 28 height 18
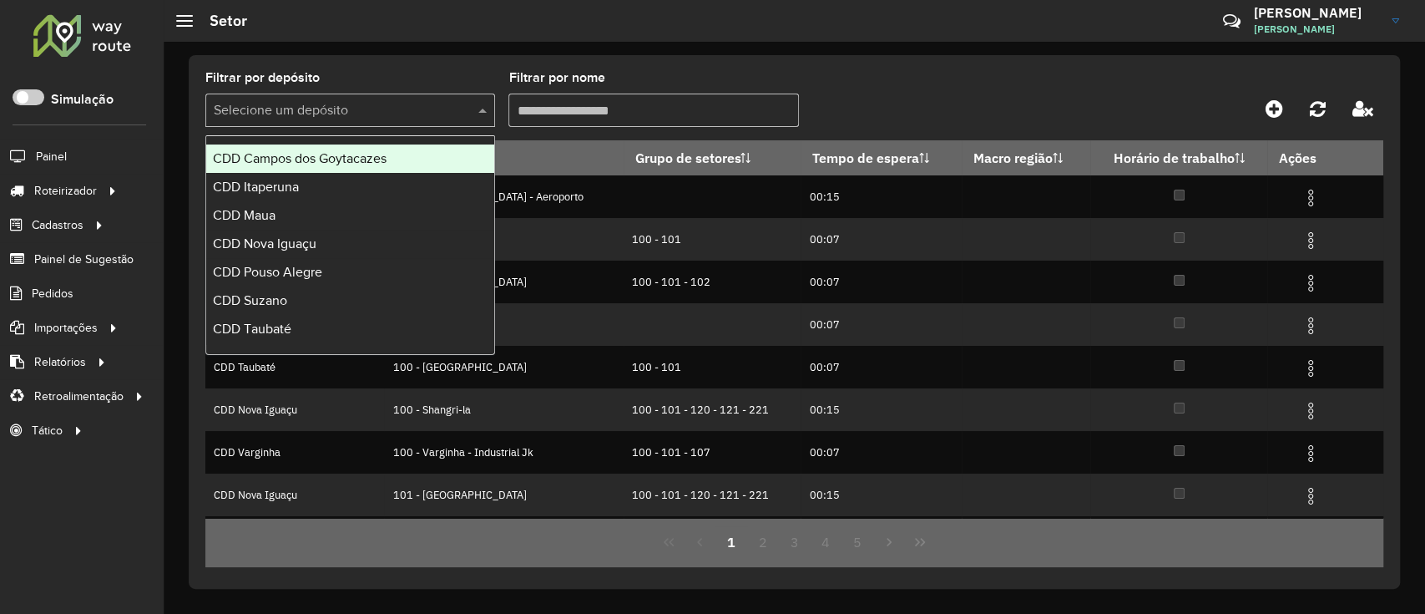
click at [408, 104] on input "text" at bounding box center [334, 111] width 240 height 20
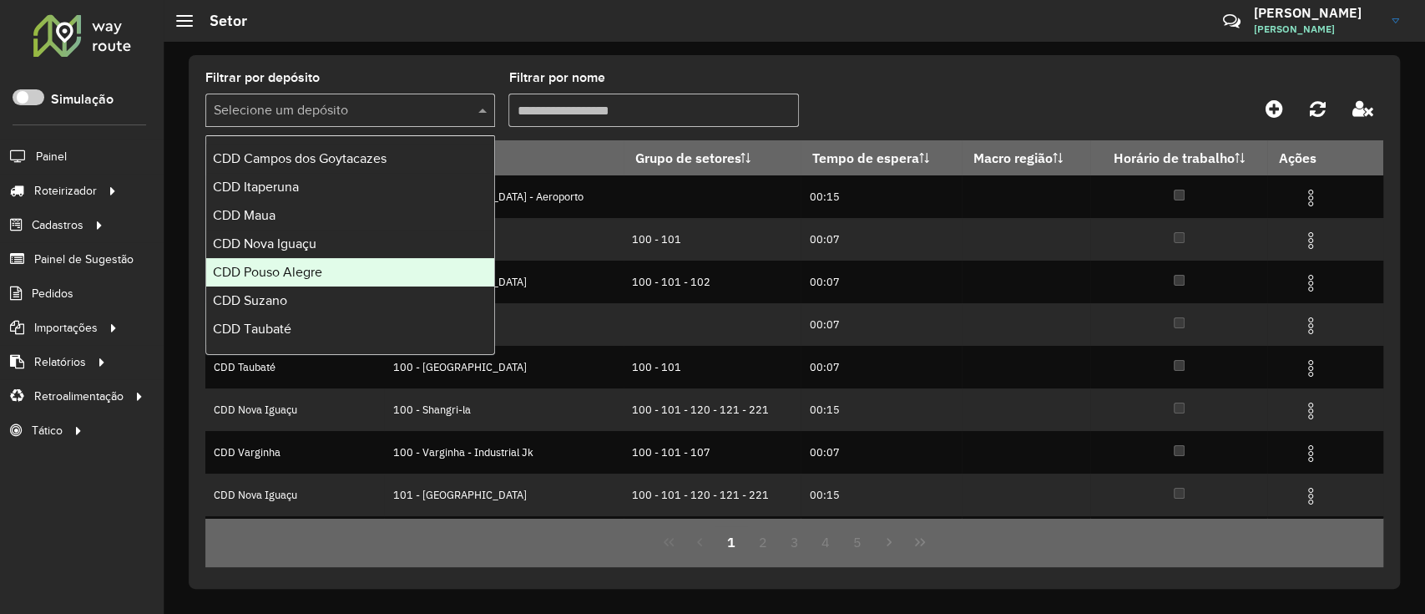
click at [328, 284] on div "CDD Pouso Alegre" at bounding box center [350, 272] width 288 height 28
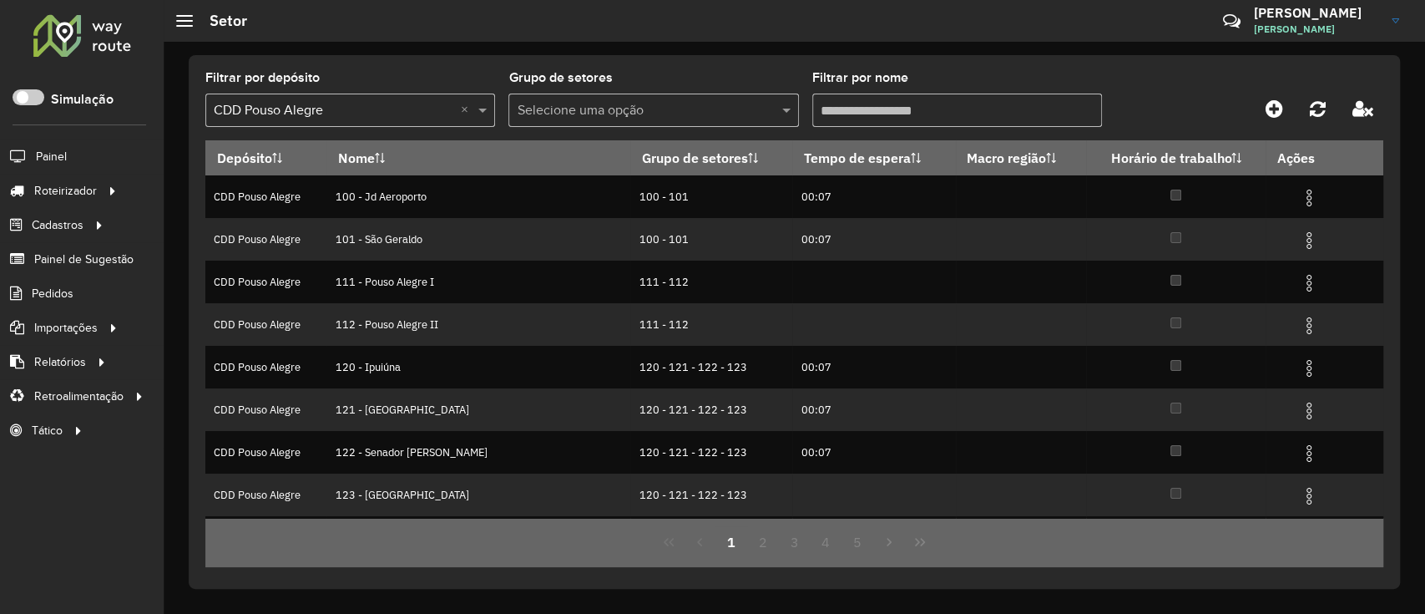
click at [868, 113] on input "Filtrar por nome" at bounding box center [958, 110] width 290 height 33
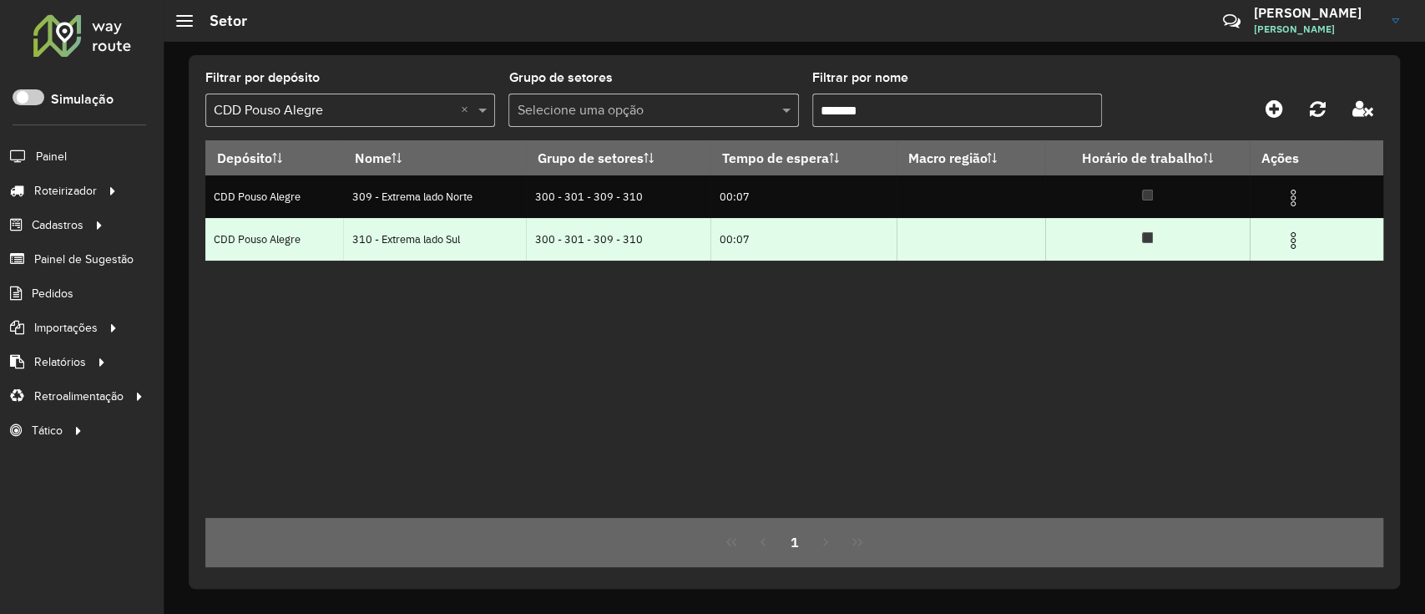
type input "*******"
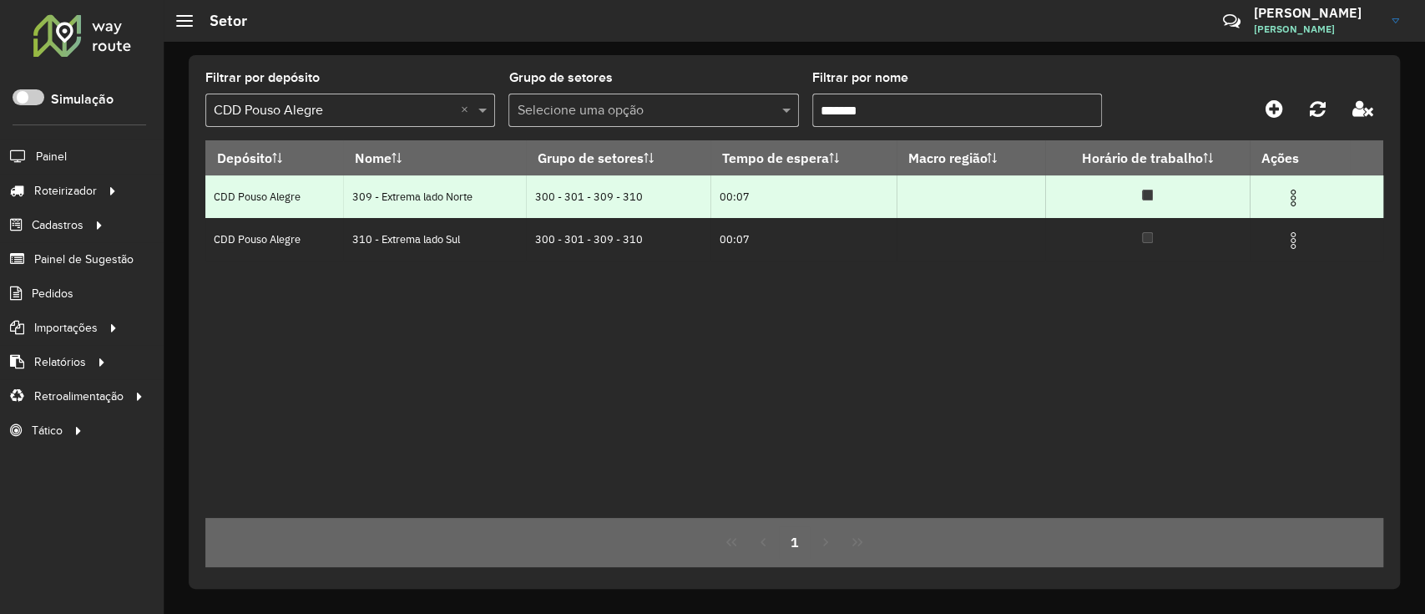
click at [1294, 190] on img at bounding box center [1293, 198] width 20 height 20
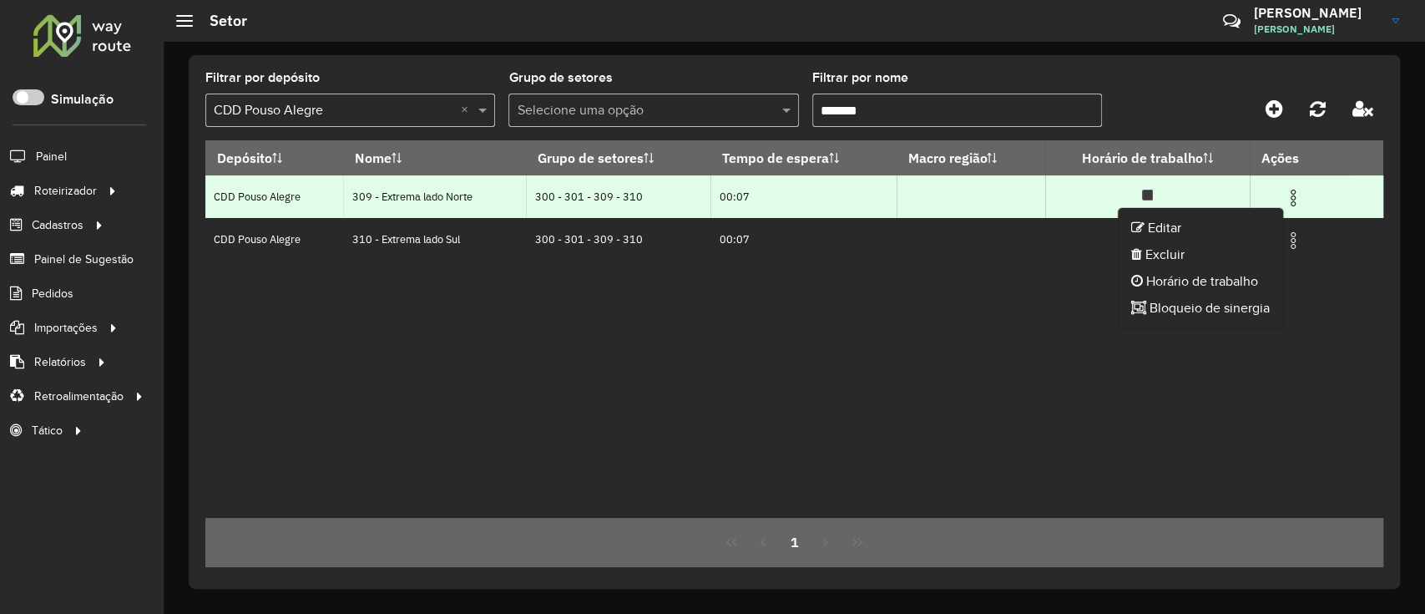
click at [1294, 190] on img at bounding box center [1293, 198] width 20 height 20
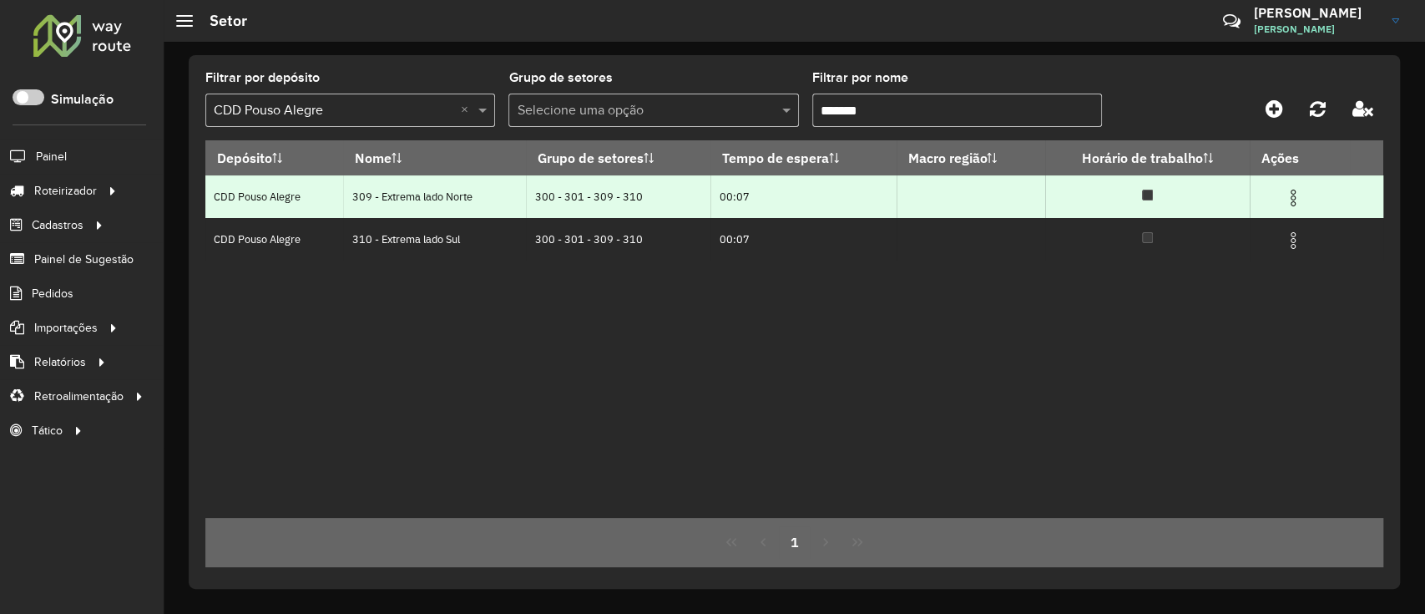
click at [1294, 190] on img at bounding box center [1293, 198] width 20 height 20
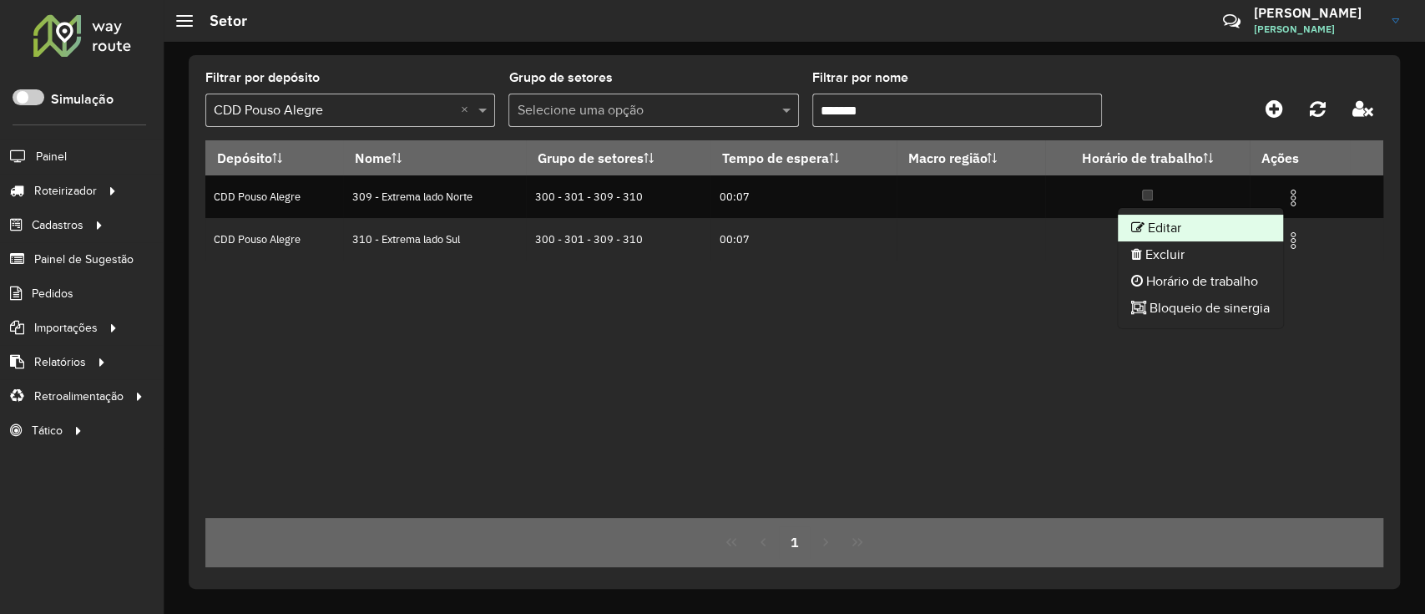
click at [1205, 238] on li "Editar" at bounding box center [1200, 228] width 165 height 27
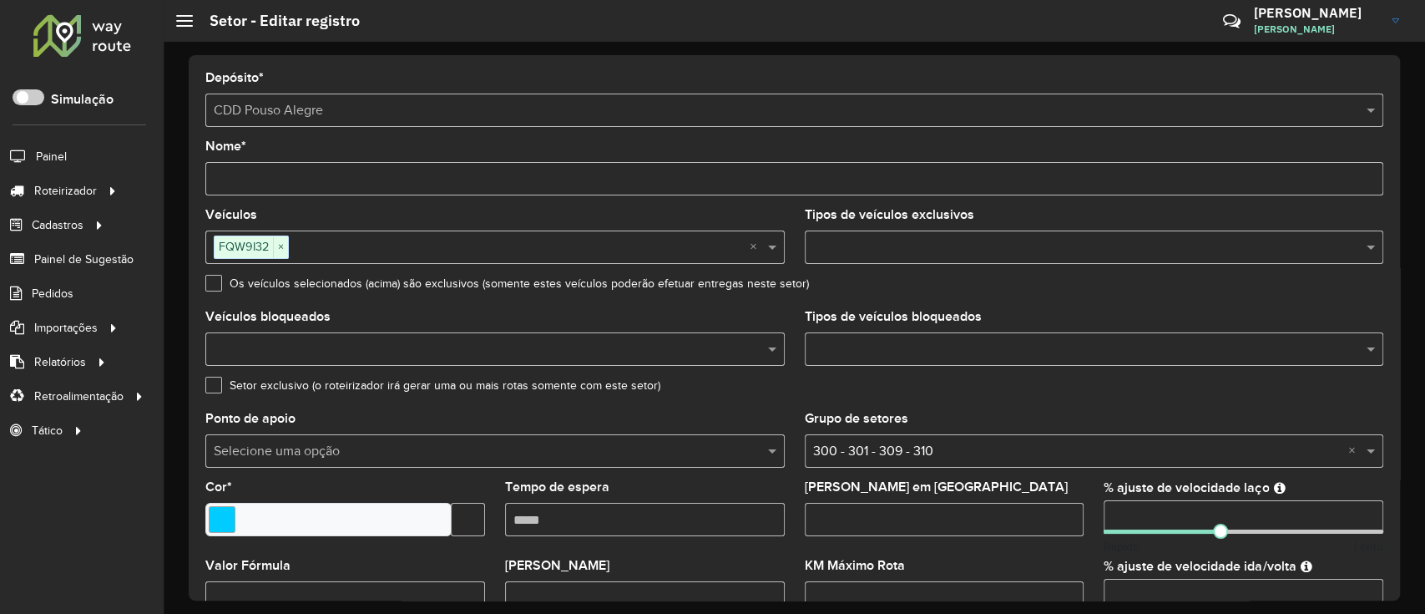
scroll to position [111, 0]
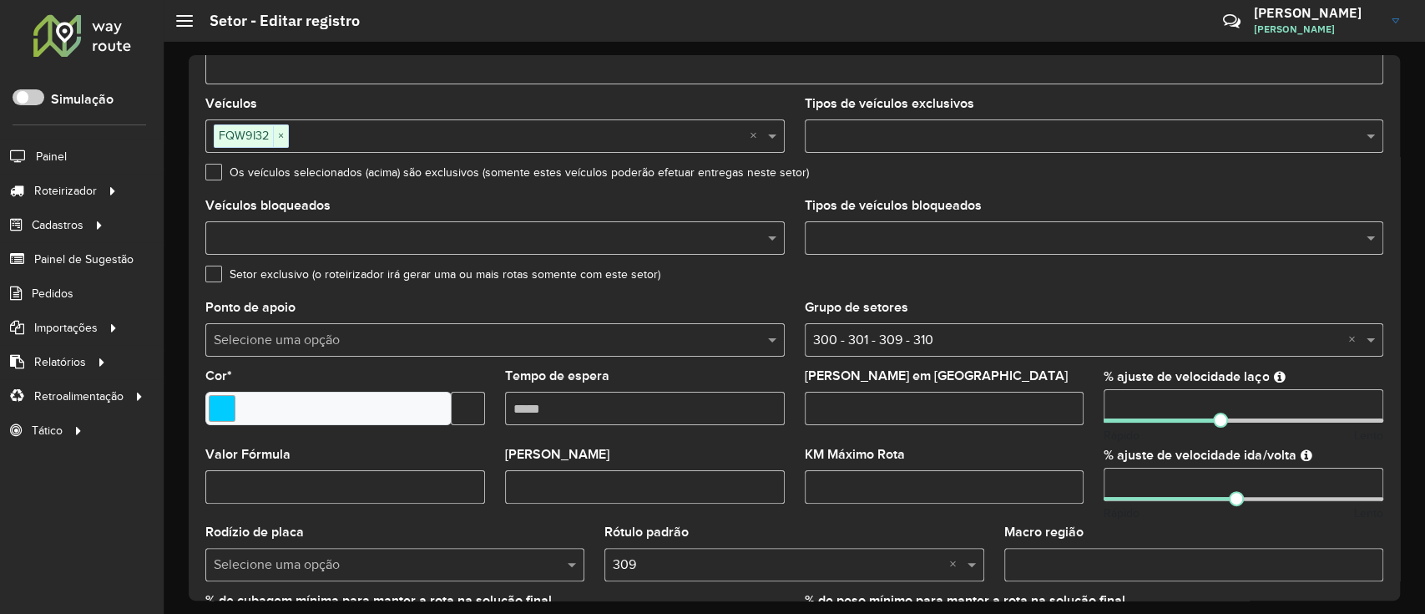
click at [1281, 498] on div at bounding box center [1244, 499] width 280 height 4
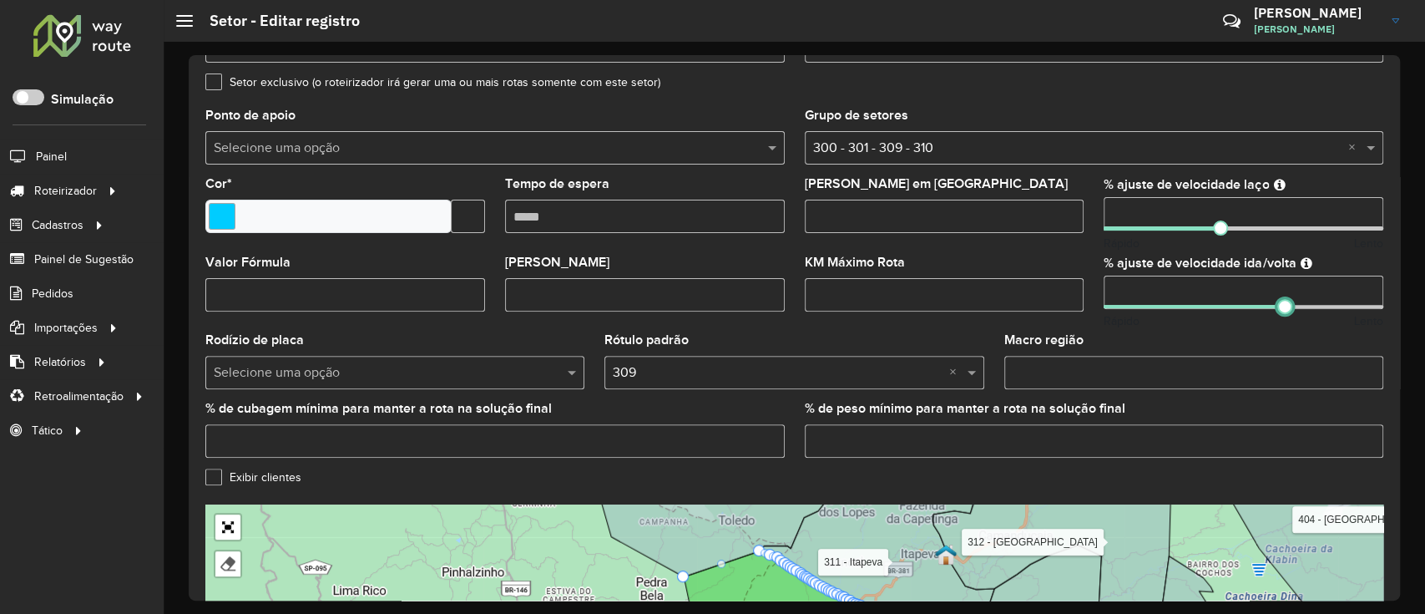
scroll to position [533, 0]
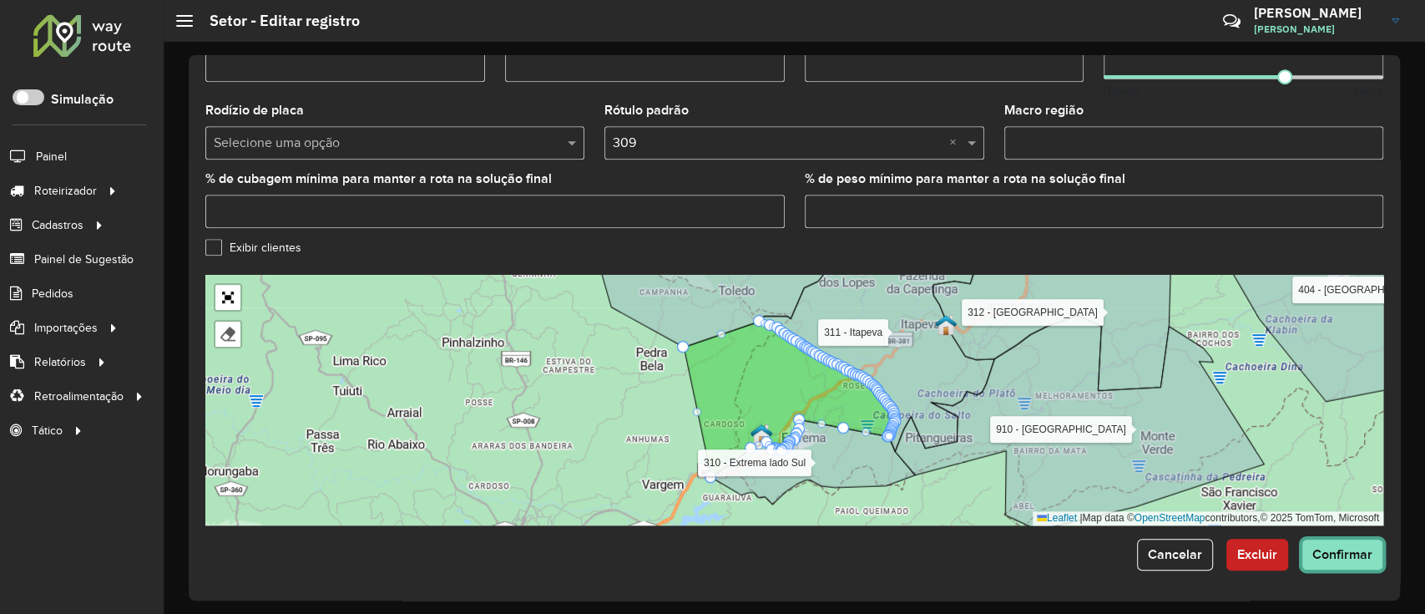
click at [1316, 556] on span "Confirmar" at bounding box center [1343, 554] width 60 height 14
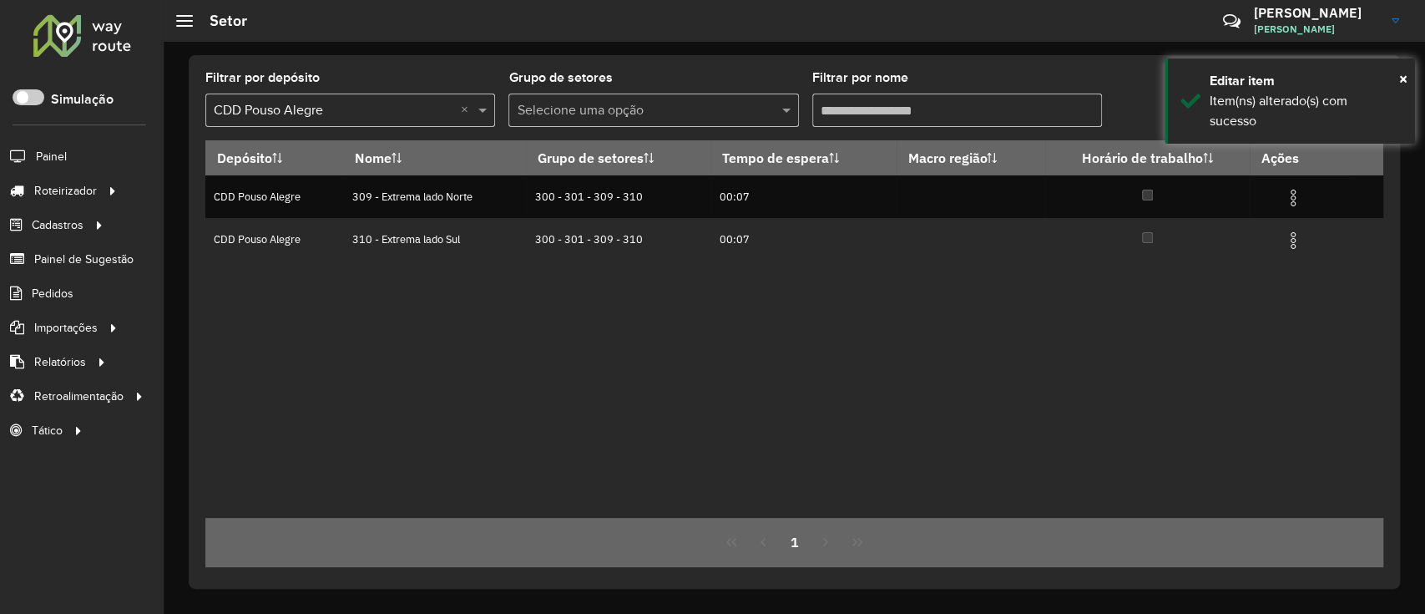
click at [886, 93] on div "Filtrar por nome" at bounding box center [958, 99] width 290 height 55
click at [886, 111] on input "Filtrar por nome" at bounding box center [958, 110] width 290 height 33
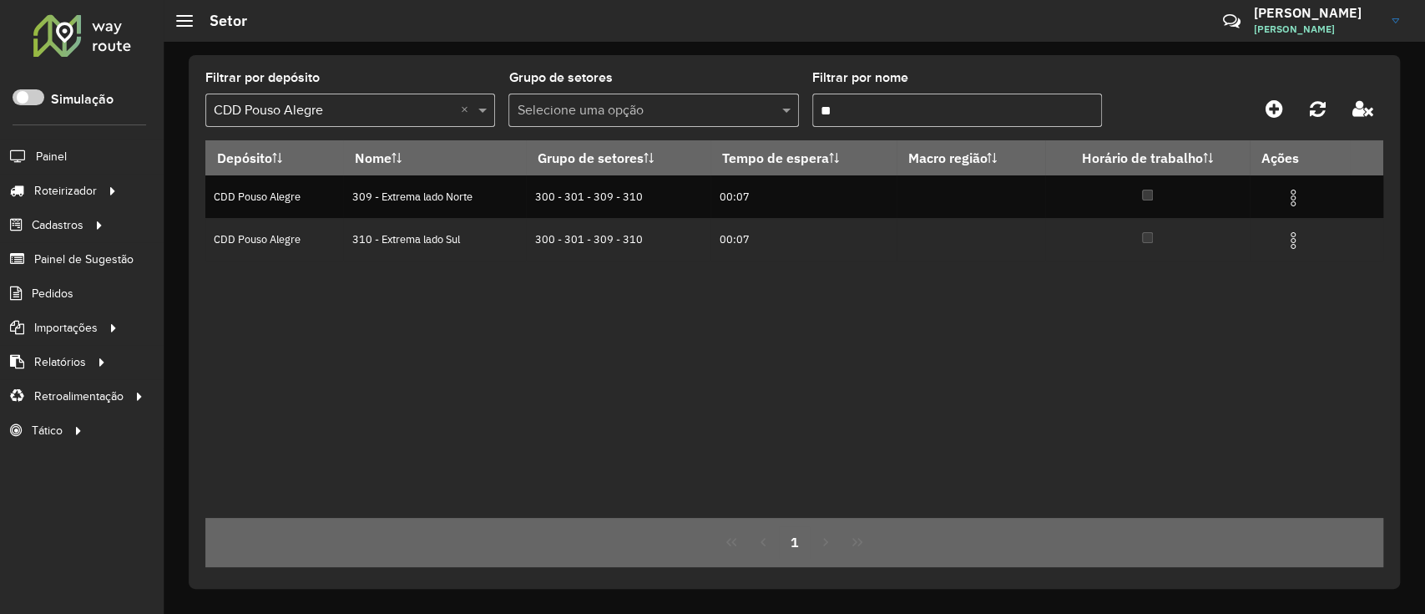
type input "*"
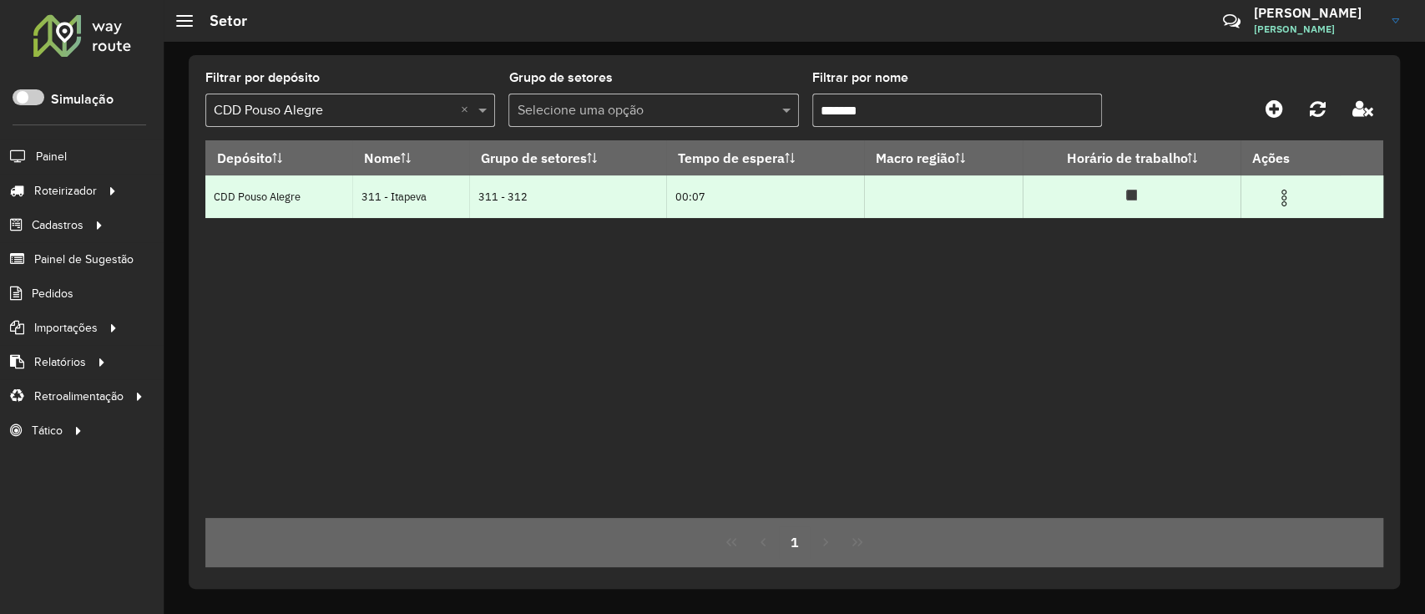
type input "*******"
click at [1281, 198] on img at bounding box center [1284, 198] width 20 height 20
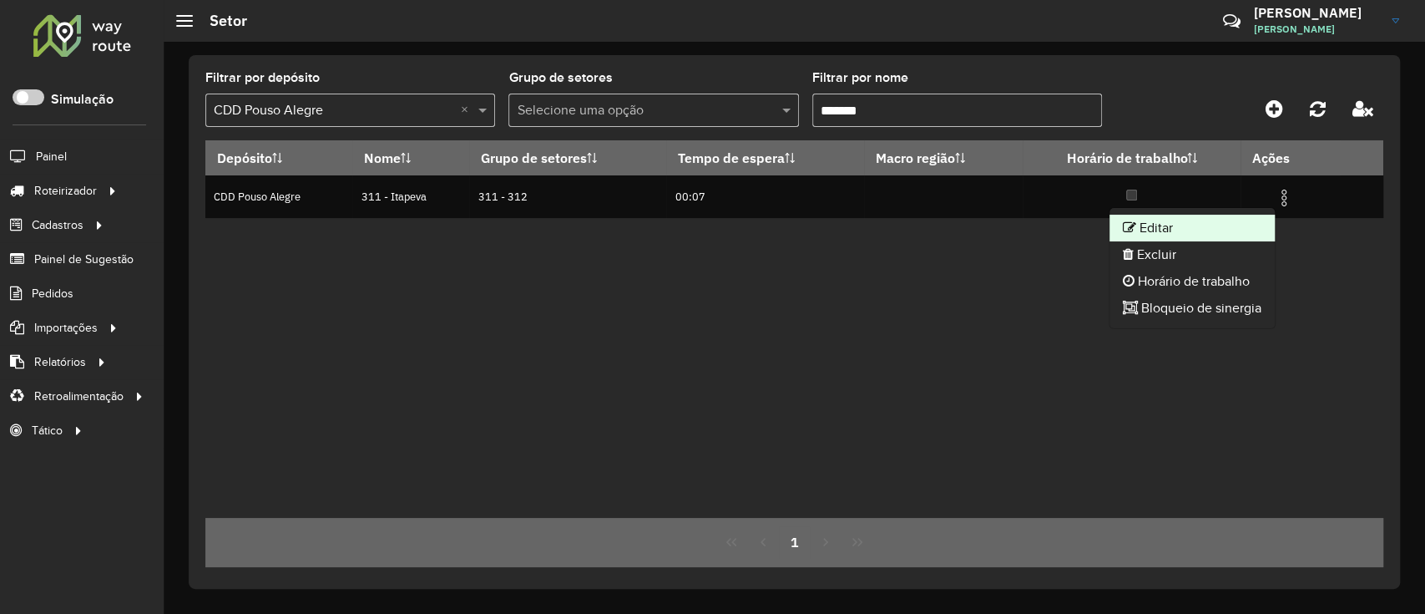
click at [1196, 233] on li "Editar" at bounding box center [1192, 228] width 165 height 27
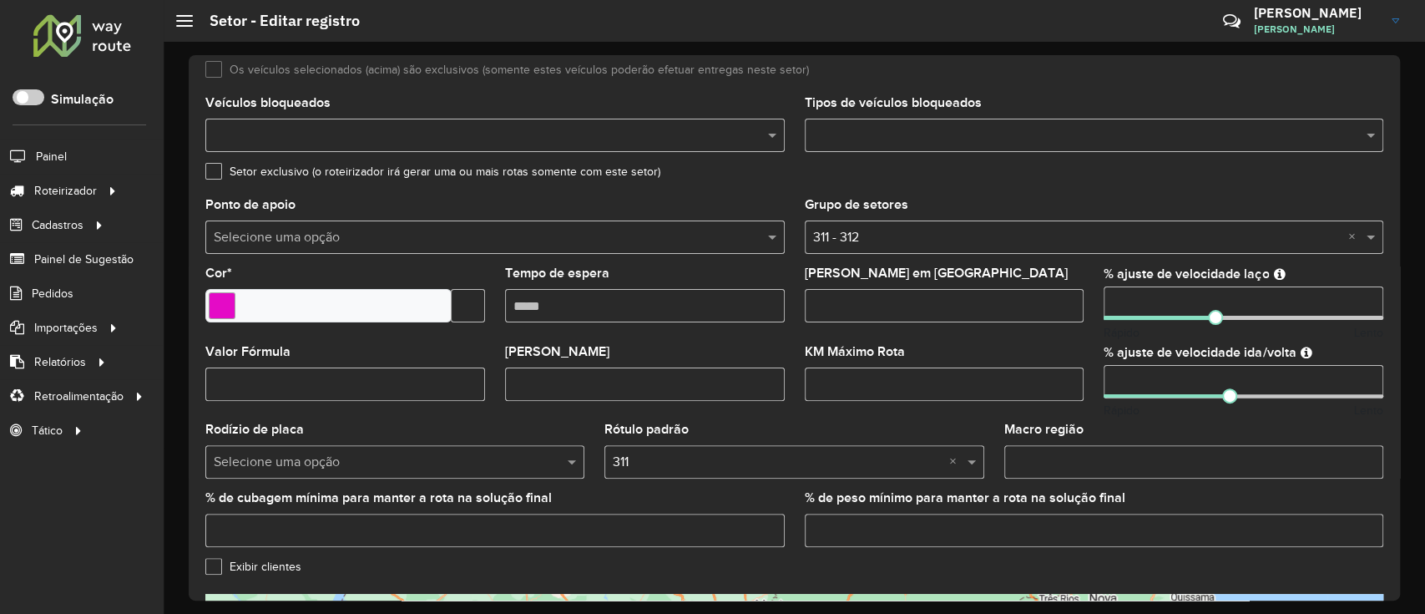
scroll to position [222, 0]
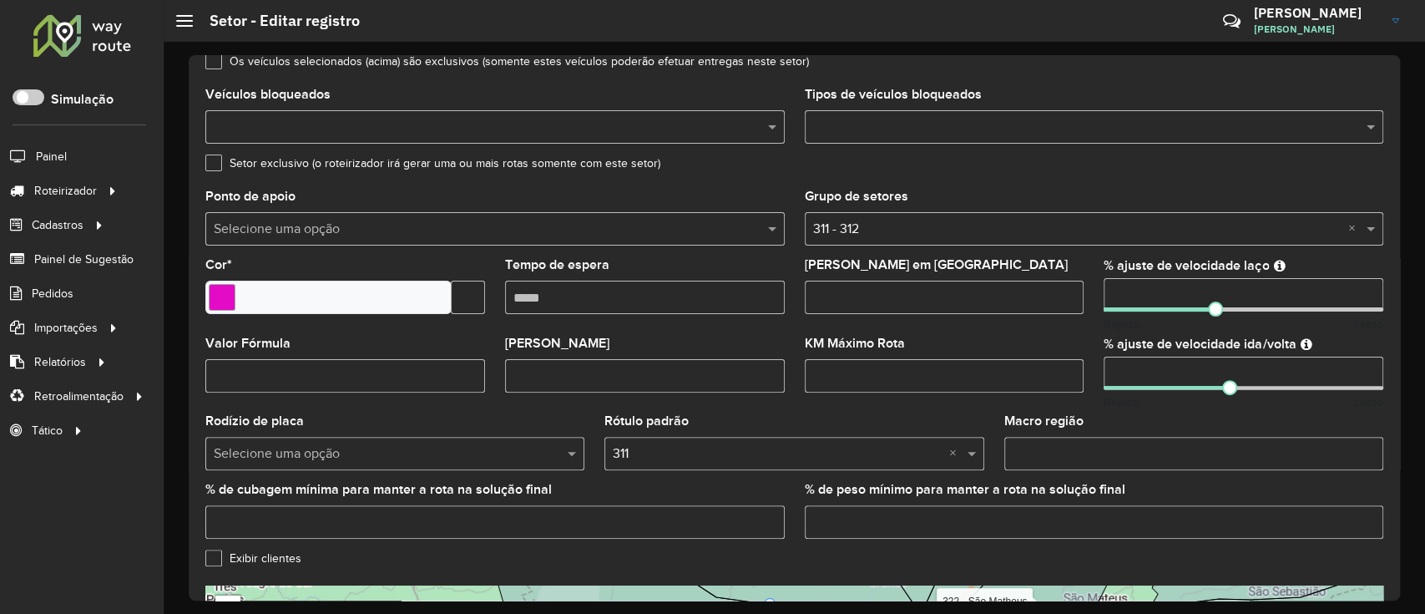
click at [1268, 392] on div "% ajuste de velocidade ida/volta Rápido Lento" at bounding box center [1244, 374] width 280 height 74
click at [1263, 391] on div "% ajuste de velocidade ida/volta Rápido Lento" at bounding box center [1244, 374] width 280 height 74
click at [1263, 389] on input "number" at bounding box center [1244, 373] width 280 height 33
drag, startPoint x: 1232, startPoint y: 383, endPoint x: 1255, endPoint y: 385, distance: 23.4
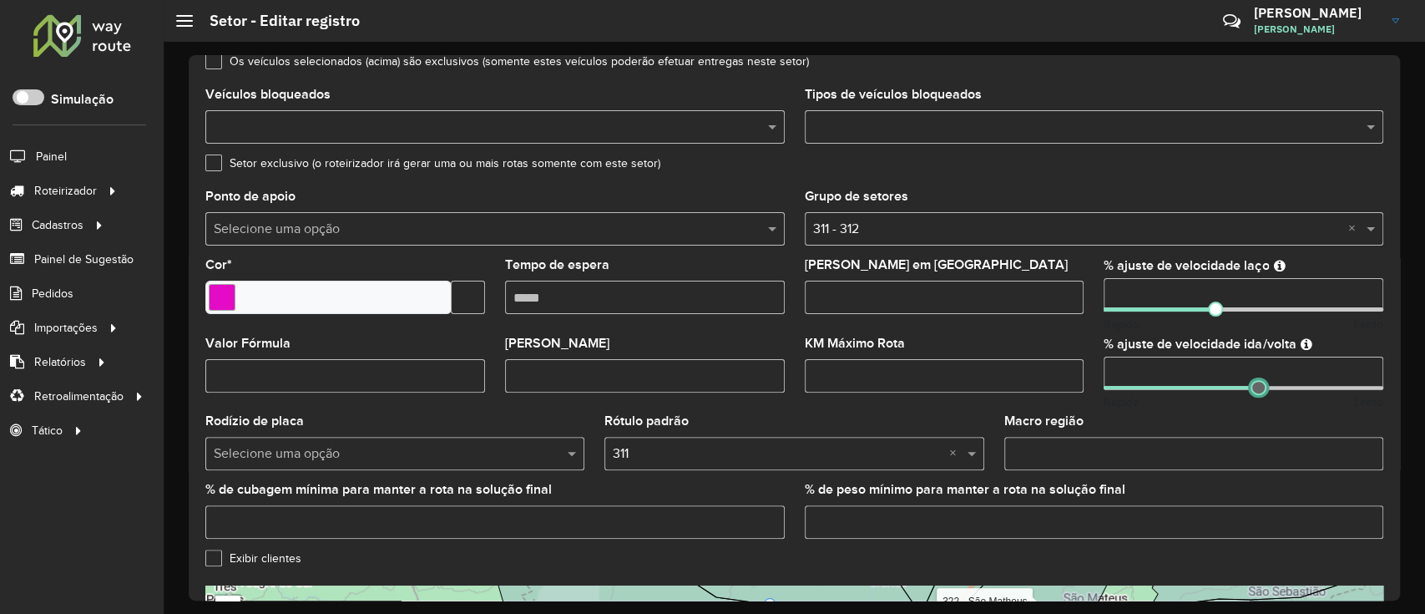
click at [1255, 385] on span at bounding box center [1258, 387] width 15 height 15
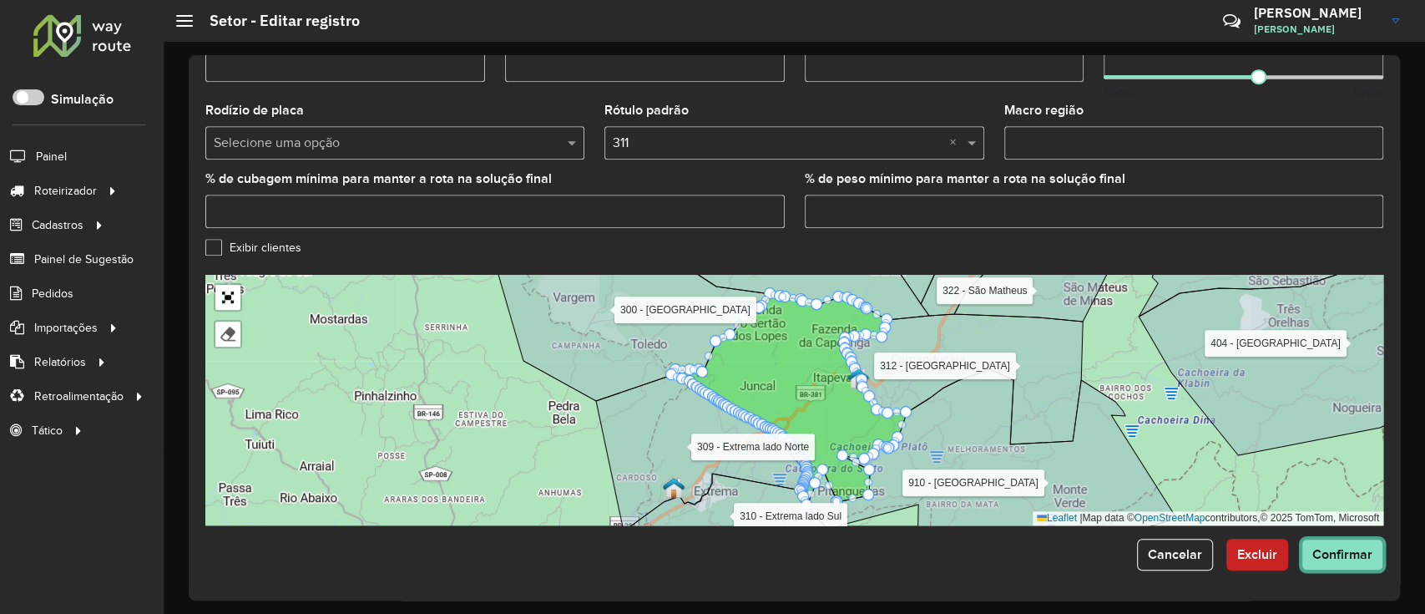
click at [1307, 562] on button "Confirmar" at bounding box center [1343, 555] width 82 height 32
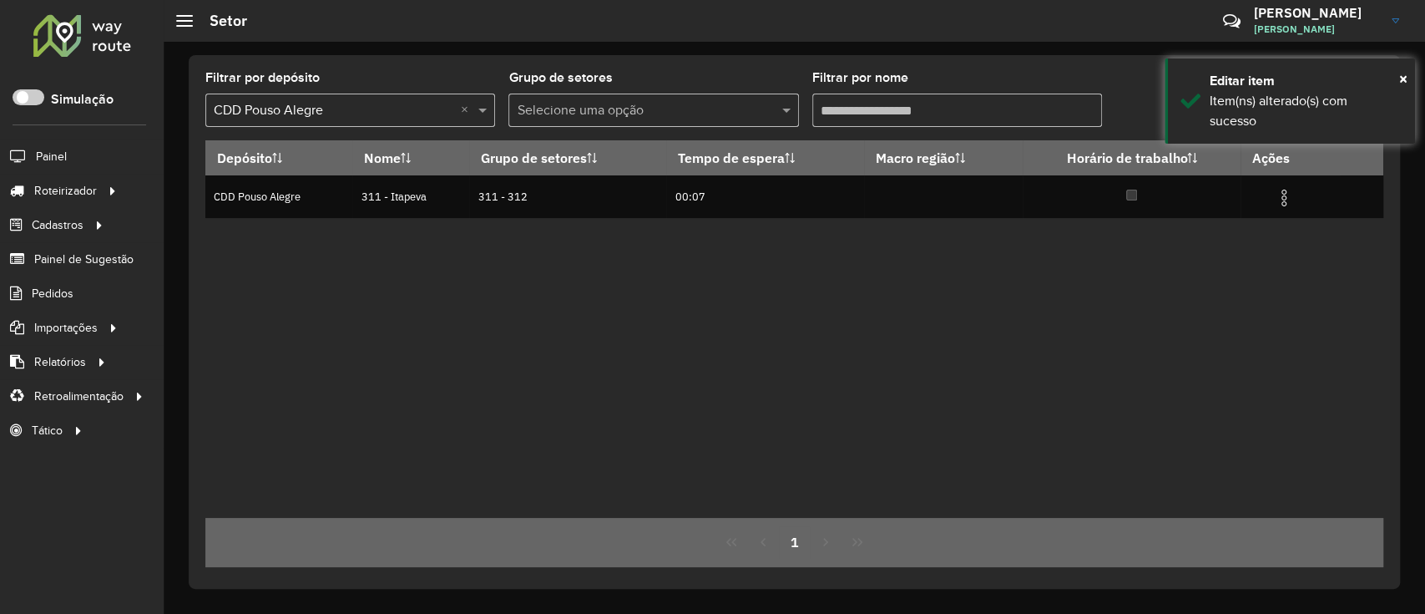
click at [897, 110] on input "Filtrar por nome" at bounding box center [958, 110] width 290 height 33
type input "*"
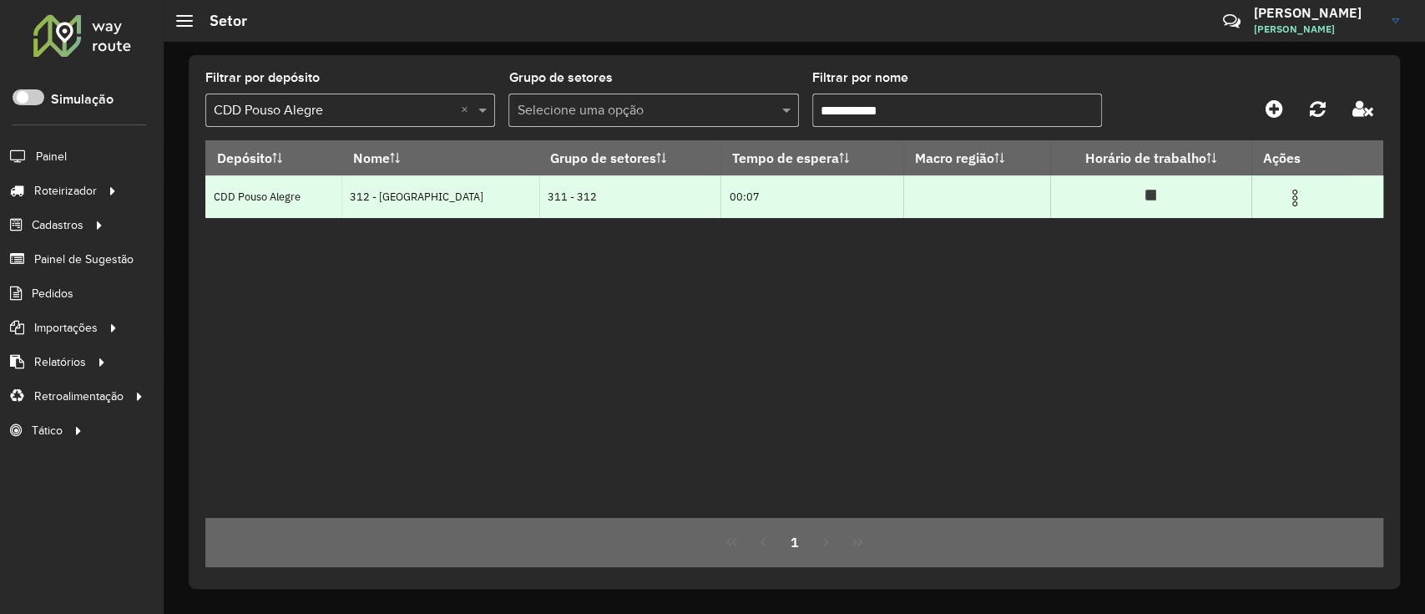
type input "**********"
click at [1276, 202] on td at bounding box center [1303, 196] width 100 height 42
click at [1291, 202] on img at bounding box center [1295, 198] width 20 height 20
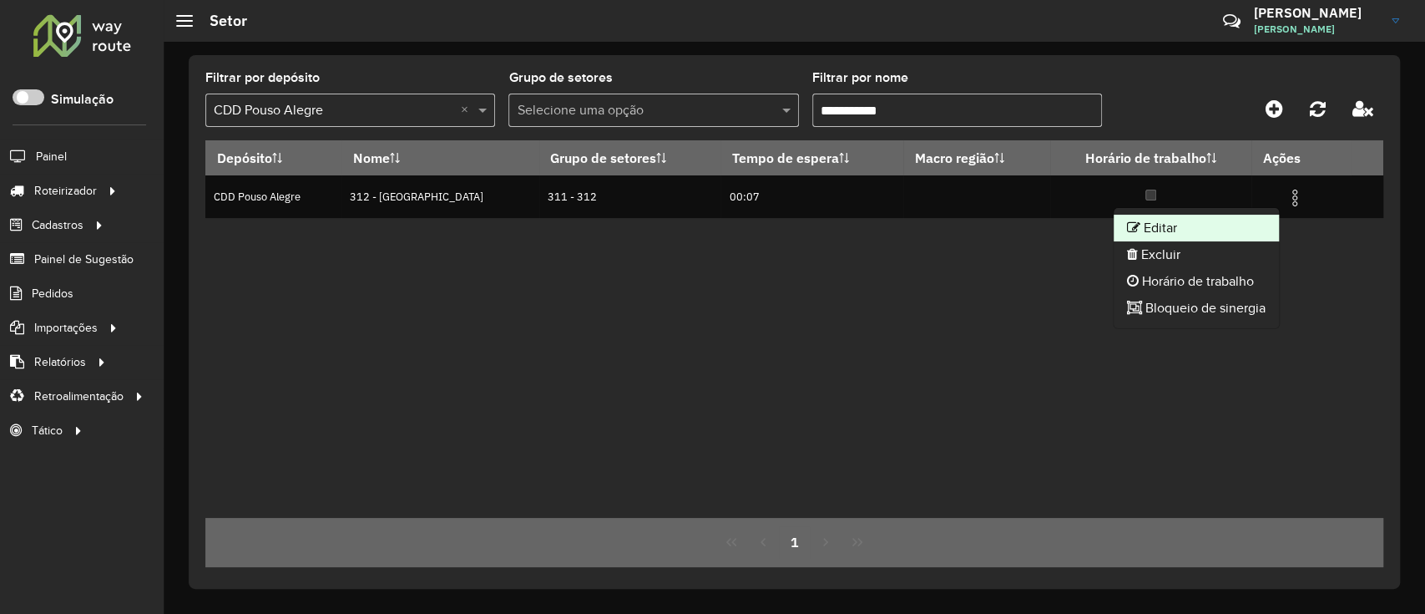
click at [1236, 227] on li "Editar" at bounding box center [1196, 228] width 165 height 27
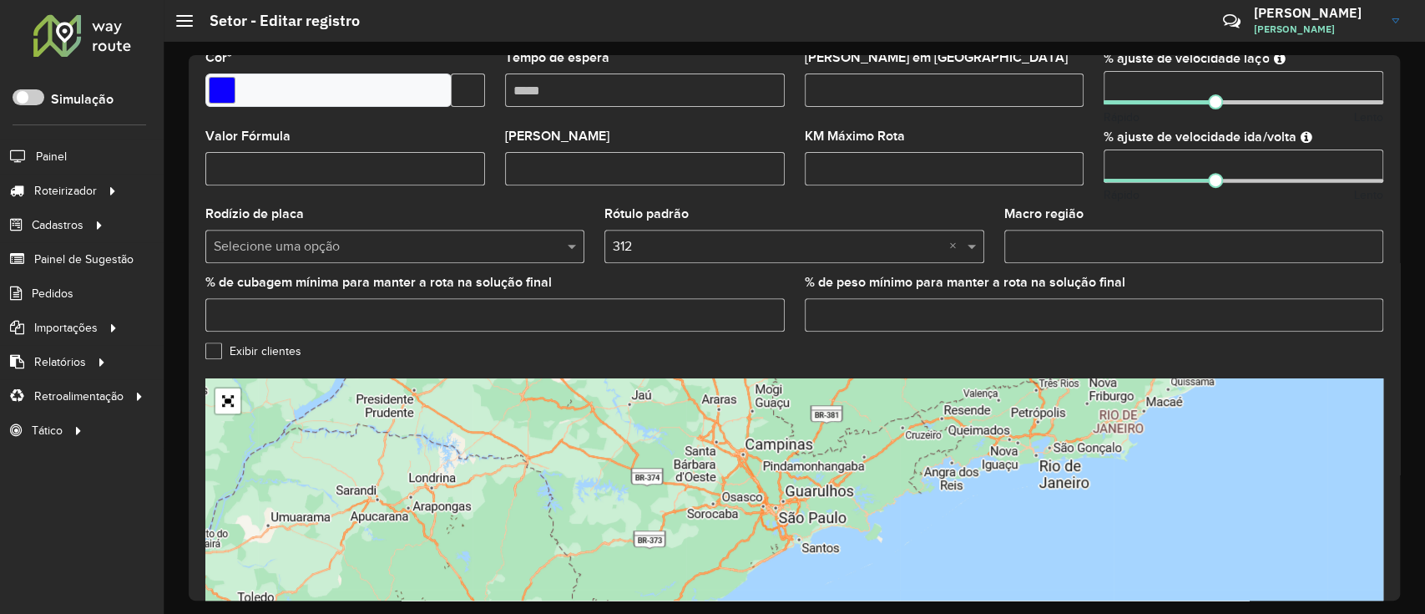
scroll to position [445, 0]
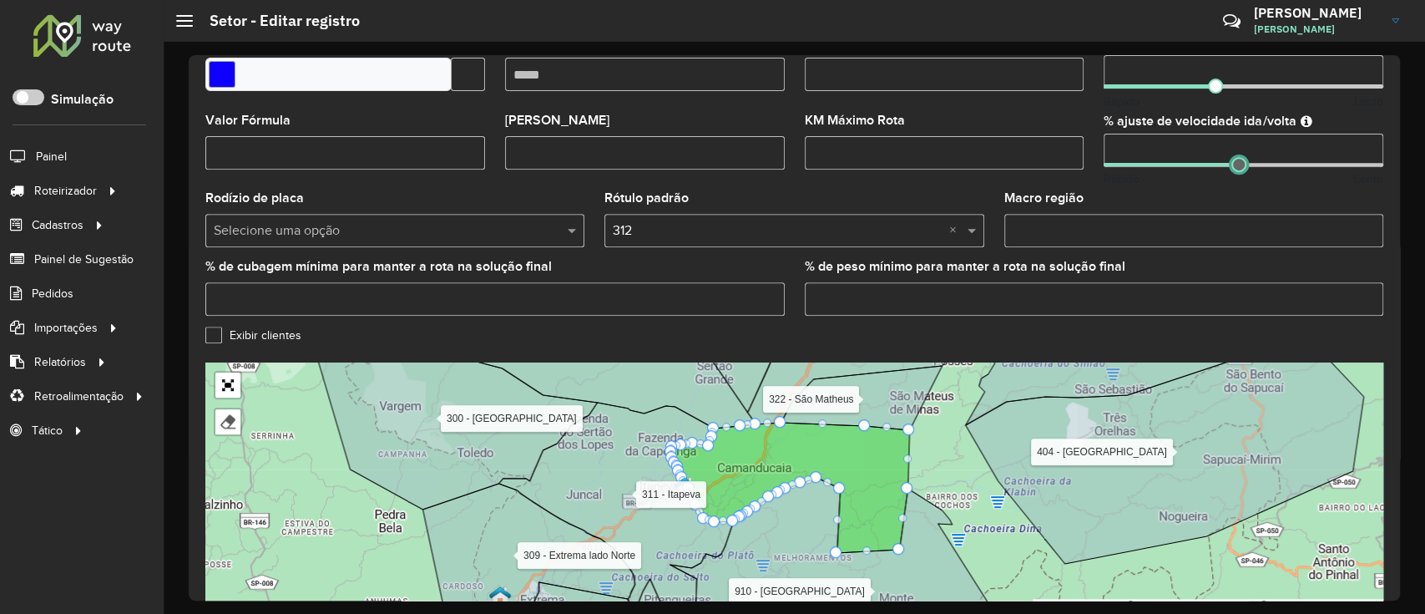
drag, startPoint x: 1211, startPoint y: 161, endPoint x: 1236, endPoint y: 165, distance: 25.4
click at [1236, 165] on span at bounding box center [1239, 164] width 15 height 15
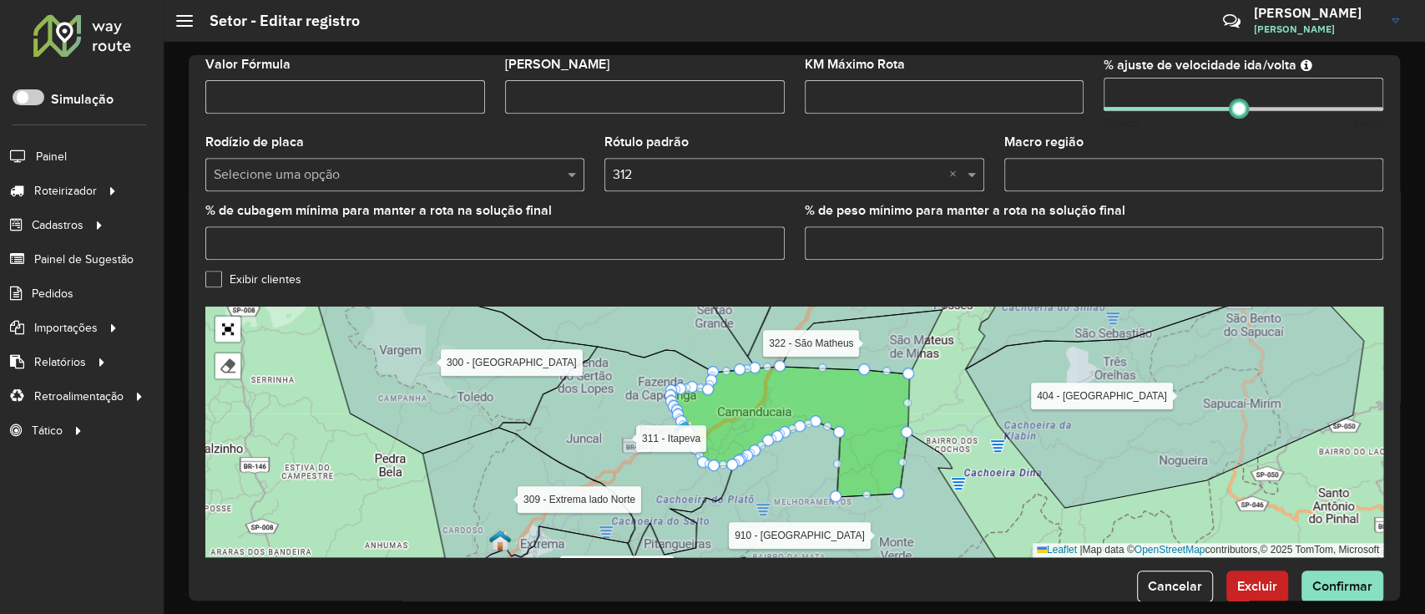
scroll to position [533, 0]
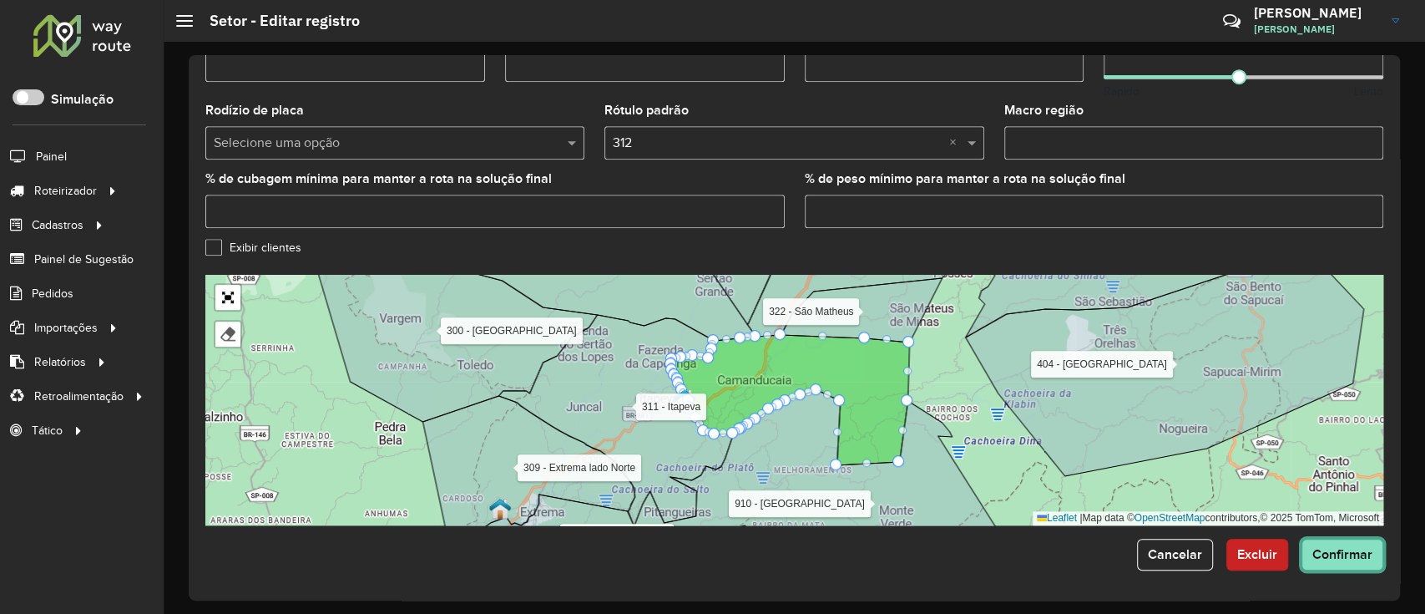
click at [1333, 554] on span "Confirmar" at bounding box center [1343, 554] width 60 height 14
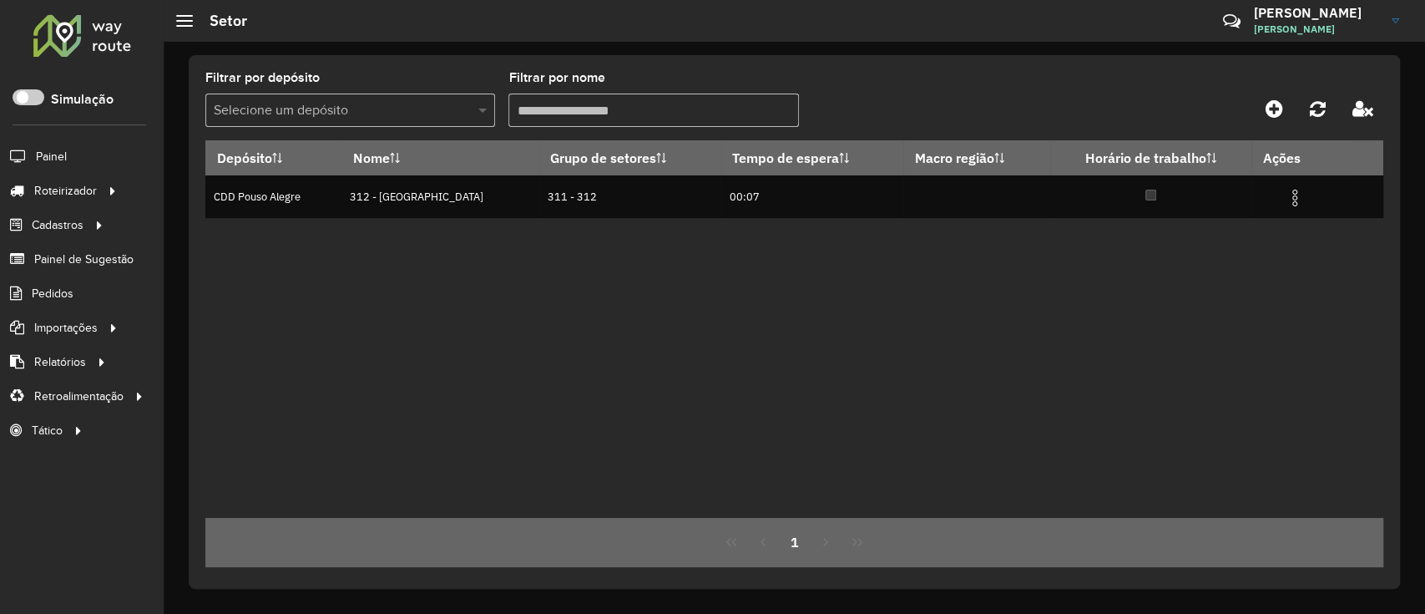
click at [492, 103] on span at bounding box center [484, 110] width 21 height 20
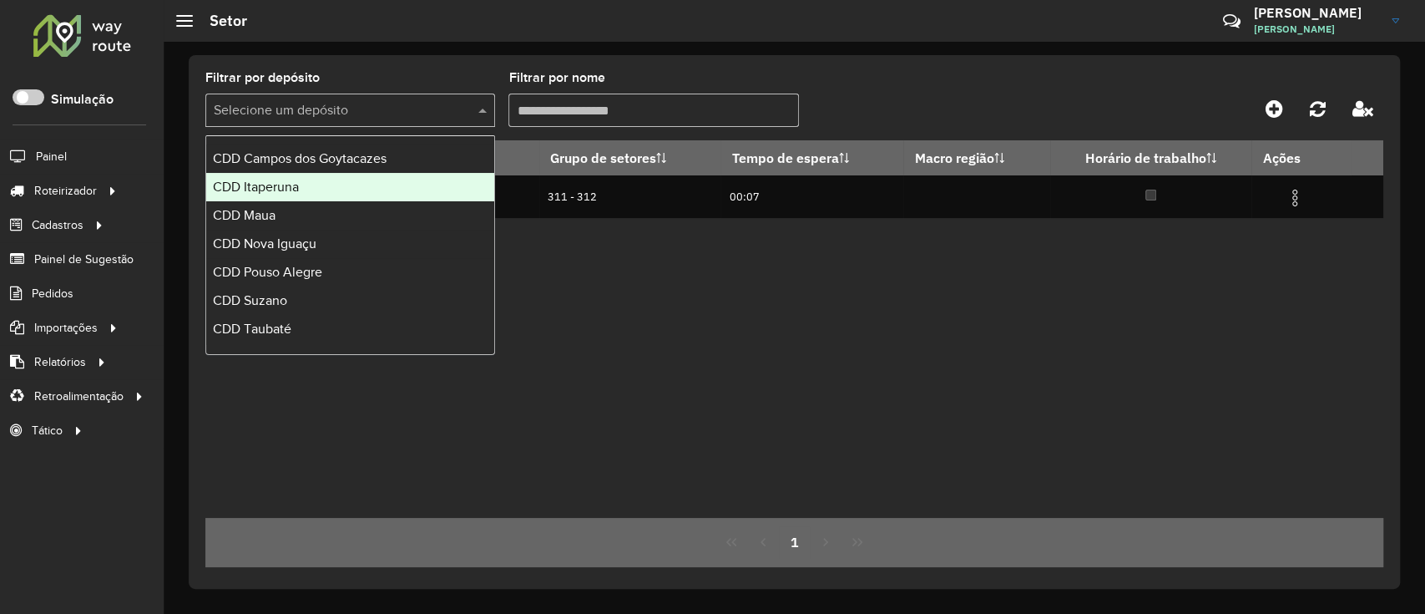
click at [354, 202] on div "CDD Maua" at bounding box center [350, 215] width 288 height 28
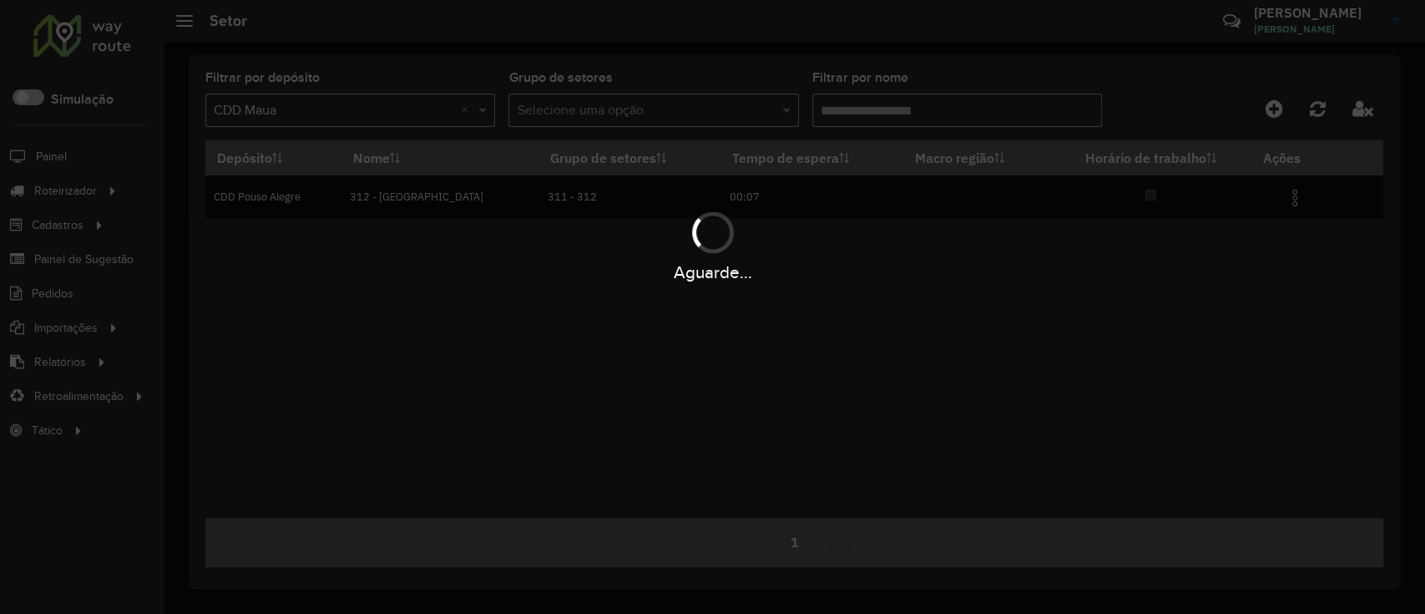
click at [354, 202] on div "Aguarde..." at bounding box center [712, 307] width 1425 height 614
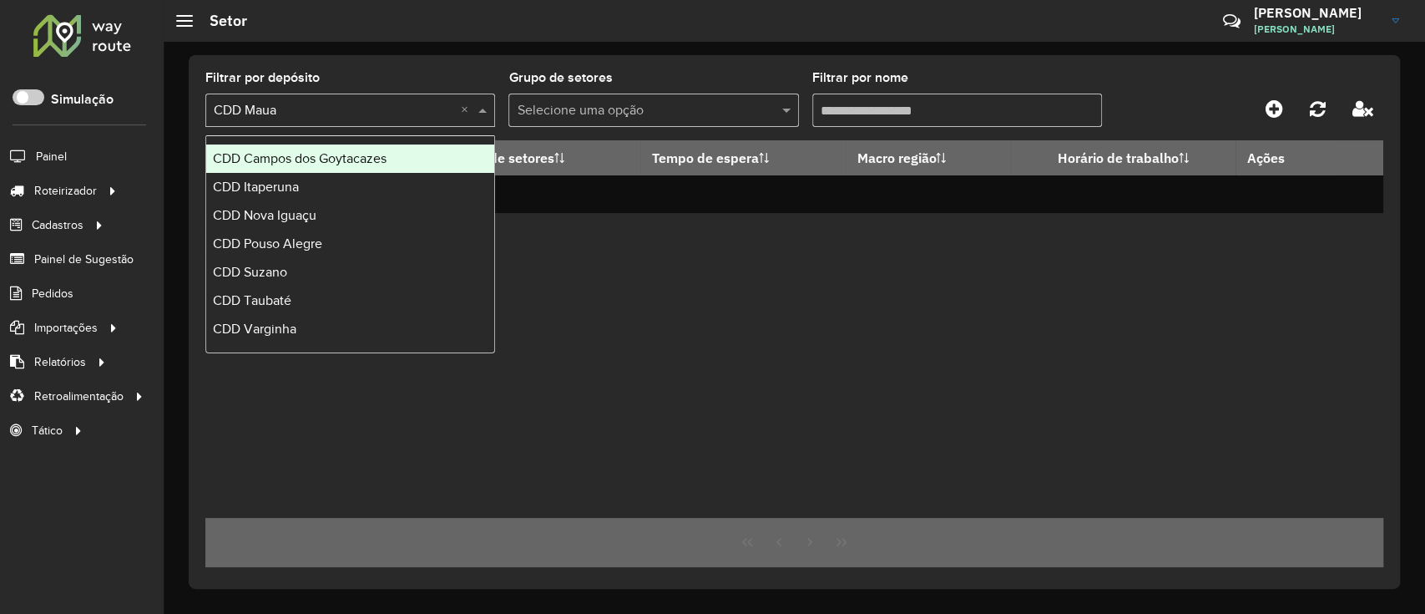
click at [480, 109] on span at bounding box center [484, 110] width 21 height 20
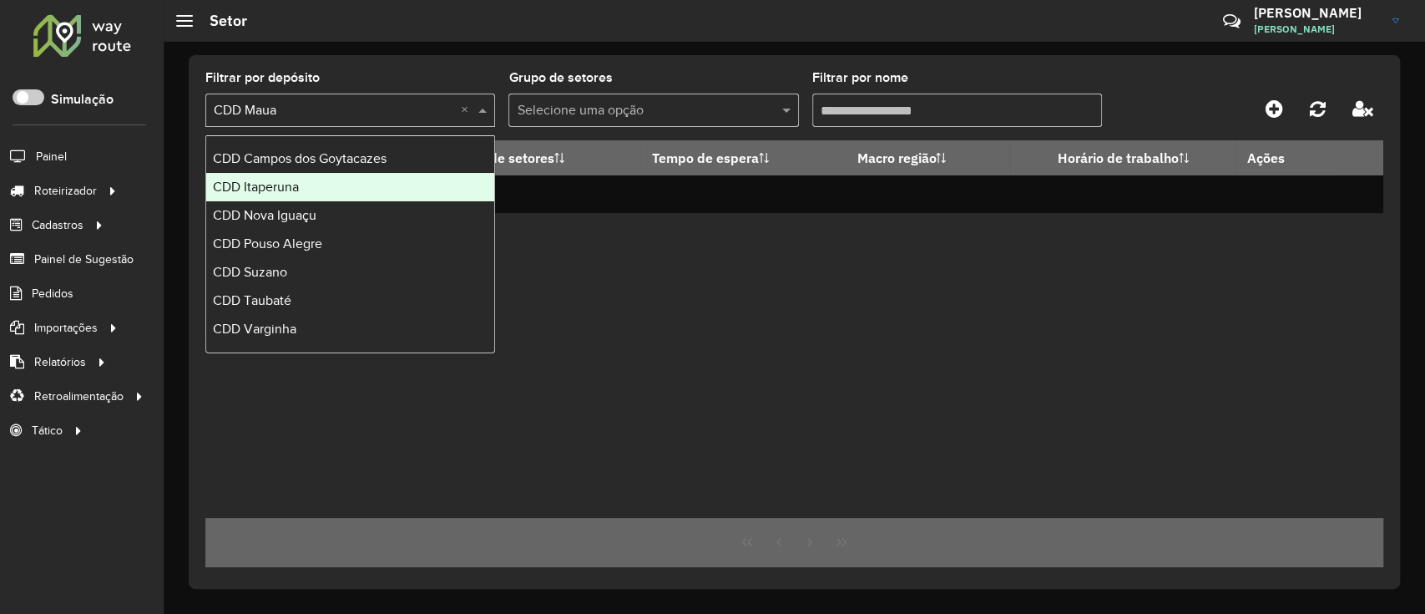
click at [361, 187] on div "CDD Itaperuna" at bounding box center [350, 187] width 288 height 28
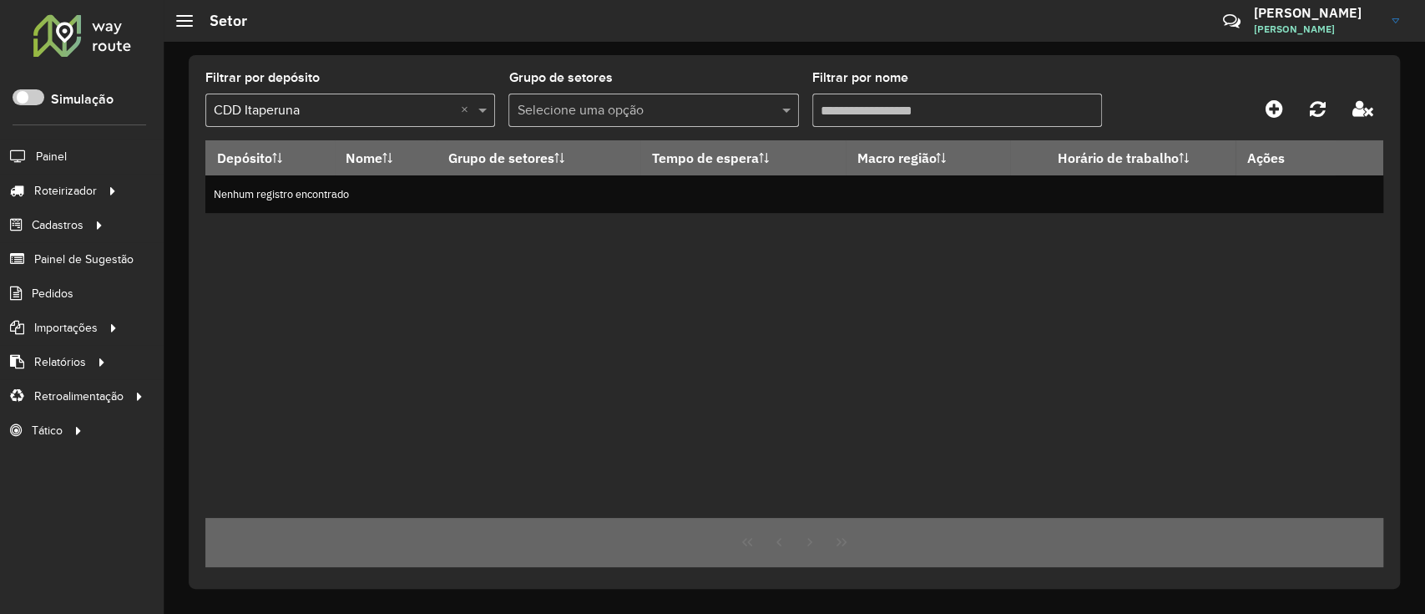
click at [951, 117] on input "Filtrar por nome" at bounding box center [958, 110] width 290 height 33
click at [951, 118] on input "Filtrar por nome" at bounding box center [958, 110] width 290 height 33
type input "**********"
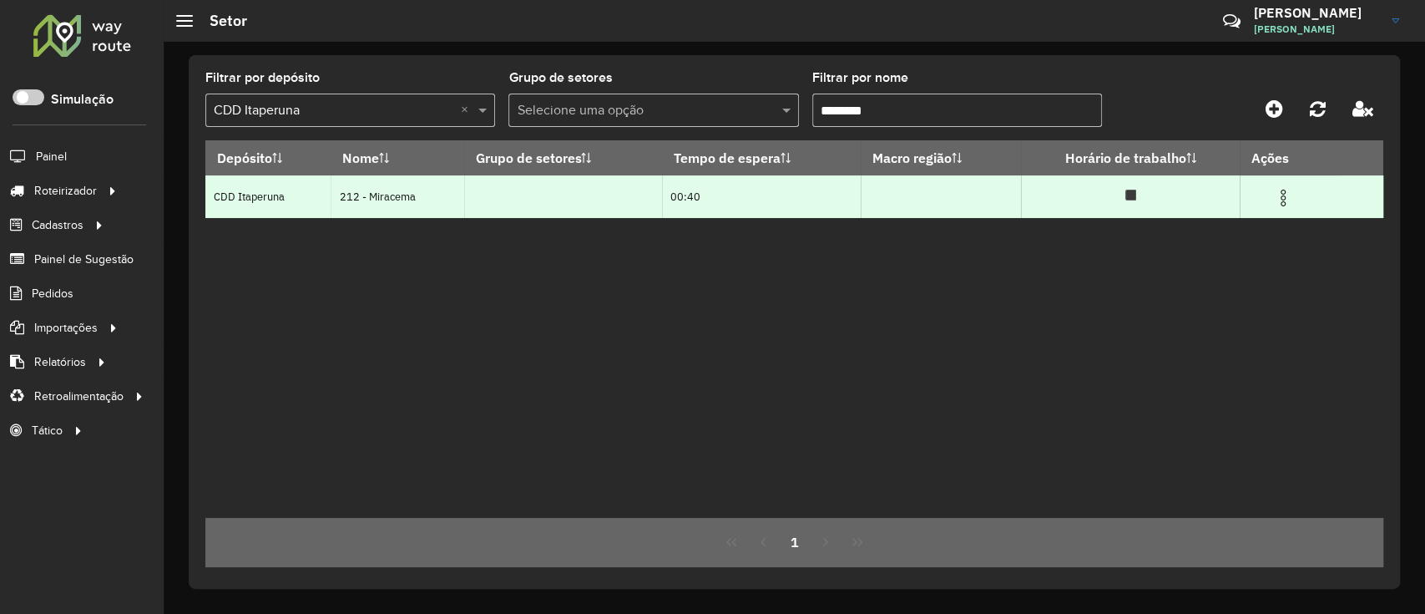
type input "********"
click at [1266, 195] on td at bounding box center [1291, 196] width 100 height 42
click at [1294, 191] on img at bounding box center [1283, 198] width 20 height 20
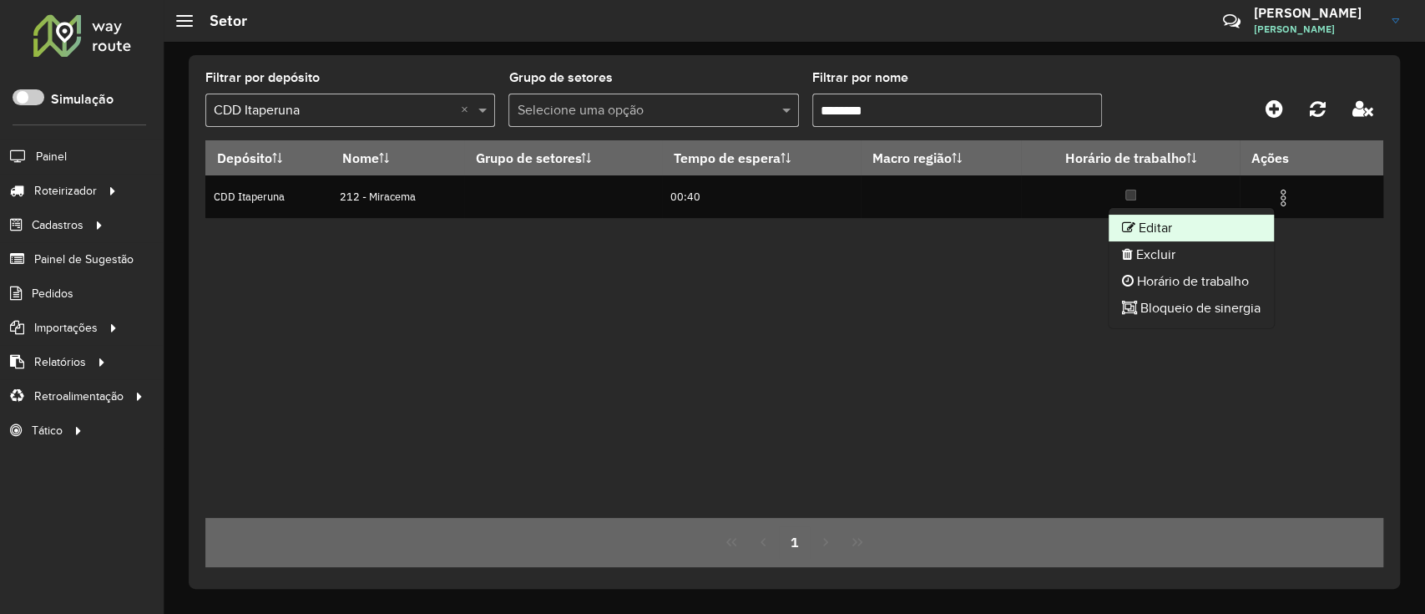
click at [1240, 225] on li "Editar" at bounding box center [1191, 228] width 165 height 27
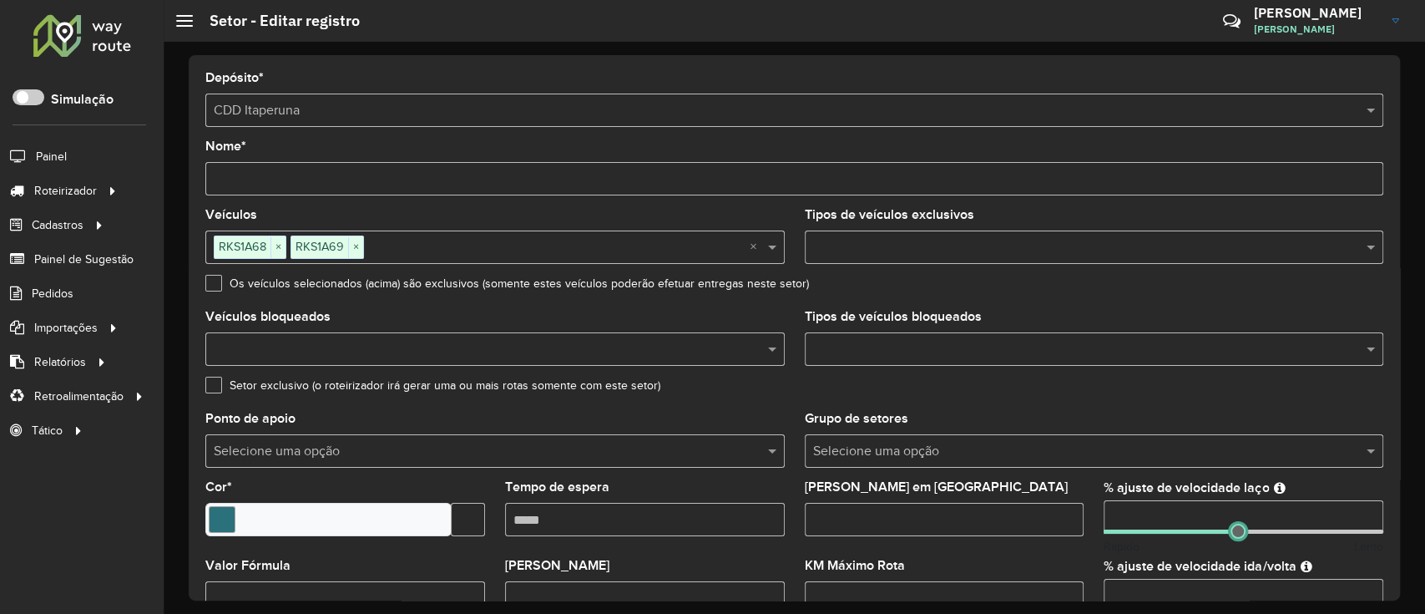
drag, startPoint x: 1263, startPoint y: 531, endPoint x: 1233, endPoint y: 524, distance: 30.8
click at [1233, 524] on span at bounding box center [1238, 531] width 15 height 15
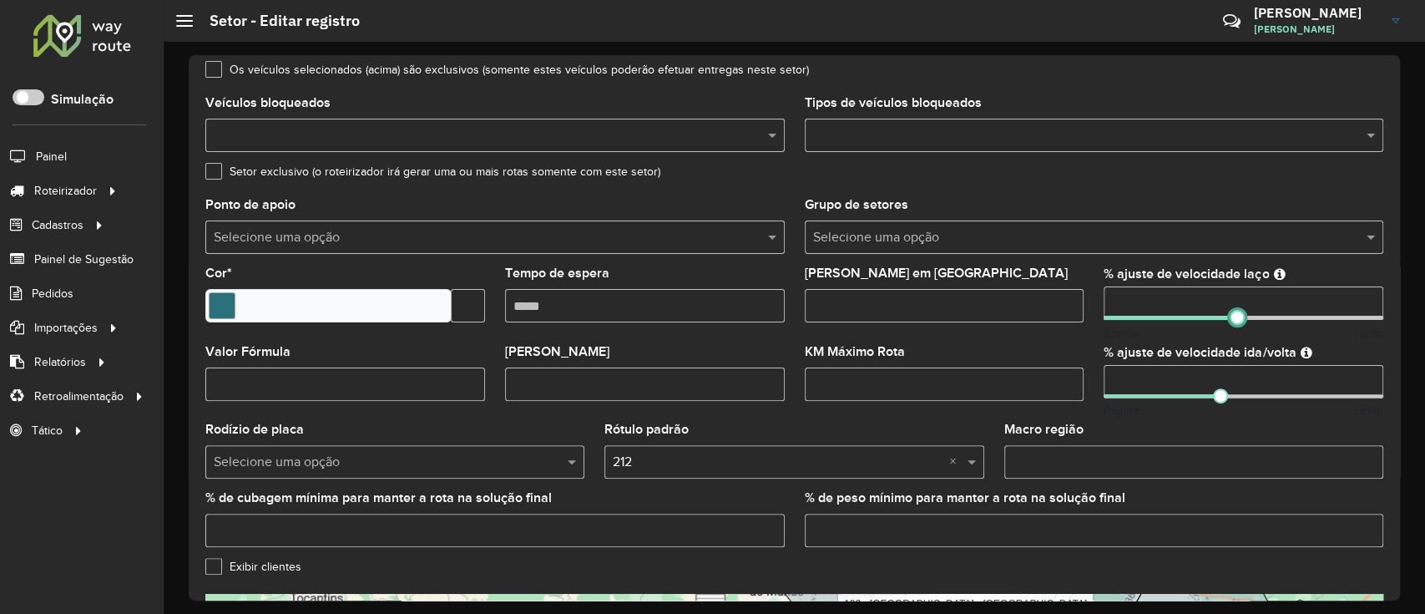
scroll to position [222, 0]
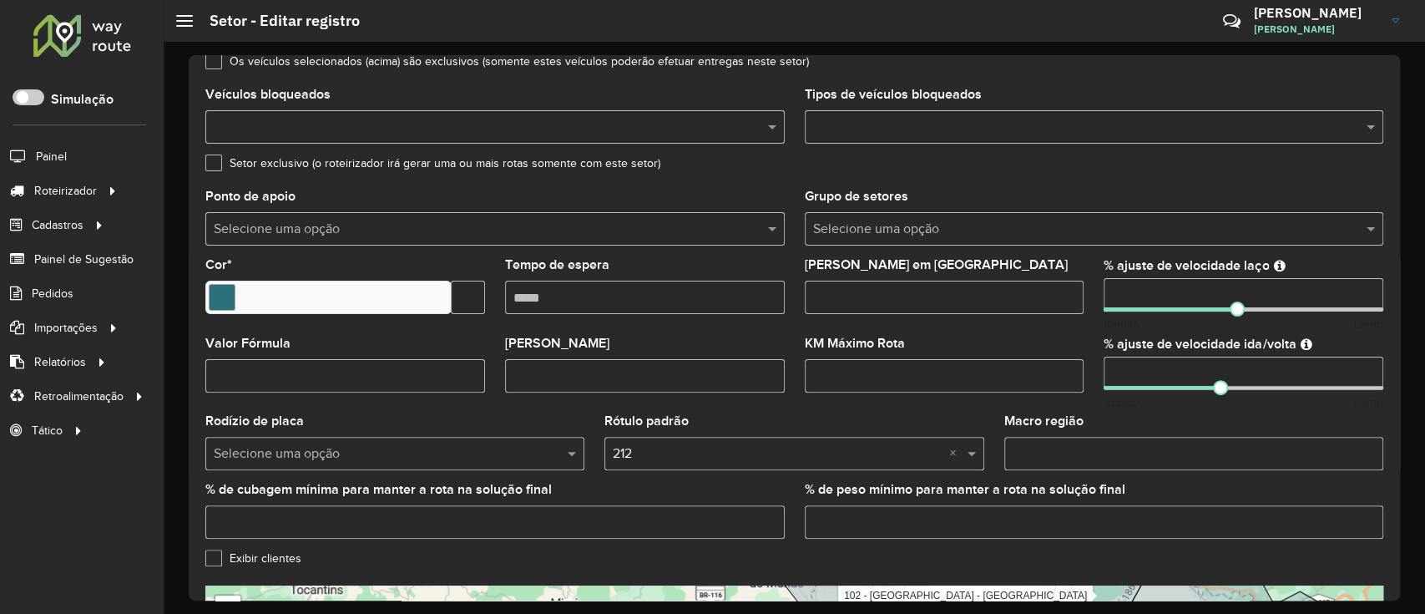
click at [1257, 397] on div "Rápido Lento" at bounding box center [1244, 402] width 280 height 18
click at [1256, 391] on div "% ajuste de velocidade ida/volta Rápido Lento" at bounding box center [1244, 374] width 280 height 74
click at [1254, 389] on input "number" at bounding box center [1244, 373] width 280 height 33
click at [1254, 387] on div at bounding box center [1244, 388] width 280 height 4
click at [1250, 387] on span at bounding box center [1257, 387] width 15 height 15
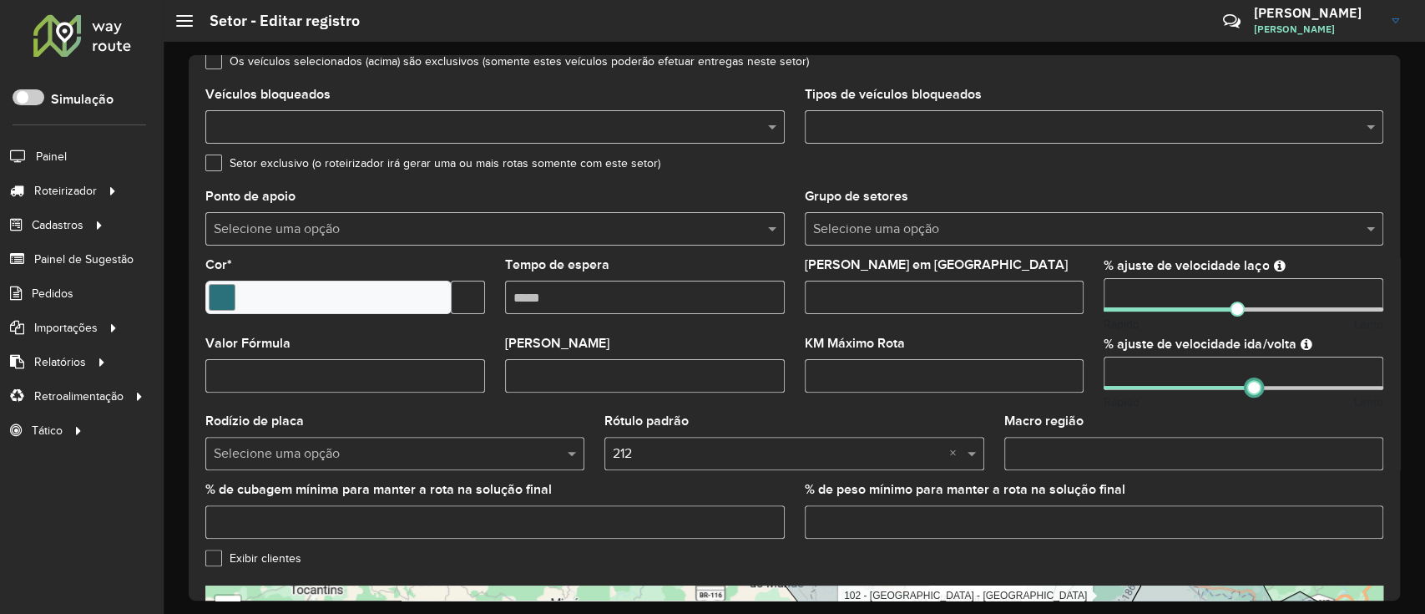
scroll to position [533, 0]
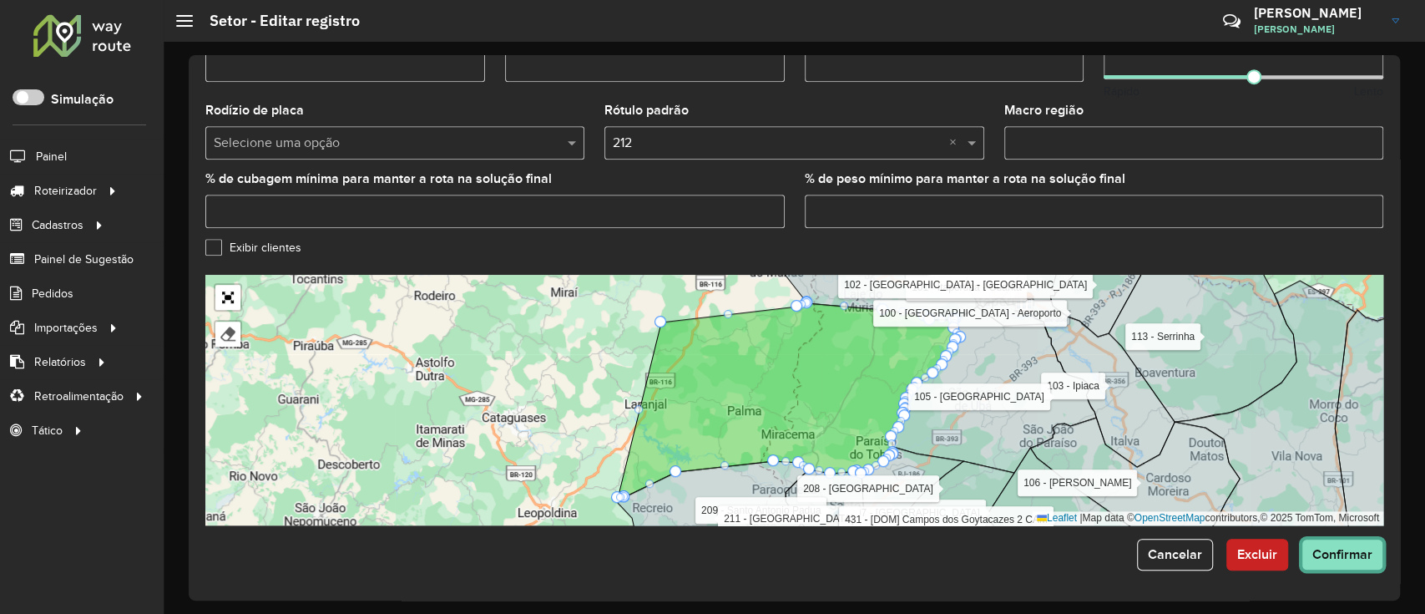
click at [1334, 558] on span "Confirmar" at bounding box center [1343, 554] width 60 height 14
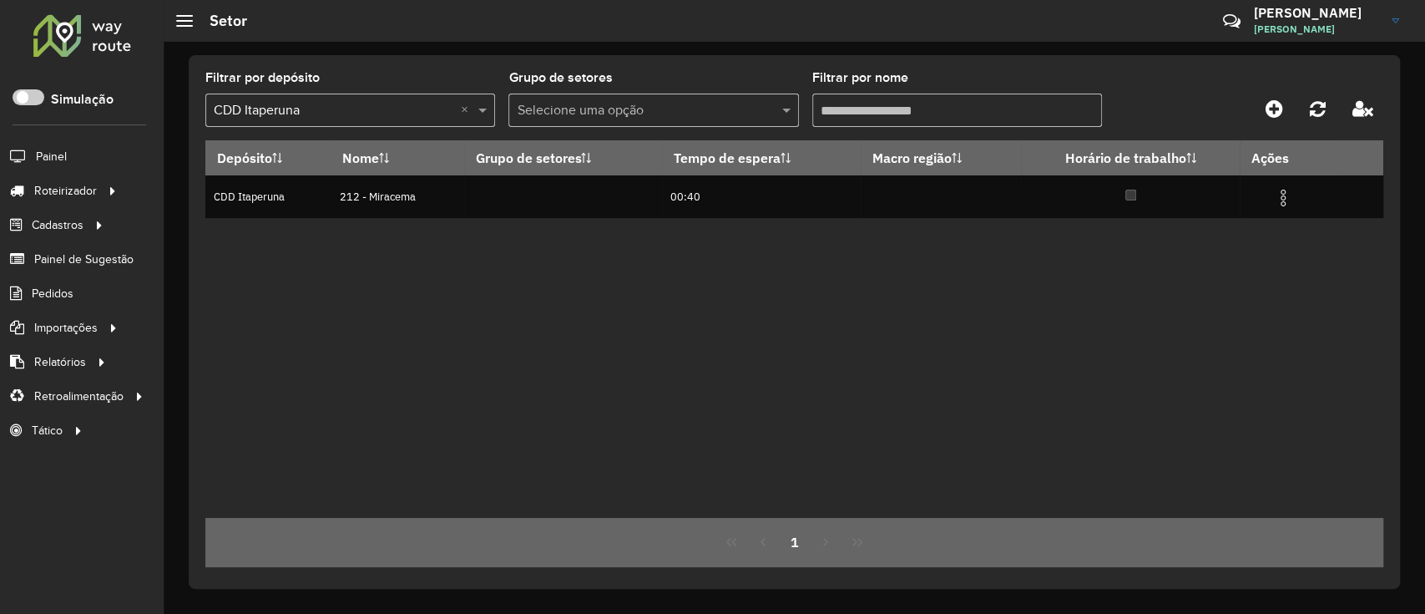
click at [991, 117] on input "Filtrar por nome" at bounding box center [958, 110] width 290 height 33
click at [991, 119] on input "Filtrar por nome" at bounding box center [958, 110] width 290 height 33
click at [991, 118] on input "Filtrar por nome" at bounding box center [958, 110] width 290 height 33
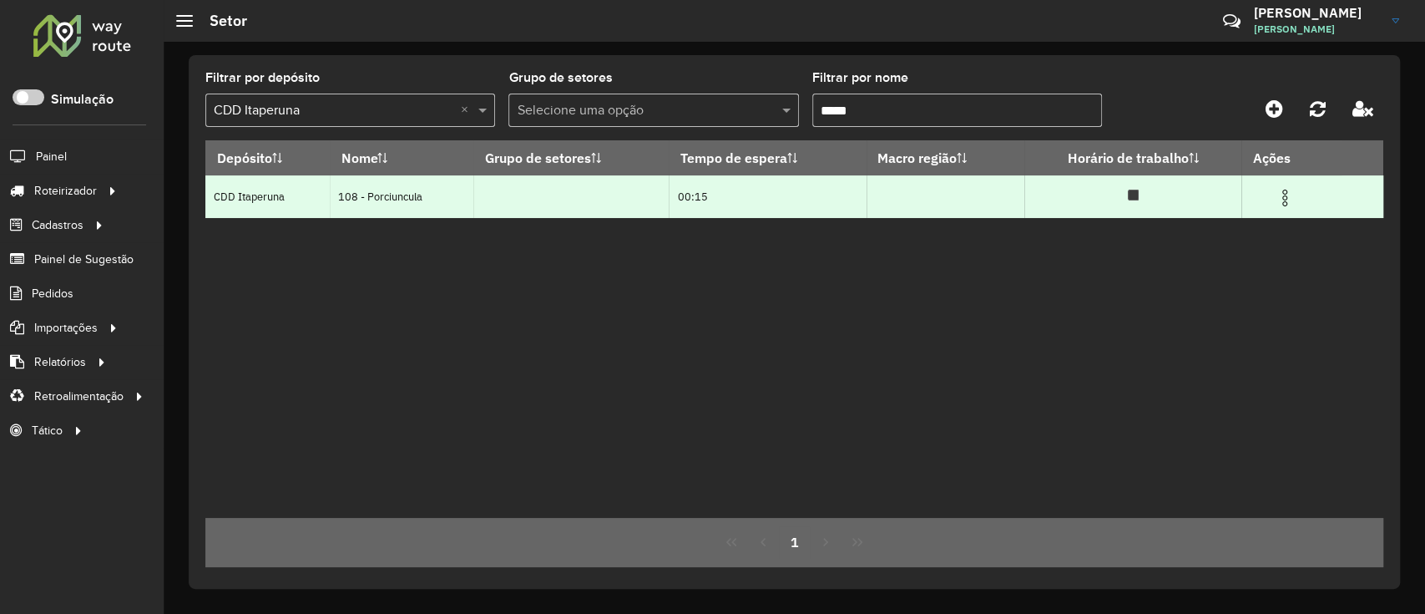
type input "*****"
click at [1292, 198] on img at bounding box center [1285, 198] width 20 height 20
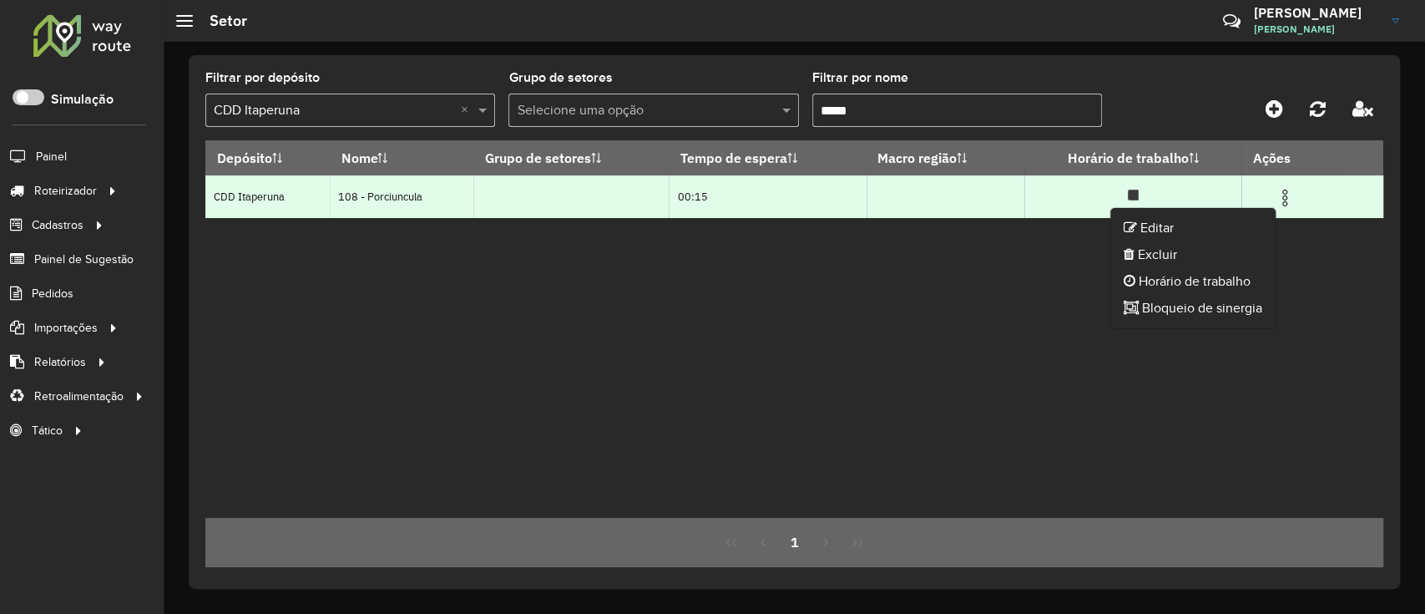
click at [1248, 213] on ul "Editar Excluir Horário de trabalho Bloqueio de sinergia" at bounding box center [1193, 268] width 167 height 122
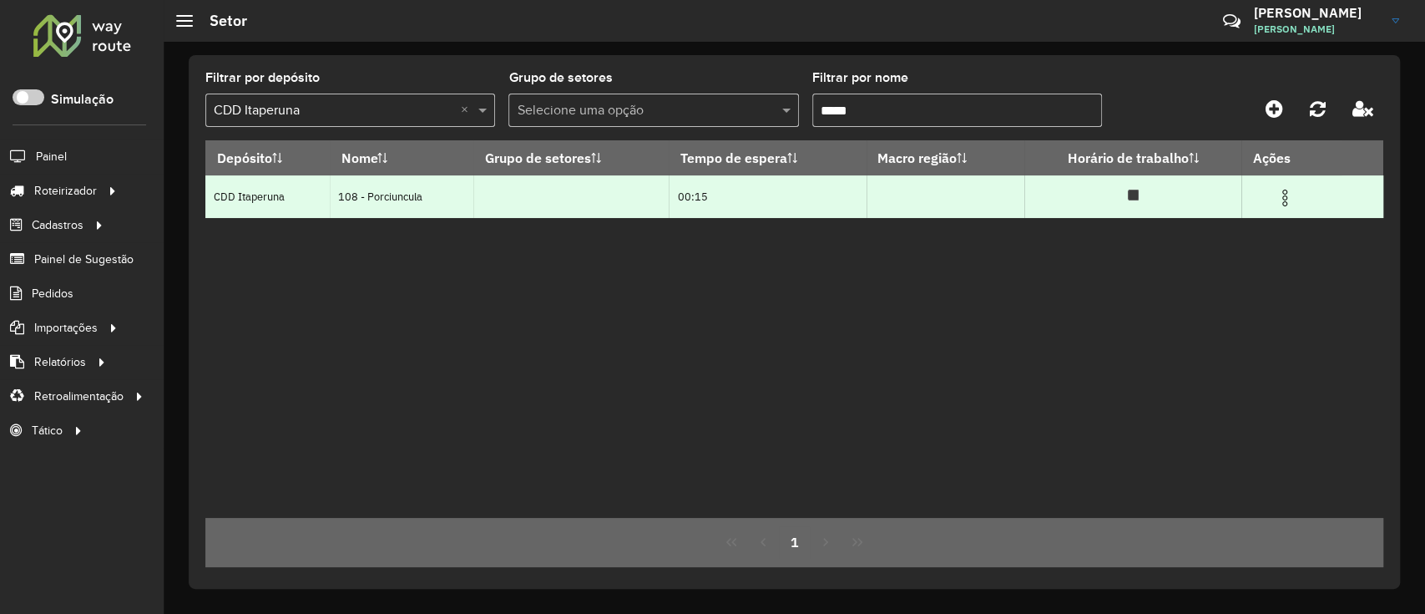
click at [1275, 201] on td at bounding box center [1293, 196] width 100 height 42
click at [1284, 195] on img at bounding box center [1285, 198] width 20 height 20
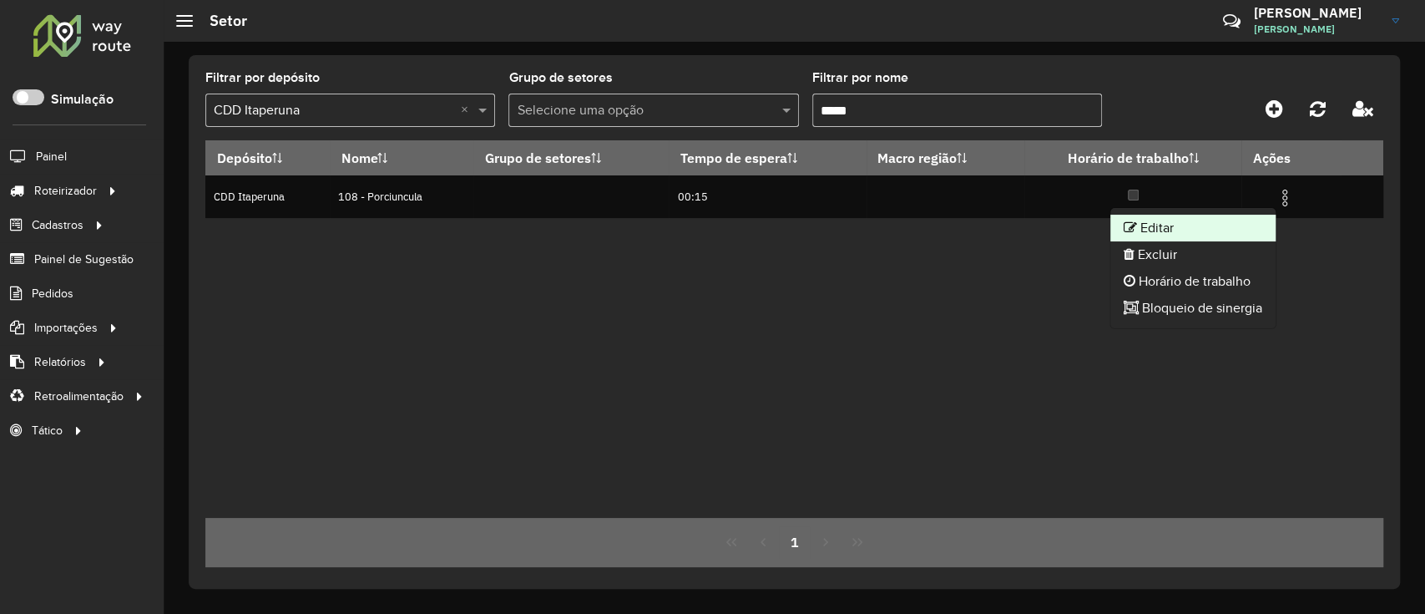
click at [1234, 224] on li "Editar" at bounding box center [1193, 228] width 165 height 27
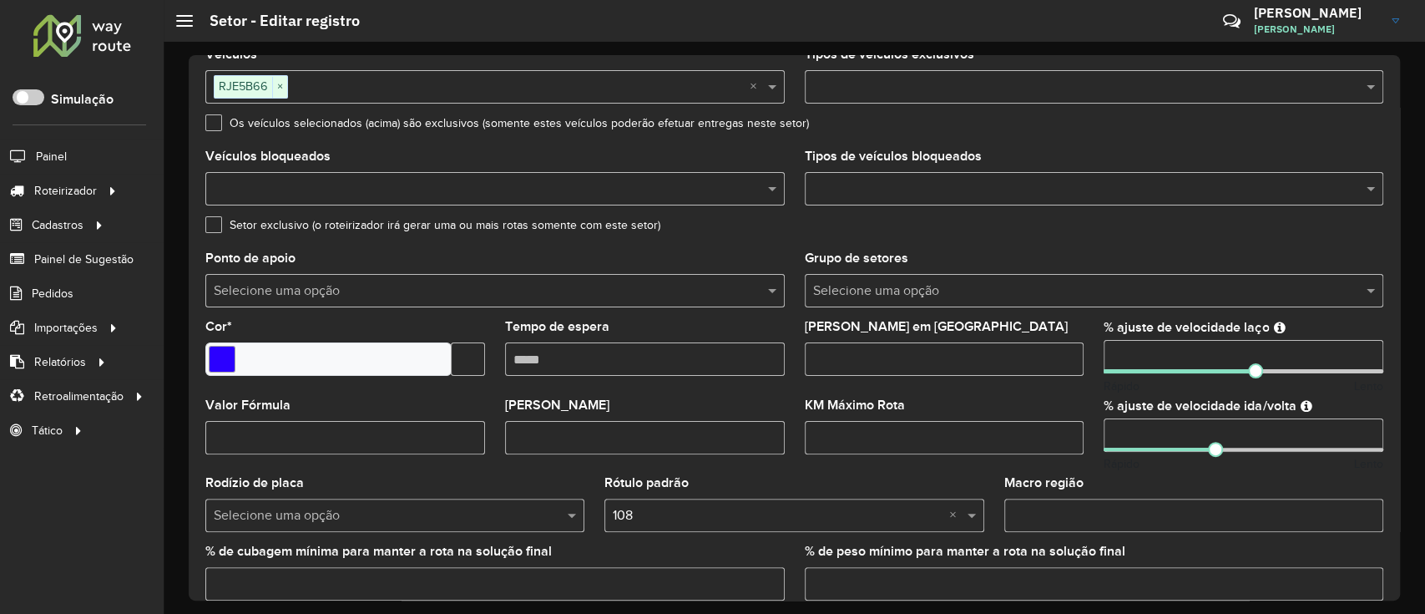
scroll to position [222, 0]
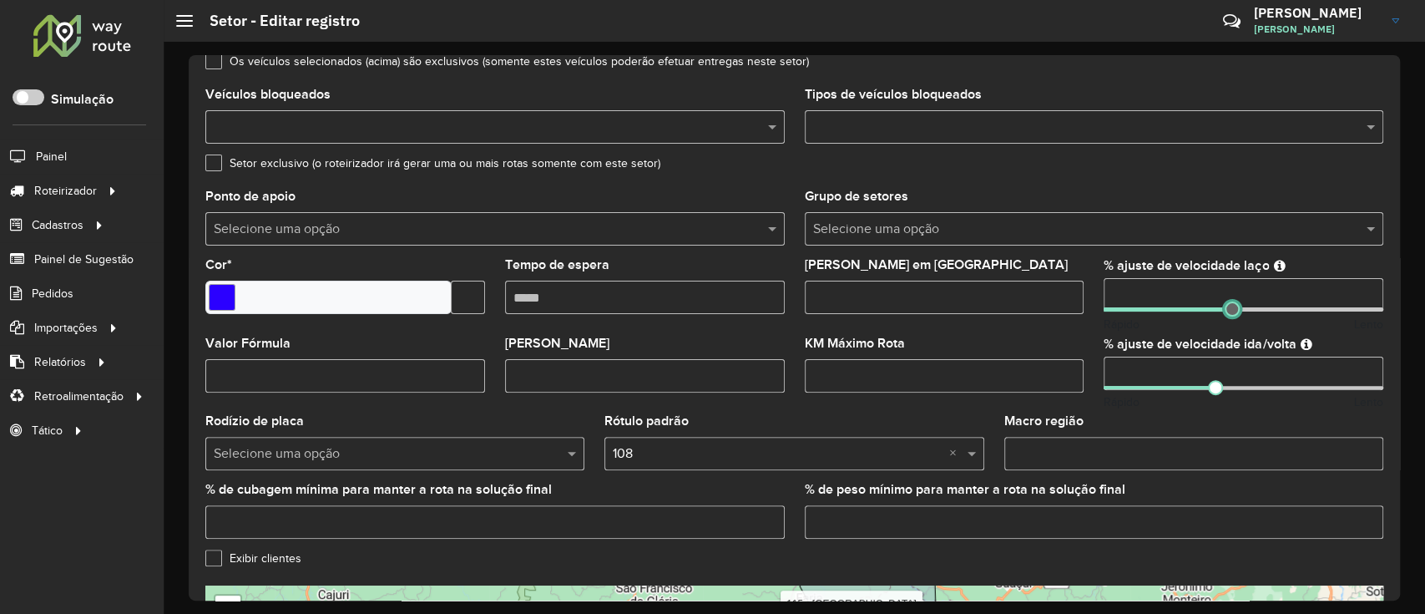
drag, startPoint x: 1256, startPoint y: 311, endPoint x: 1228, endPoint y: 312, distance: 27.6
click at [1228, 312] on span at bounding box center [1232, 308] width 15 height 15
click at [1215, 396] on div "Rápido Lento" at bounding box center [1244, 402] width 280 height 18
click at [1212, 382] on span at bounding box center [1215, 387] width 15 height 15
drag, startPoint x: 1212, startPoint y: 385, endPoint x: 1254, endPoint y: 392, distance: 43.1
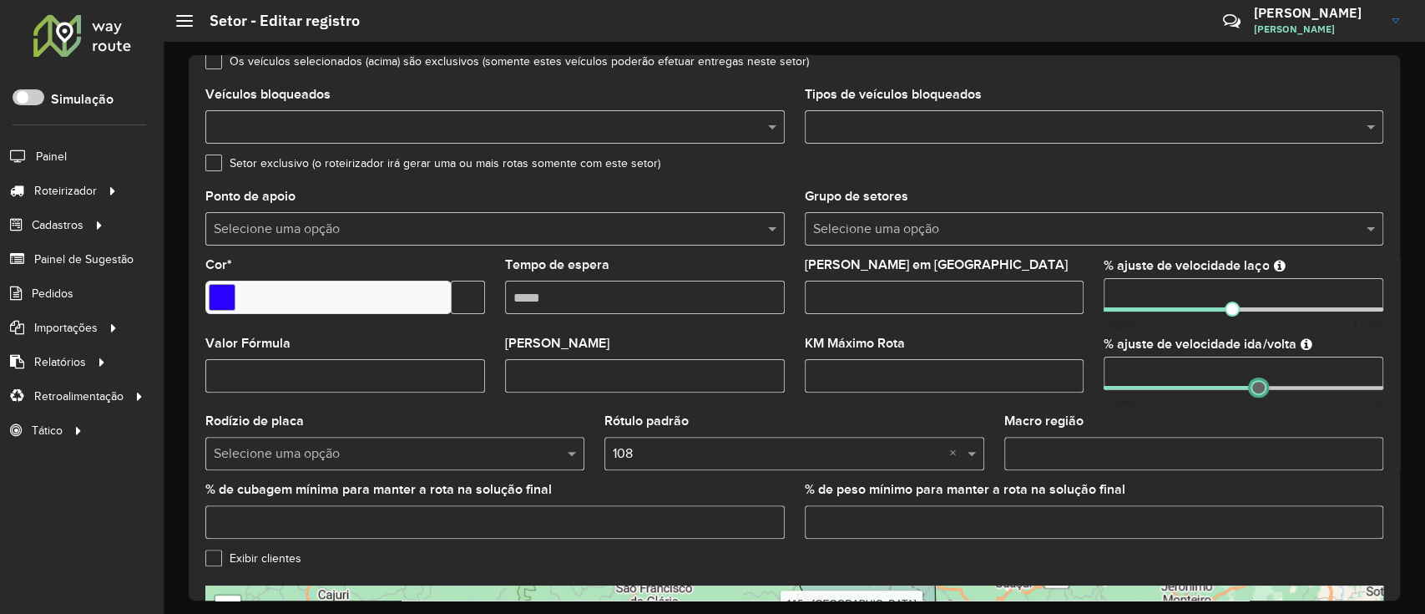
click at [1254, 392] on span at bounding box center [1258, 387] width 15 height 15
type input "**"
click at [1359, 370] on input "**" at bounding box center [1244, 373] width 280 height 33
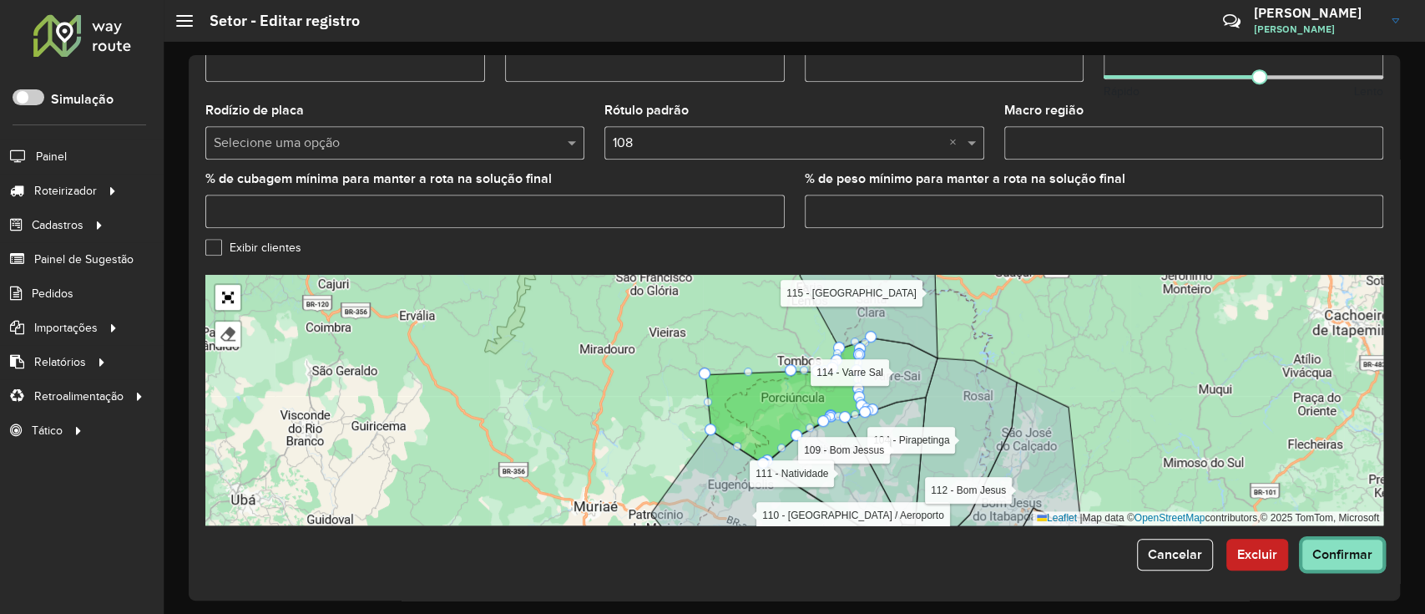
click at [1329, 569] on button "Confirmar" at bounding box center [1343, 555] width 82 height 32
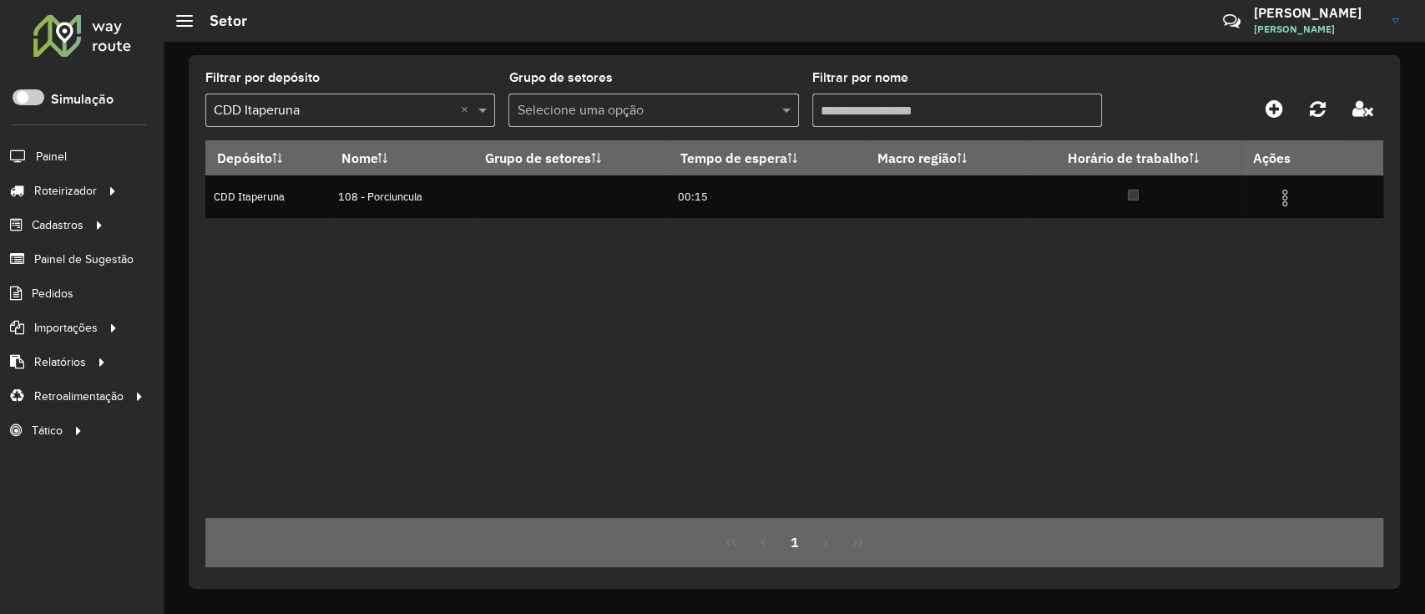
click at [905, 129] on formly-field "Filtrar por nome" at bounding box center [958, 106] width 290 height 68
click at [905, 125] on input "Filtrar por nome" at bounding box center [958, 110] width 290 height 33
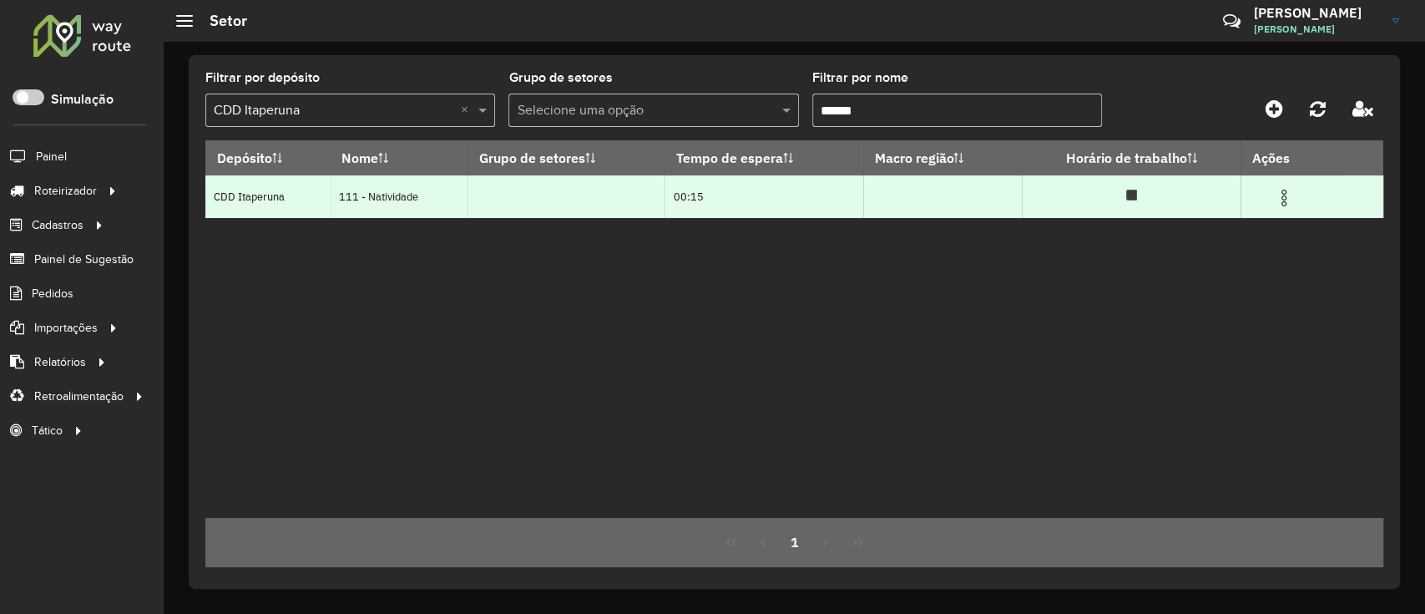
type input "******"
click at [1287, 198] on img at bounding box center [1284, 198] width 20 height 20
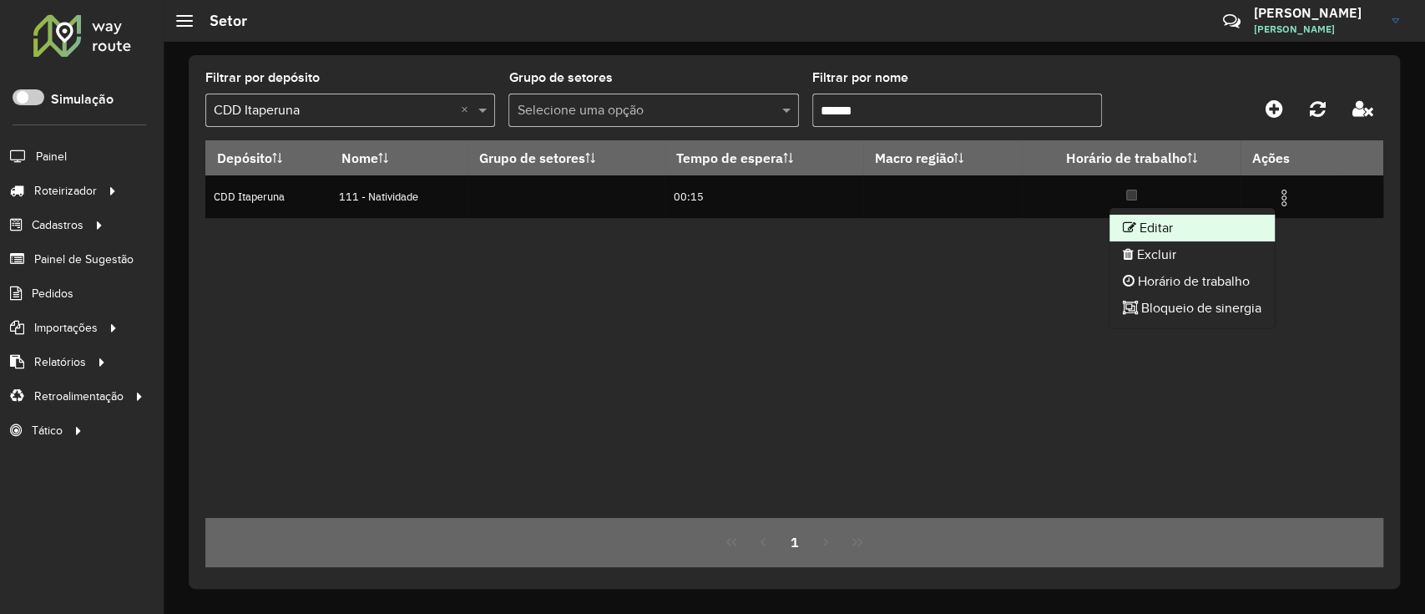
click at [1223, 227] on li "Editar" at bounding box center [1192, 228] width 165 height 27
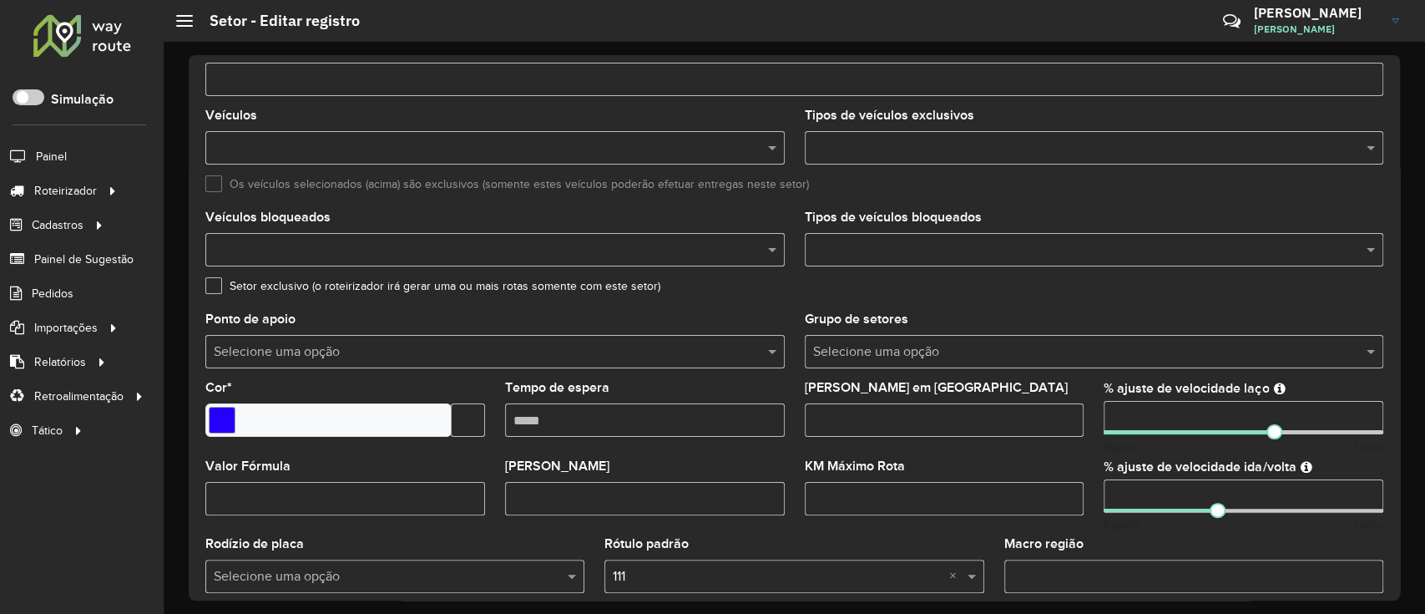
scroll to position [222, 0]
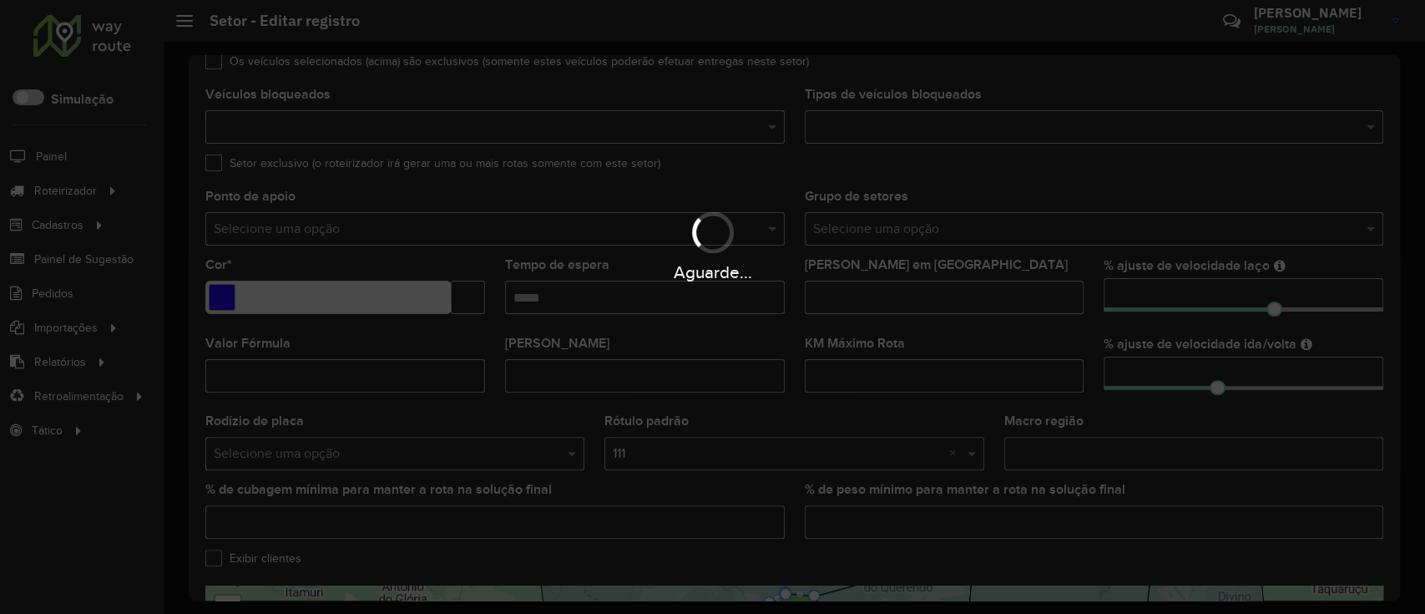
click at [1231, 311] on hb-app "Aguarde... Pop-up bloqueado! Seu navegador bloqueou automáticamente a abertura …" at bounding box center [712, 307] width 1425 height 614
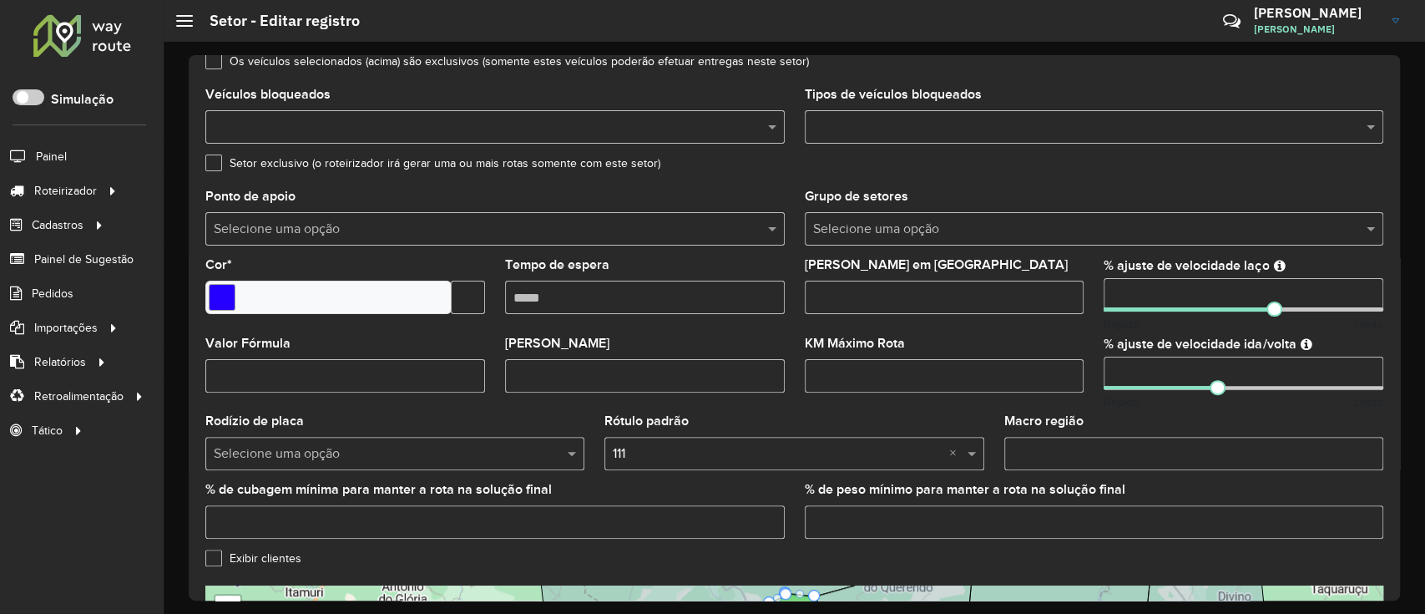
click at [1231, 311] on div "% ajuste de velocidade laço Rápido Lento" at bounding box center [1244, 296] width 280 height 74
click at [1231, 311] on span at bounding box center [1189, 309] width 170 height 4
click at [1253, 392] on div "% ajuste de velocidade ida/volta Rápido Lento" at bounding box center [1244, 374] width 280 height 74
click at [1253, 393] on div "Rápido Lento" at bounding box center [1244, 402] width 280 height 18
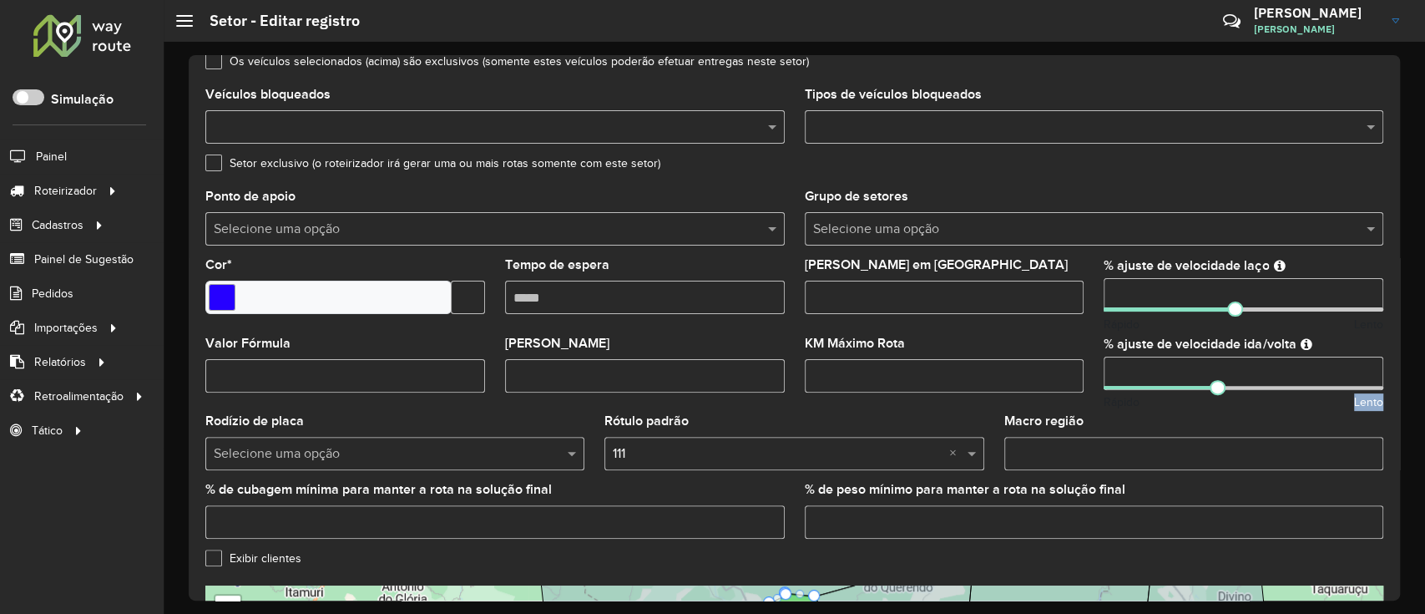
click at [1253, 393] on div "Rápido Lento" at bounding box center [1244, 402] width 280 height 18
click at [1253, 388] on div at bounding box center [1244, 388] width 280 height 4
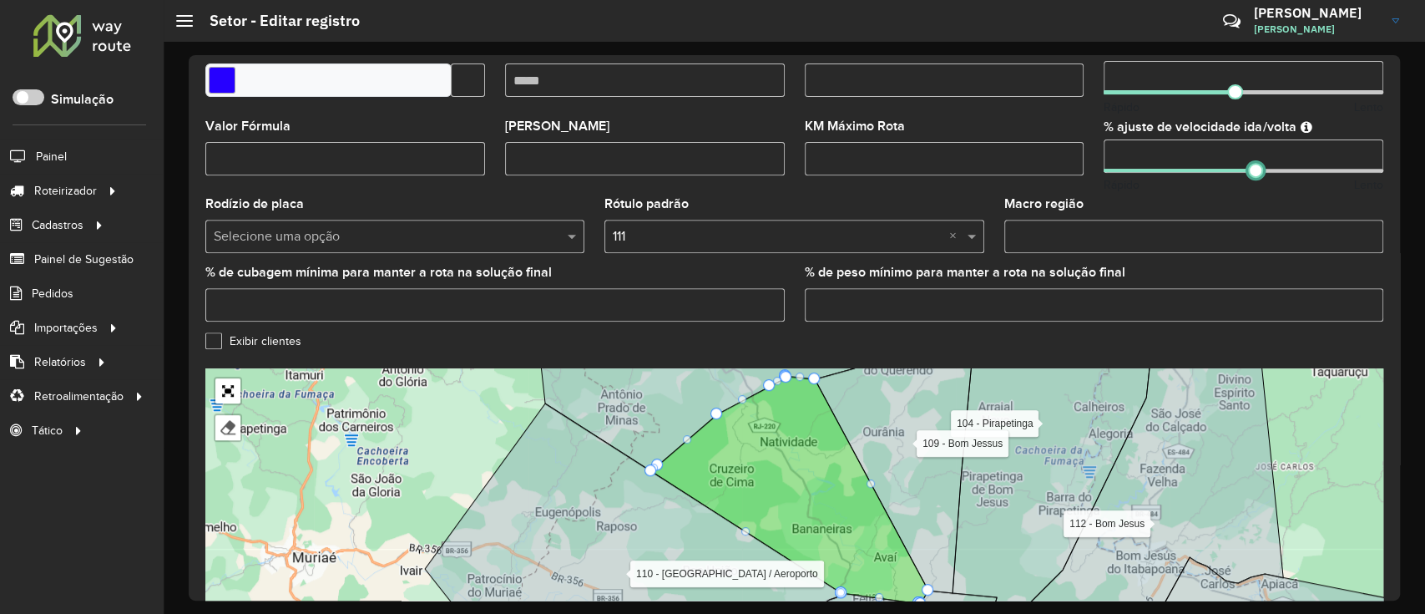
scroll to position [533, 0]
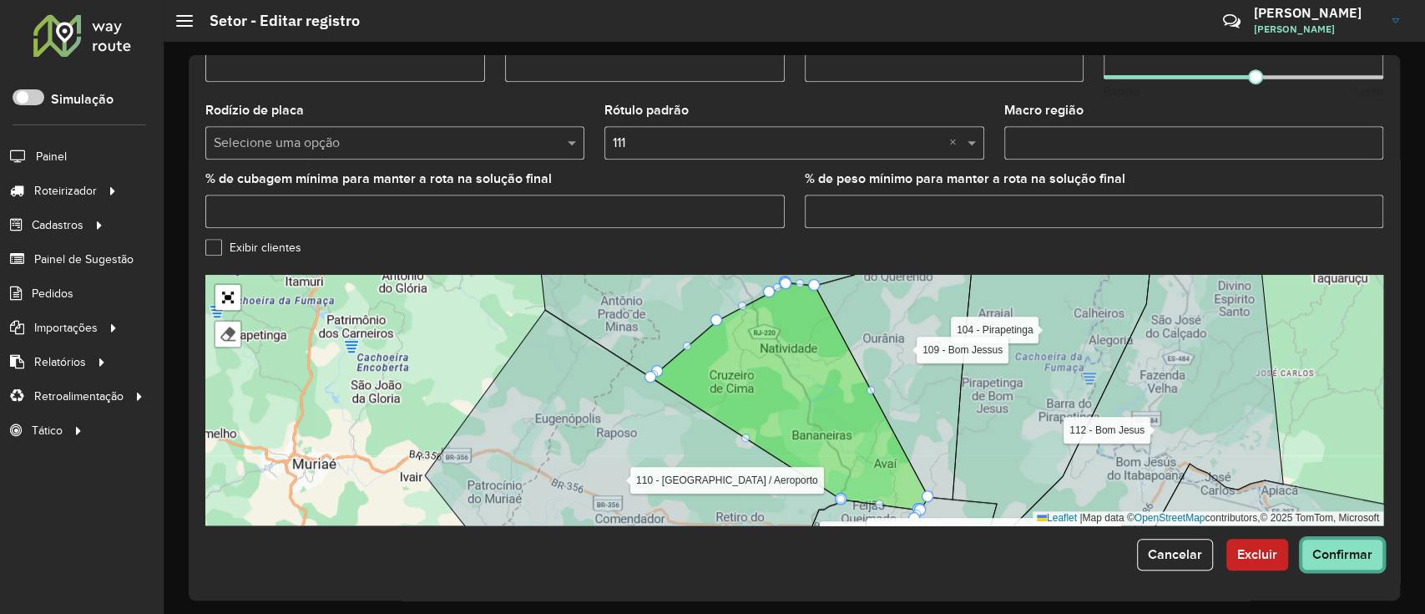
click at [1348, 558] on span "Confirmar" at bounding box center [1343, 554] width 60 height 14
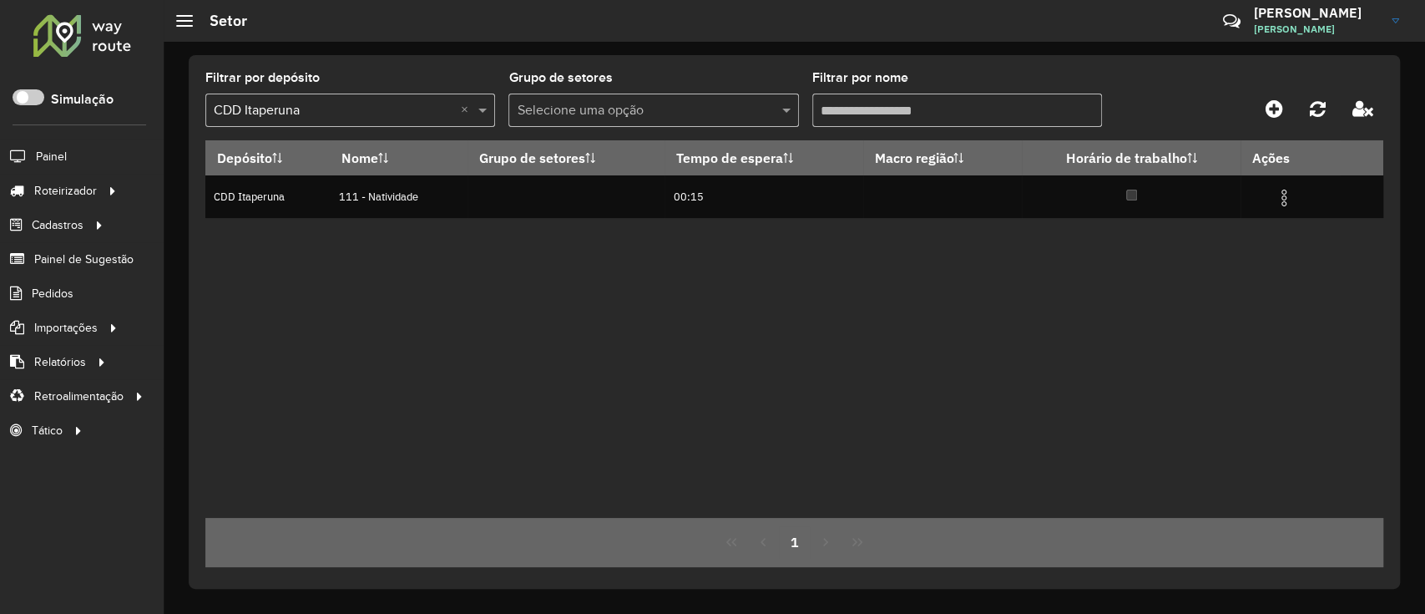
click at [983, 105] on input "Filtrar por nome" at bounding box center [958, 110] width 290 height 33
click at [983, 108] on input "Filtrar por nome" at bounding box center [958, 110] width 290 height 33
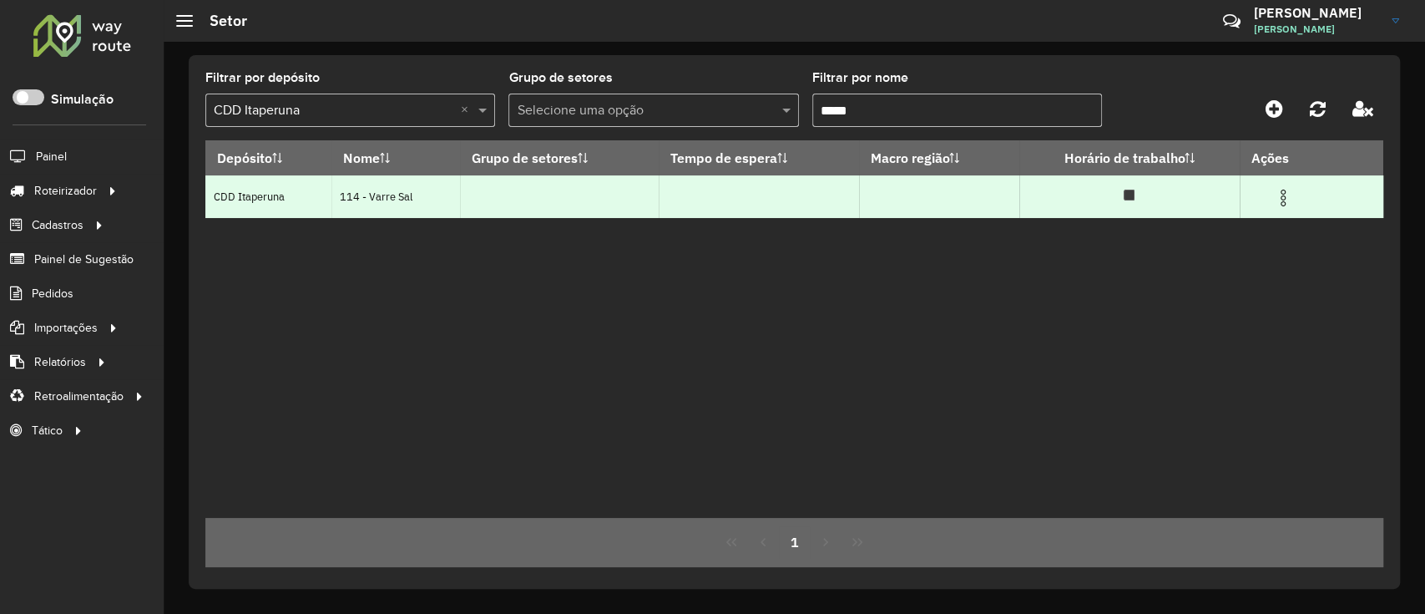
type input "*****"
click at [1301, 199] on td at bounding box center [1290, 196] width 100 height 42
click at [1280, 181] on td at bounding box center [1290, 196] width 100 height 42
click at [1290, 195] on img at bounding box center [1283, 198] width 20 height 20
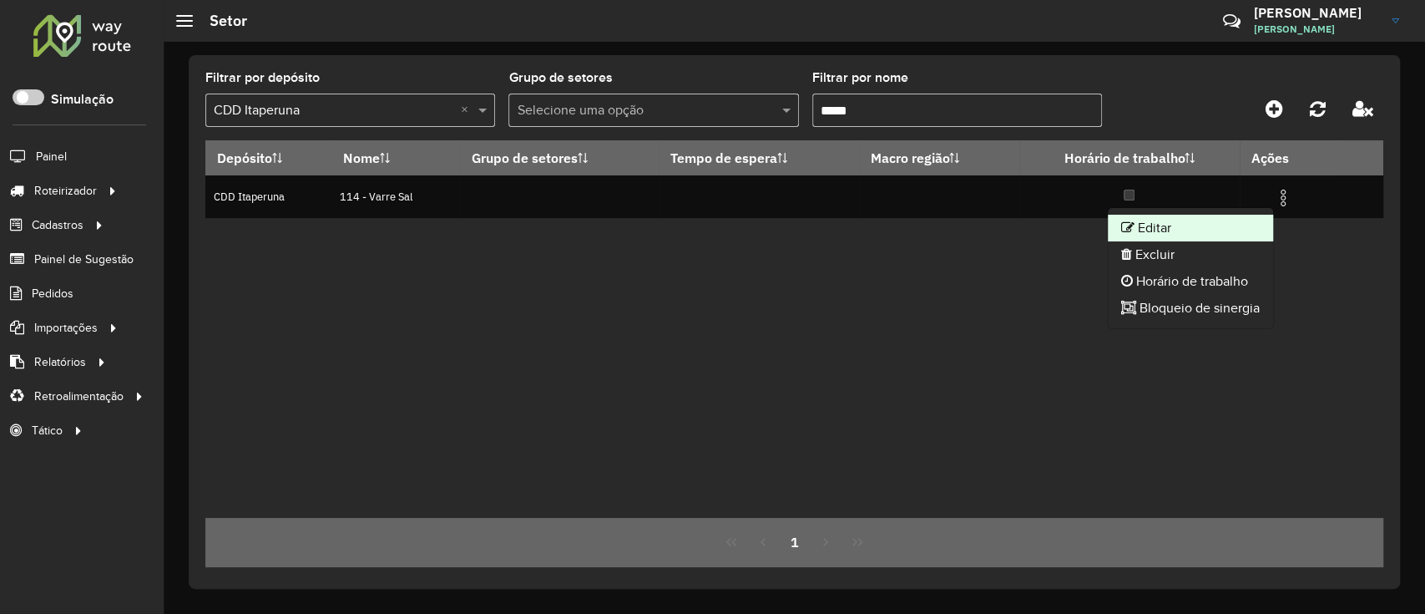
click at [1225, 215] on li "Editar" at bounding box center [1190, 228] width 165 height 27
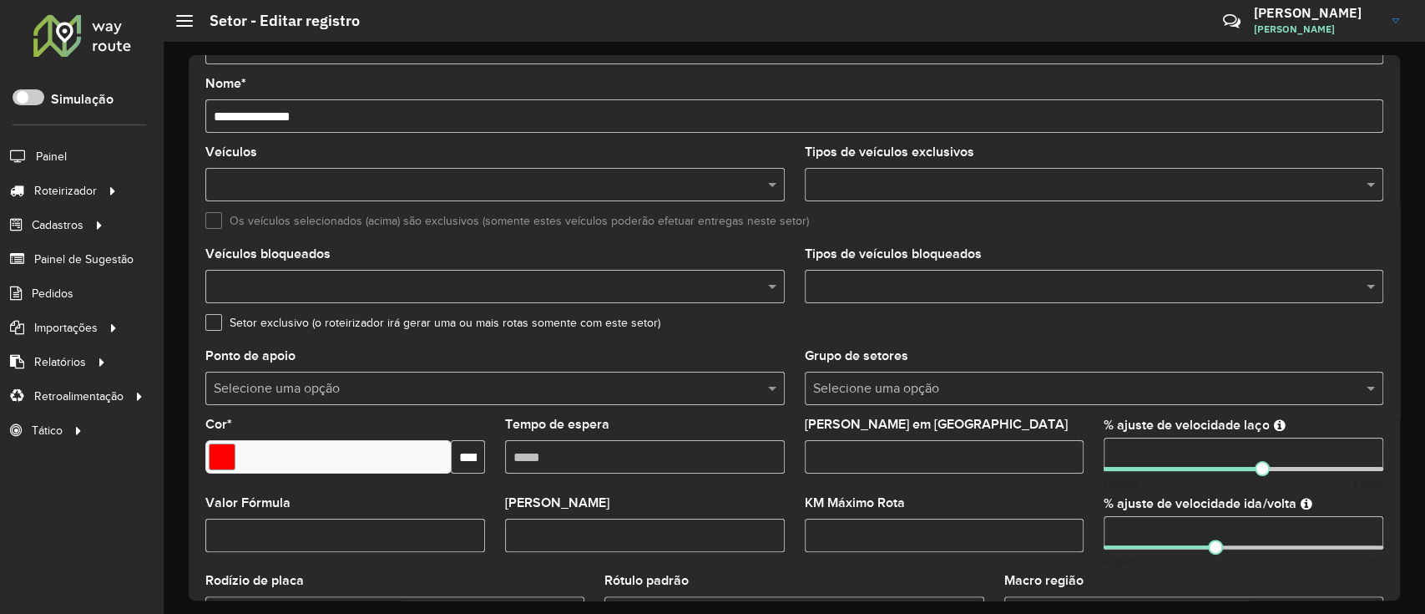
scroll to position [111, 0]
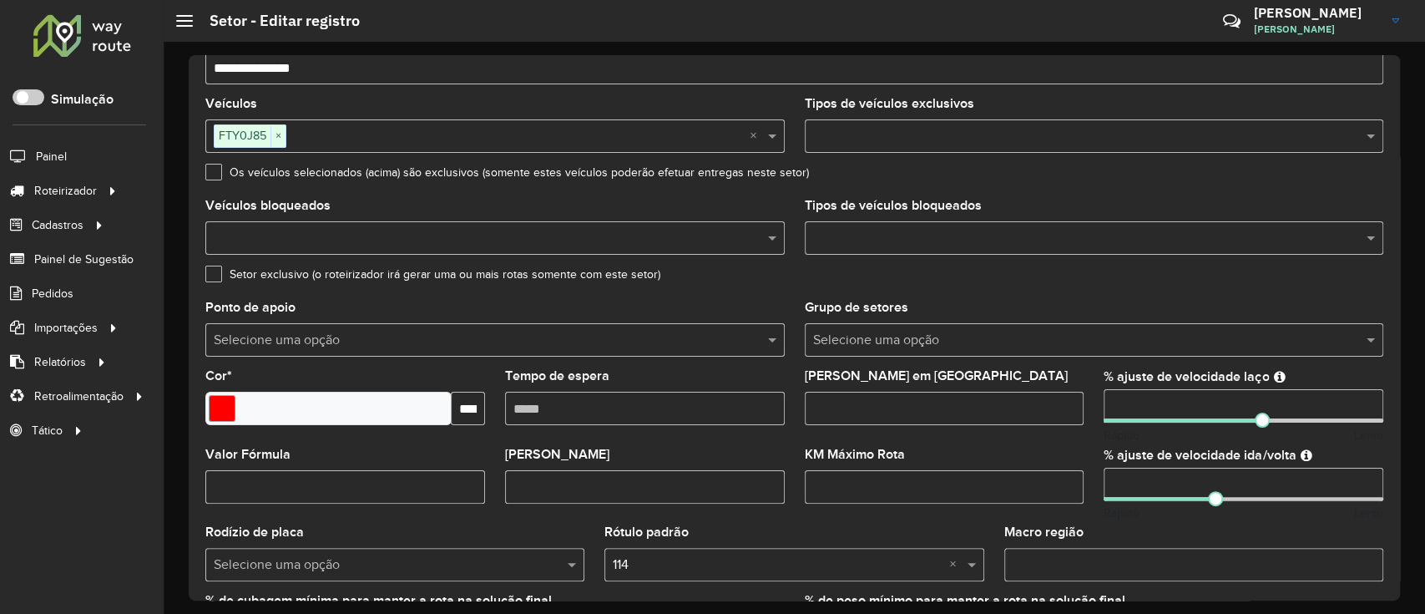
click at [1223, 418] on input "**" at bounding box center [1244, 405] width 280 height 33
click at [1226, 422] on span at bounding box center [1183, 420] width 159 height 4
click at [1236, 423] on div "% ajuste de velocidade laço ** Rápido Lento" at bounding box center [1244, 407] width 280 height 74
click at [1239, 422] on span at bounding box center [1243, 420] width 15 height 15
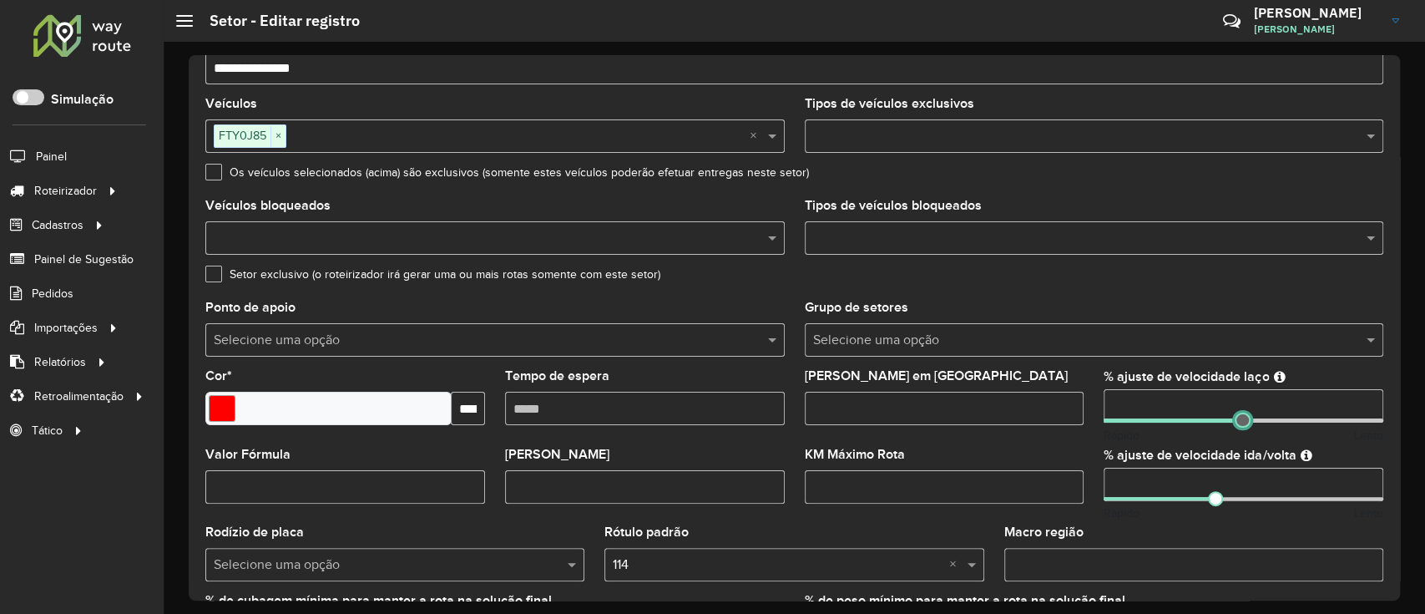
click at [1238, 422] on span at bounding box center [1242, 420] width 15 height 15
click at [1238, 497] on div at bounding box center [1244, 499] width 280 height 4
drag, startPoint x: 1237, startPoint y: 495, endPoint x: 1247, endPoint y: 496, distance: 10.1
click at [1247, 496] on span at bounding box center [1250, 498] width 15 height 15
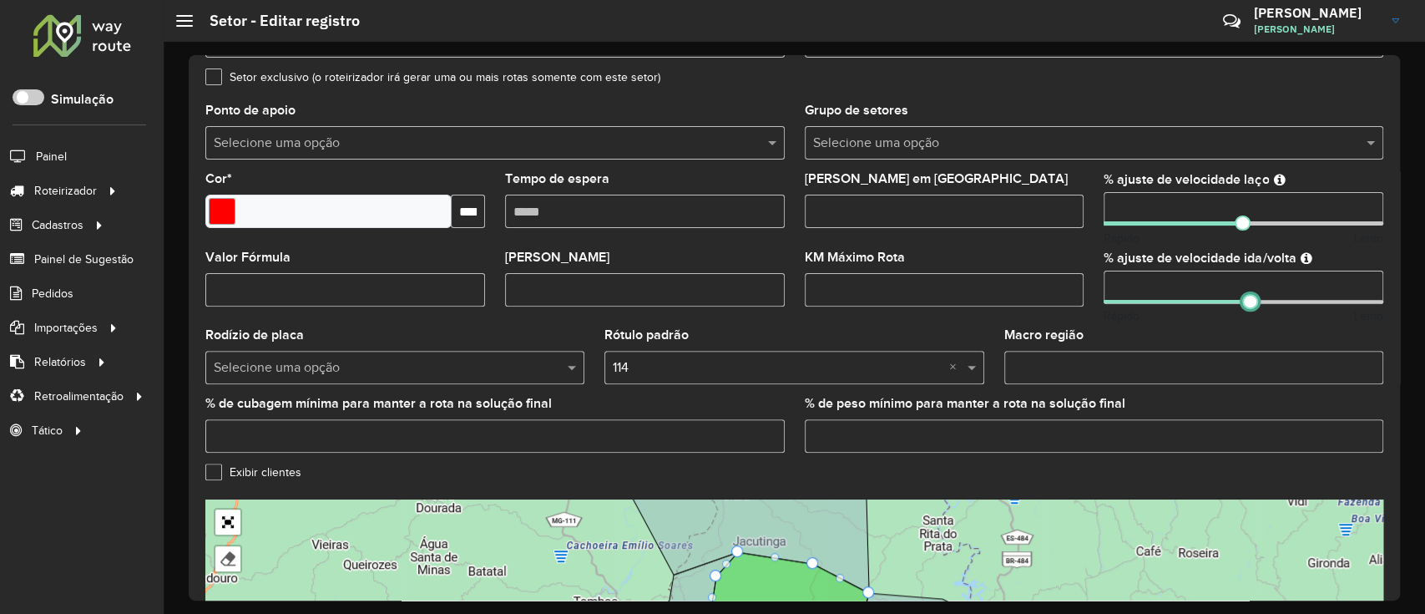
scroll to position [533, 0]
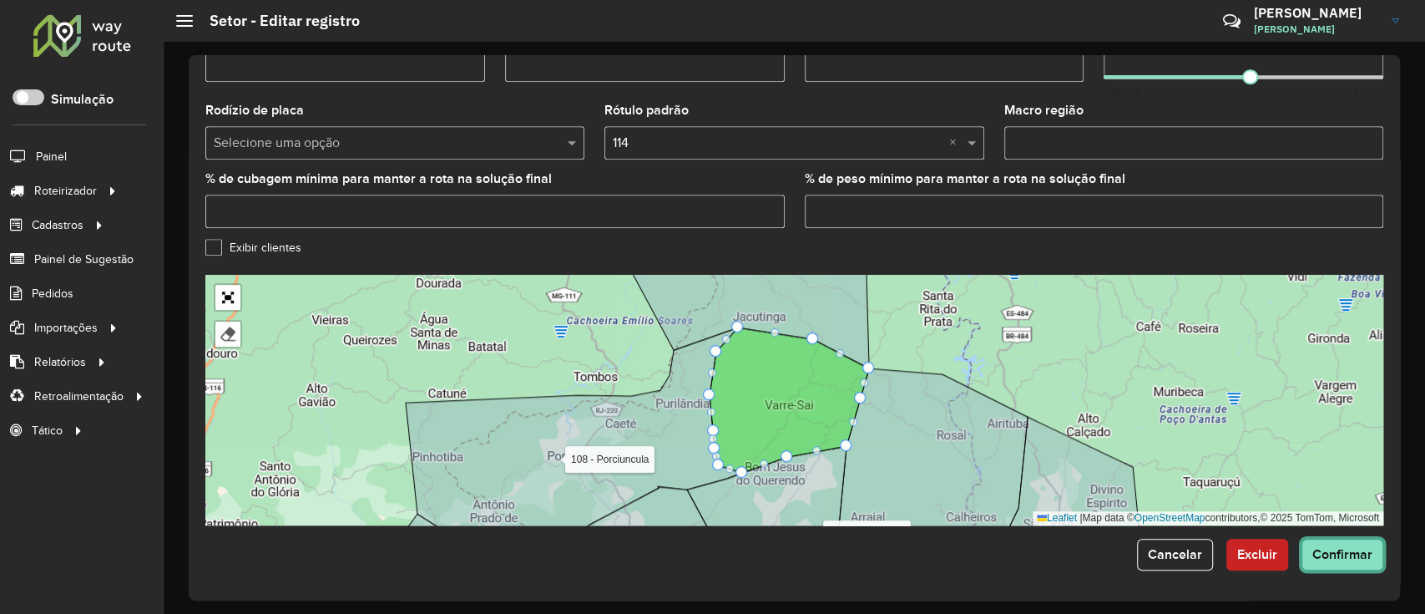
click at [1336, 554] on span "Confirmar" at bounding box center [1343, 554] width 60 height 14
